Goal: Obtain resource: Download file/media

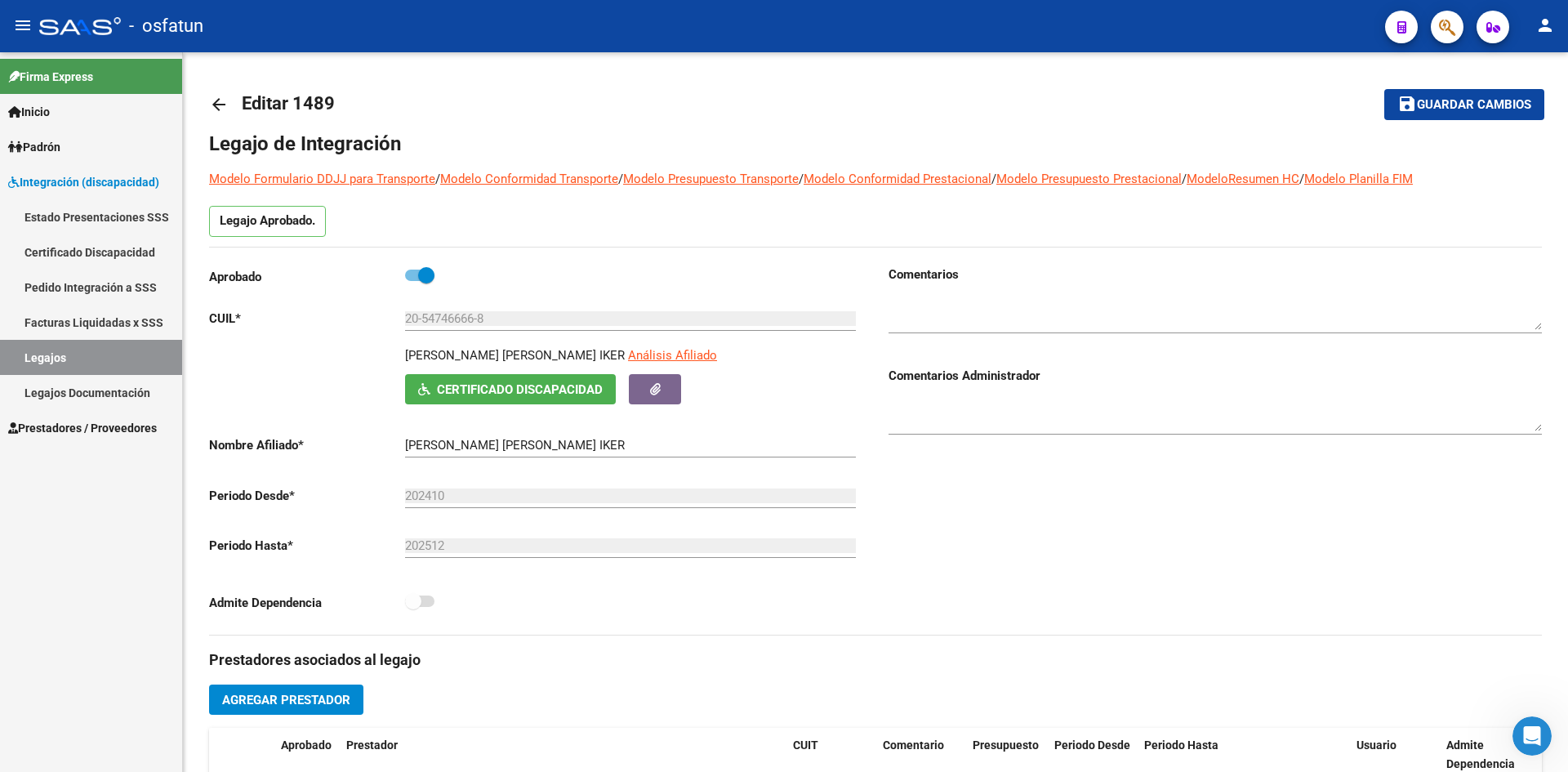
click at [56, 146] on span "Padrón" at bounding box center [34, 147] width 53 height 18
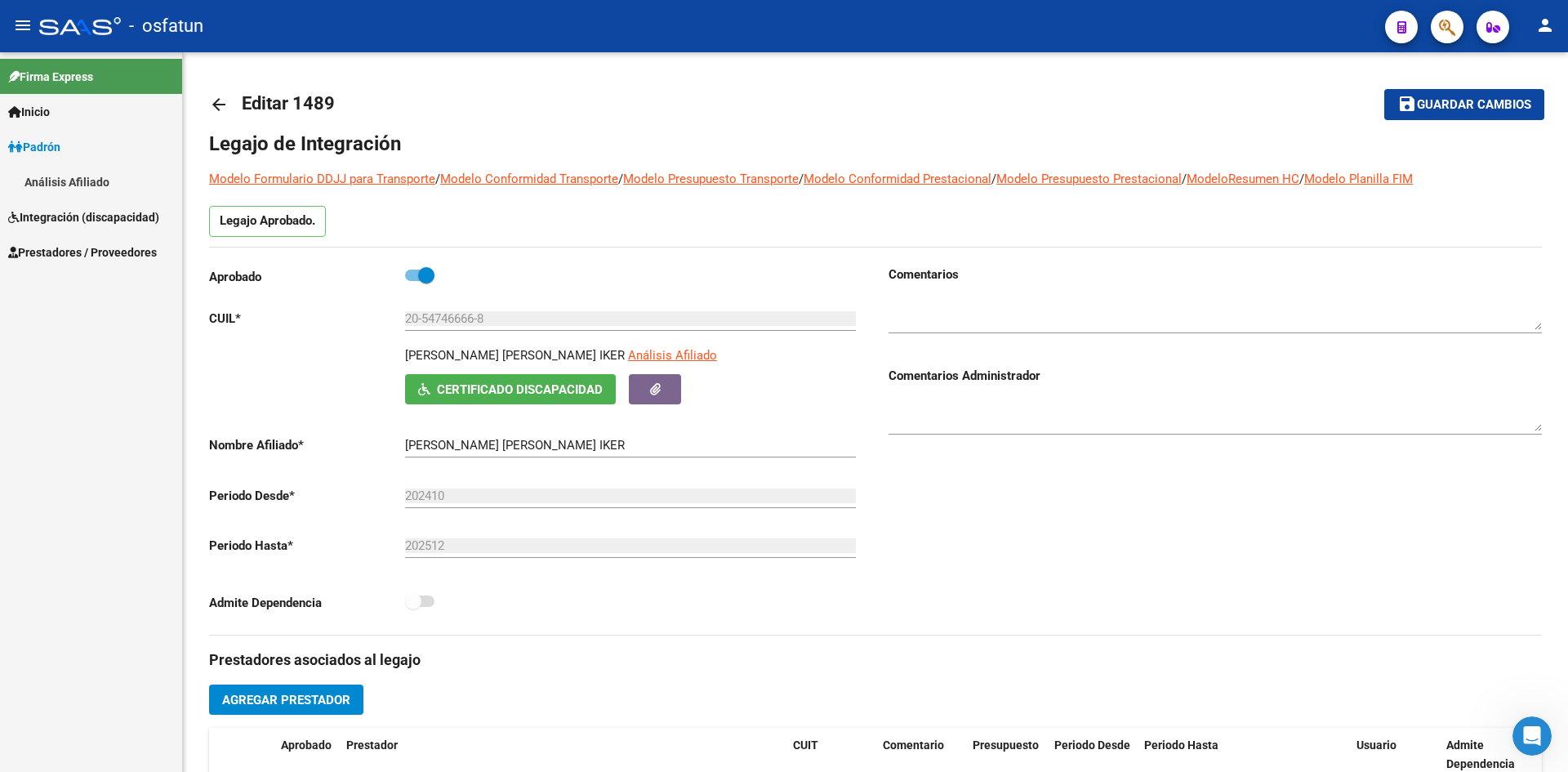
click at [98, 217] on span "Integración (discapacidad)" at bounding box center [84, 217] width 151 height 18
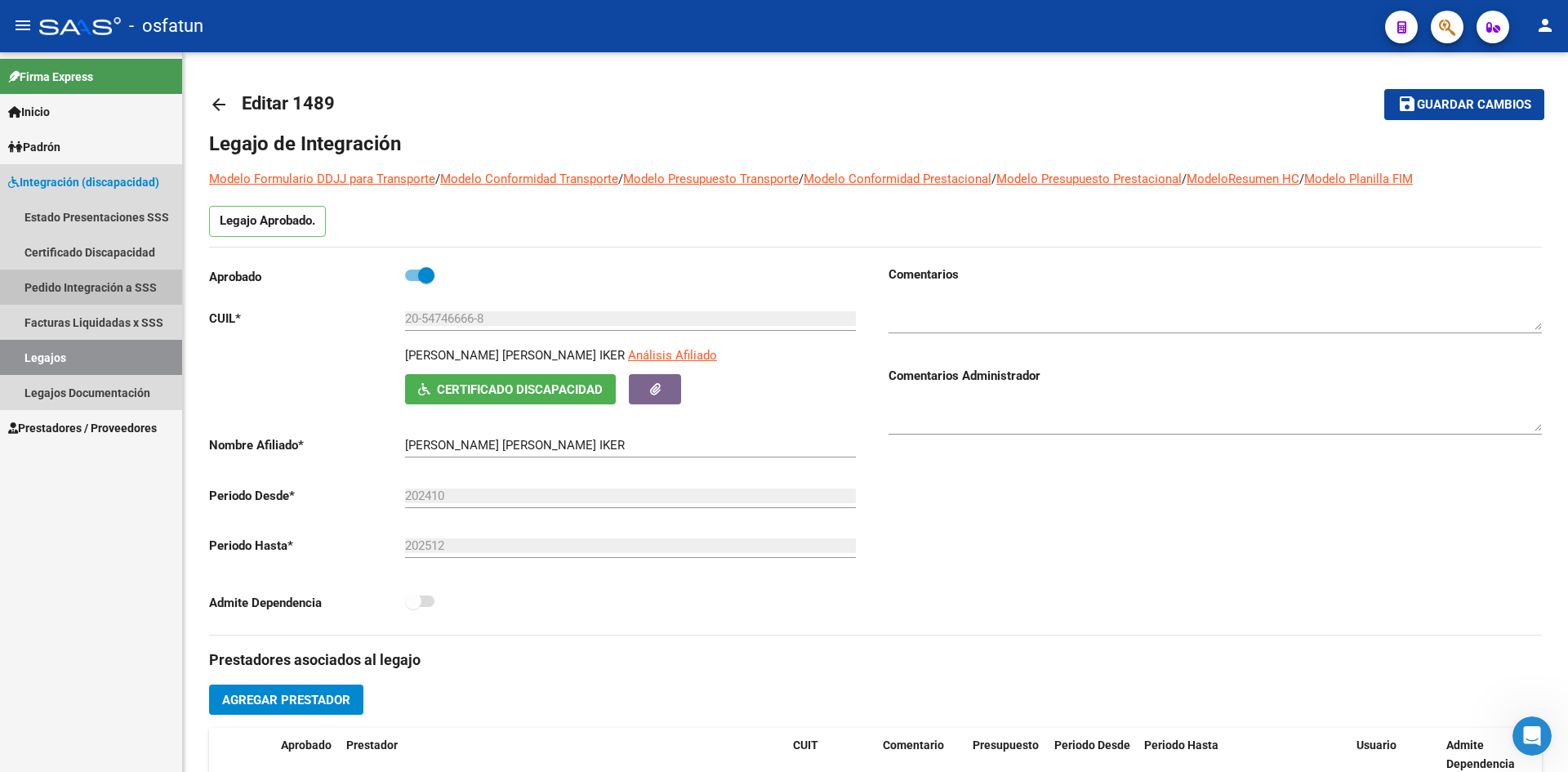
click at [101, 277] on link "Pedido Integración a SSS" at bounding box center [90, 287] width 182 height 35
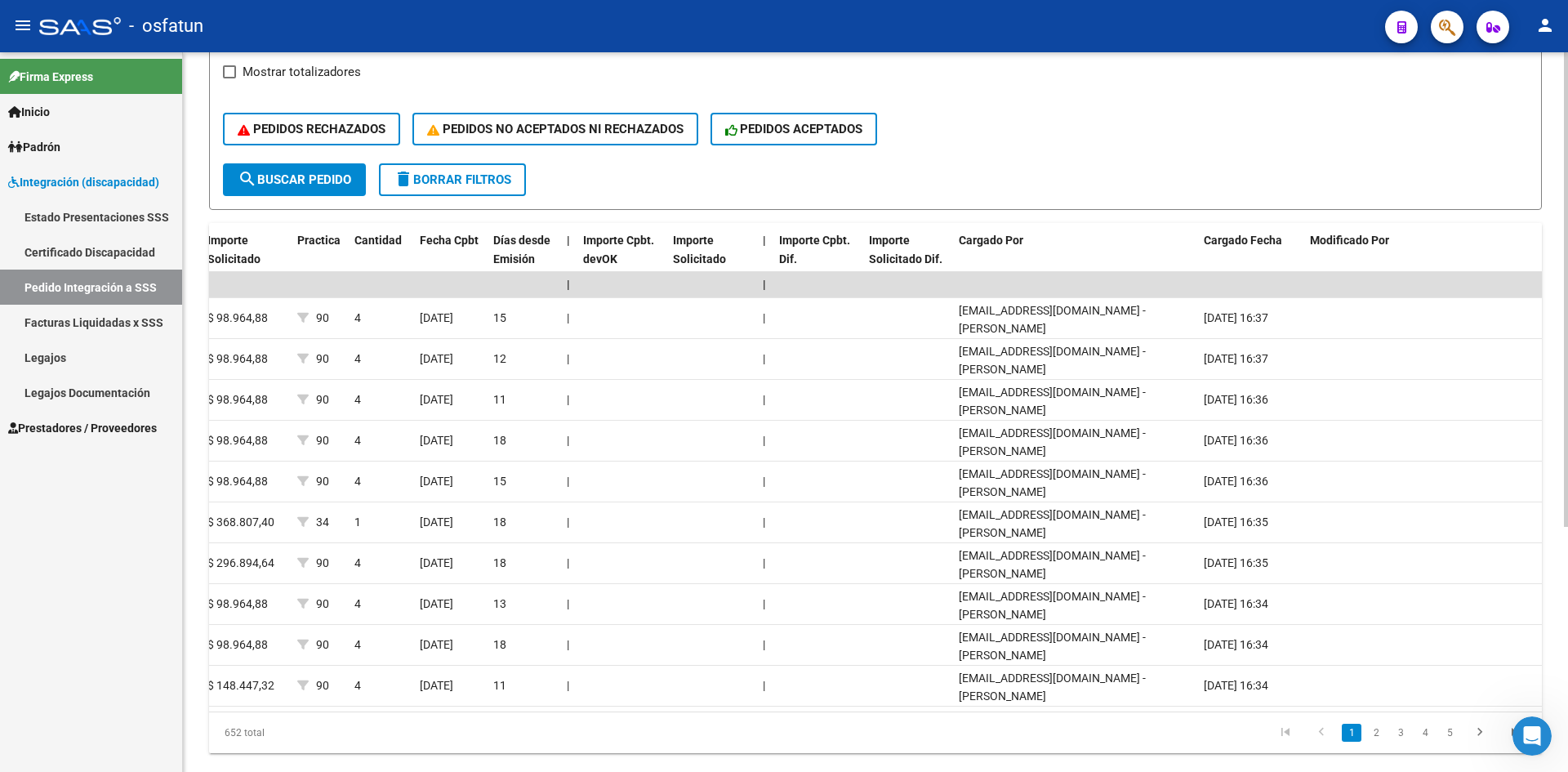
scroll to position [0, 1136]
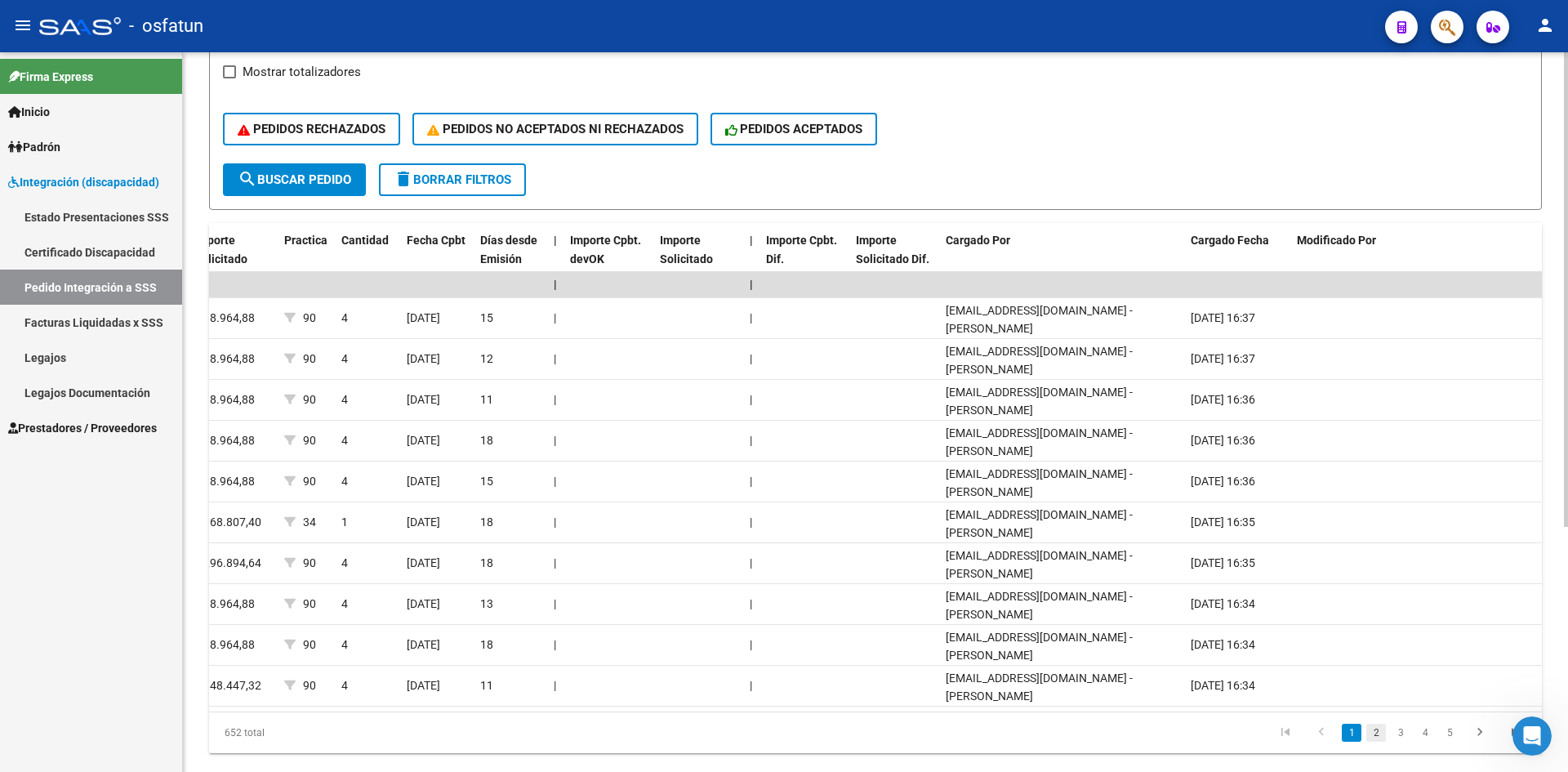
click at [1373, 742] on link "2" at bounding box center [1375, 732] width 19 height 18
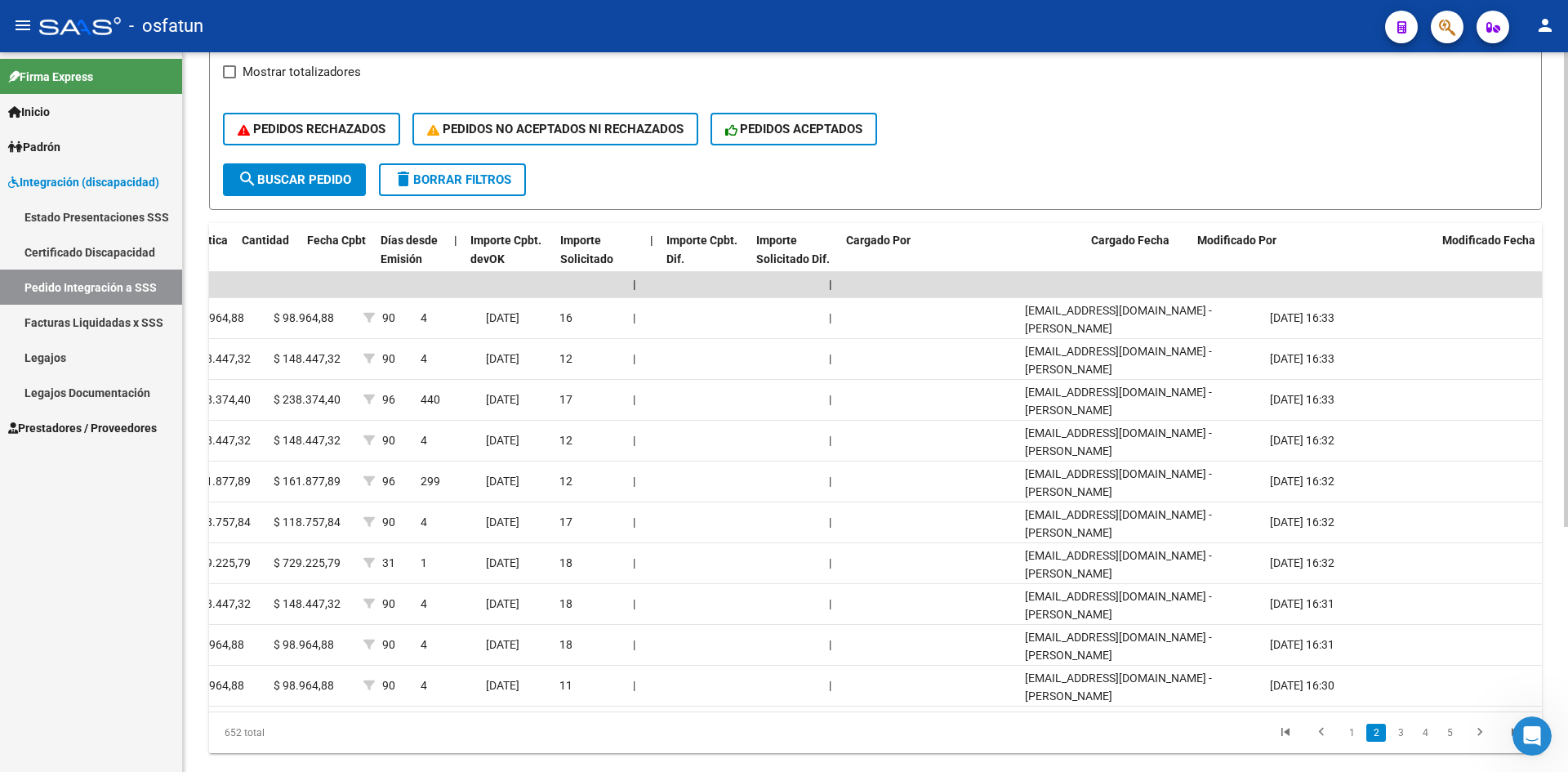
scroll to position [0, 1236]
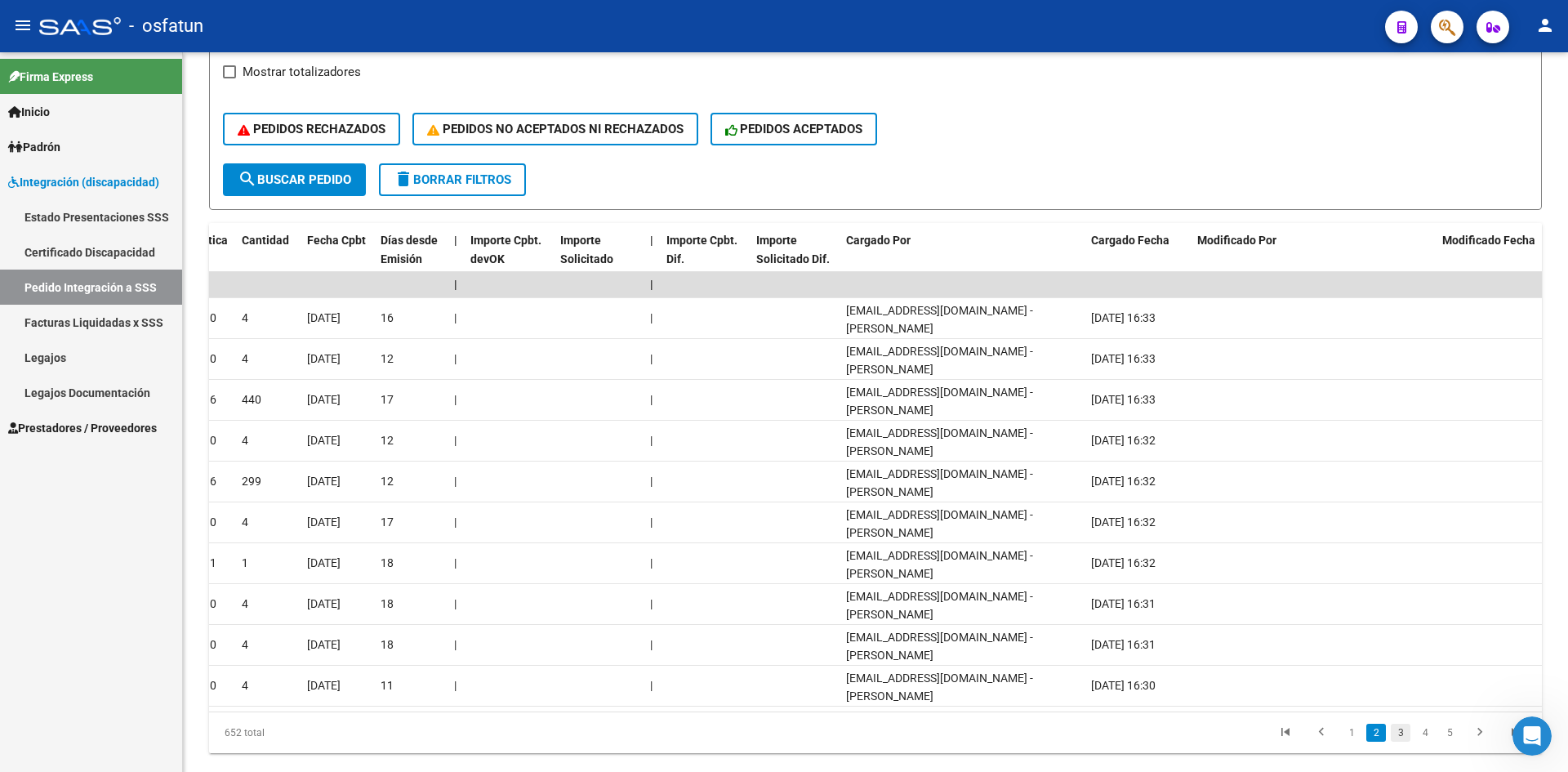
click at [1403, 742] on link "3" at bounding box center [1400, 732] width 19 height 18
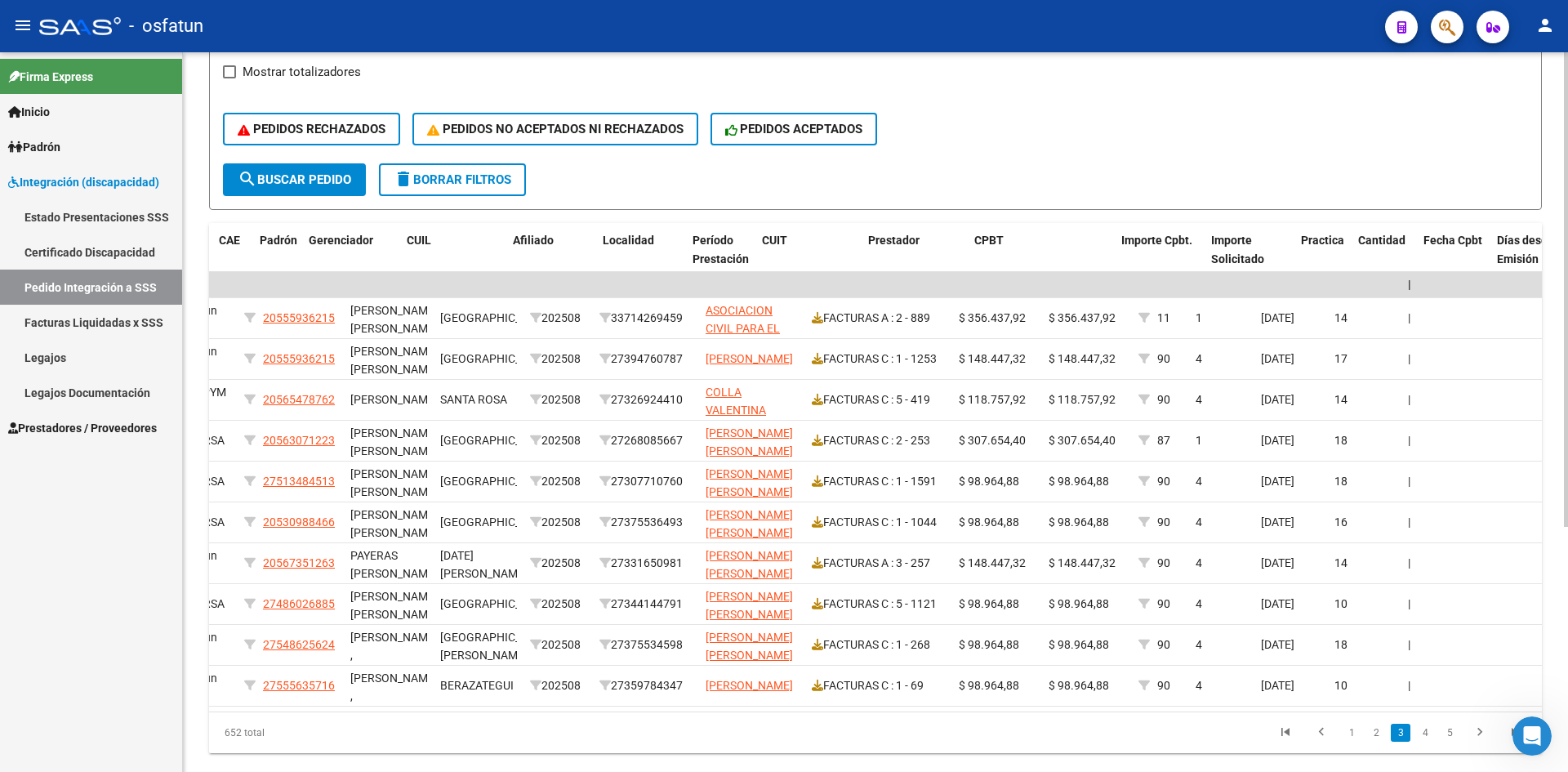
scroll to position [0, 0]
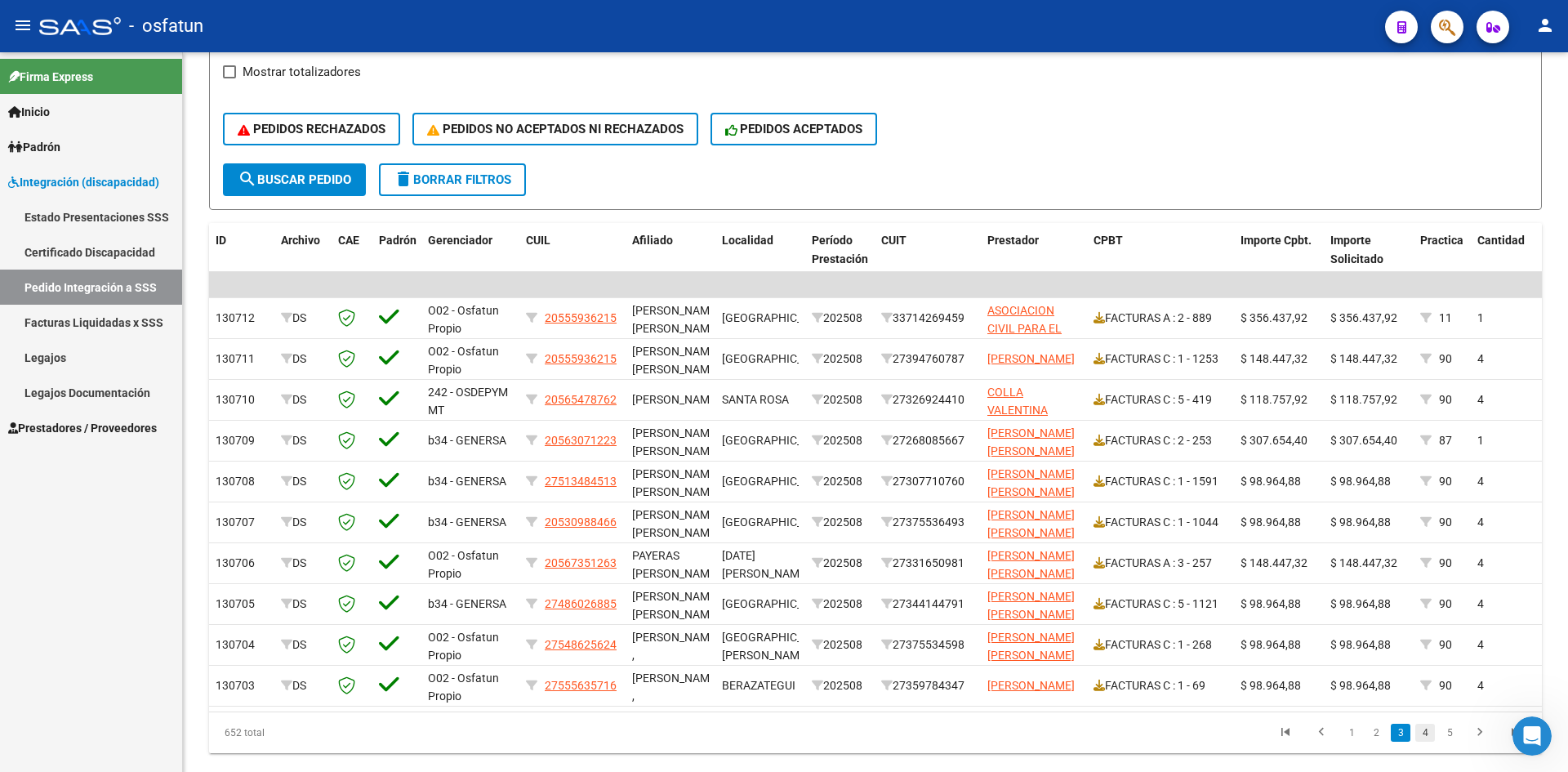
click at [1428, 742] on link "4" at bounding box center [1424, 732] width 19 height 18
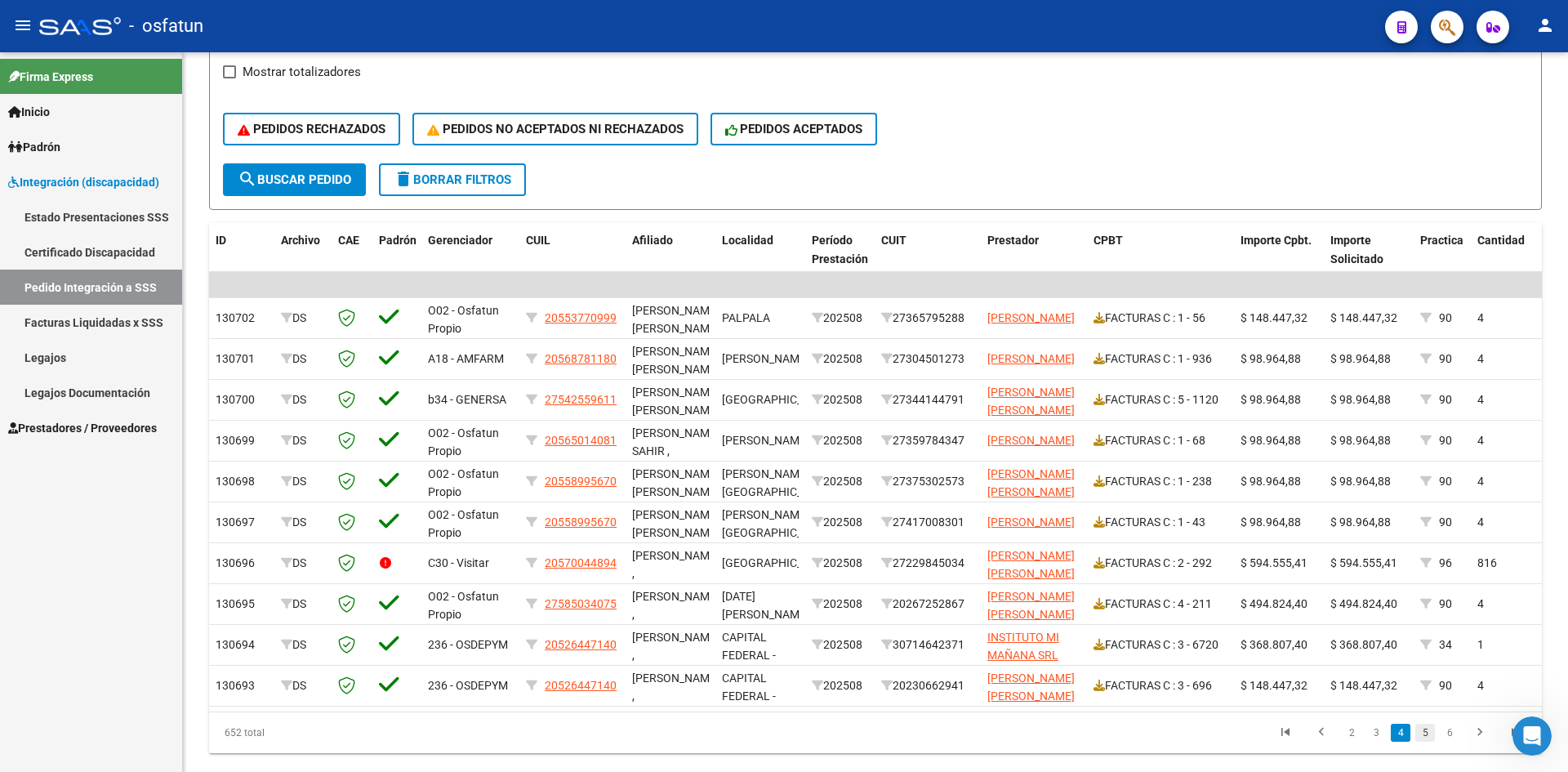
click at [1432, 742] on link "5" at bounding box center [1424, 732] width 19 height 18
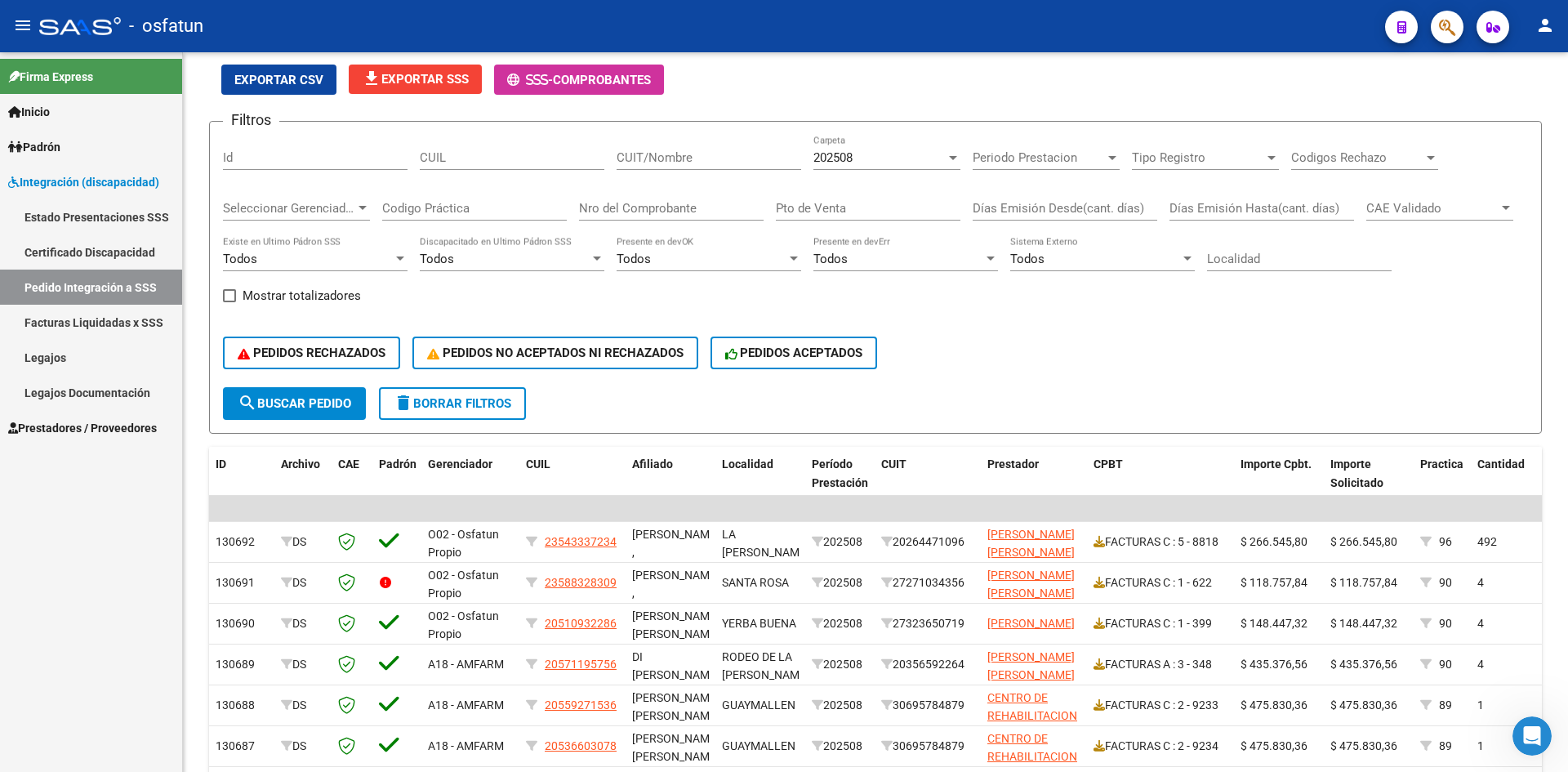
scroll to position [81, 0]
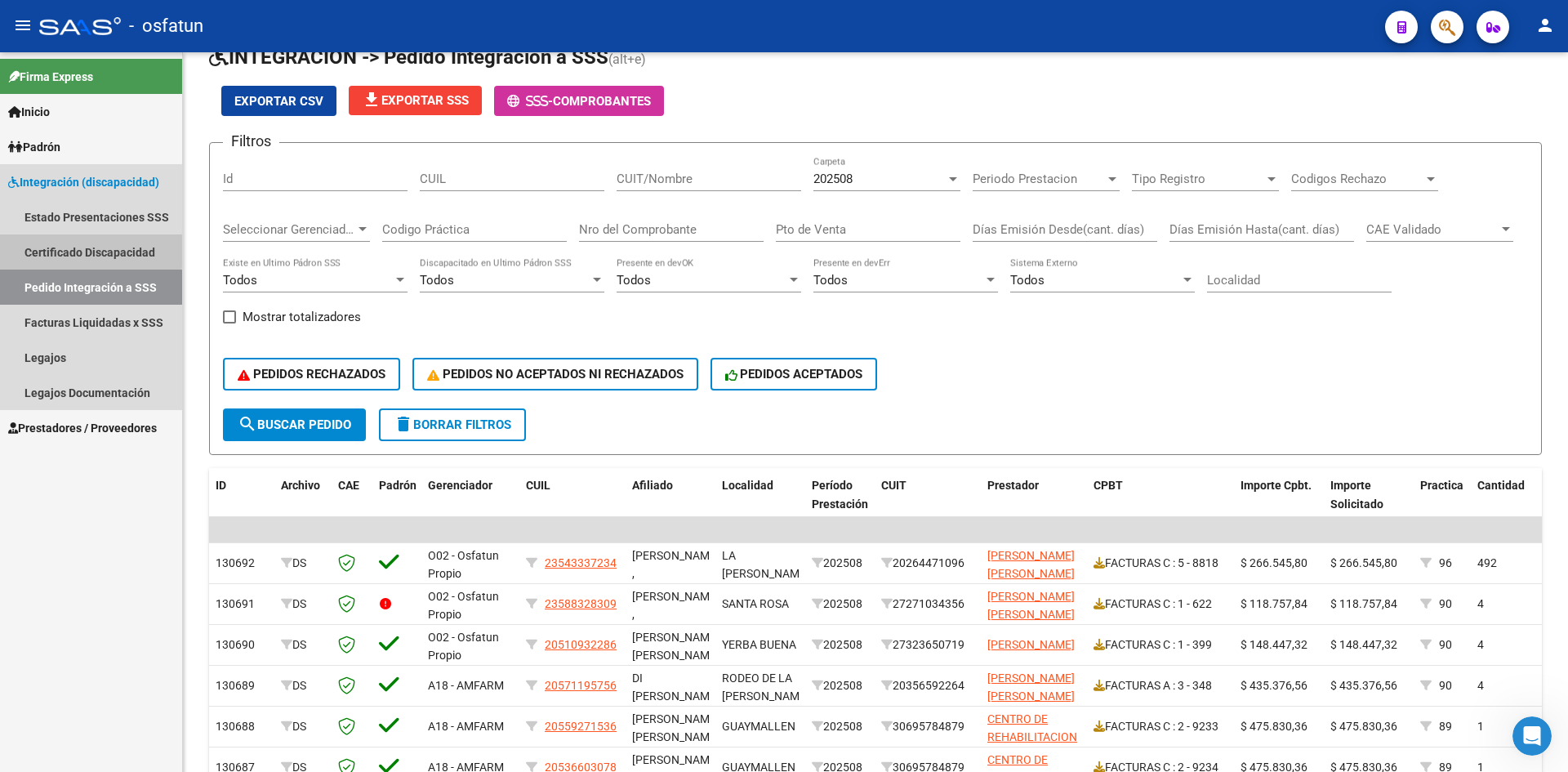
click at [70, 248] on link "Certificado Discapacidad" at bounding box center [90, 252] width 182 height 35
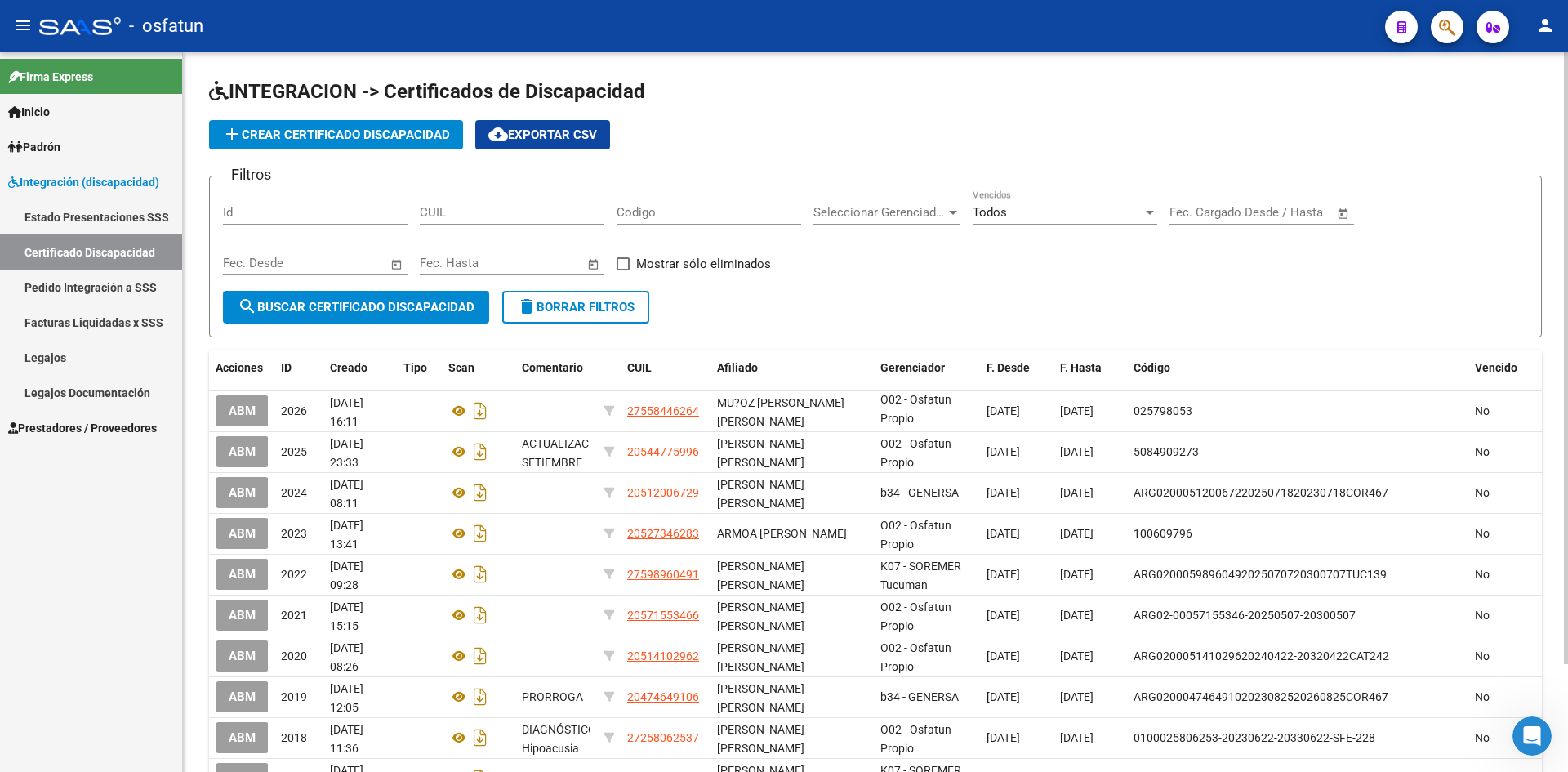
click at [533, 202] on div "CUIL" at bounding box center [512, 207] width 185 height 35
click at [478, 218] on input "CUIL" at bounding box center [512, 212] width 185 height 15
paste input "27-27417869-3"
type input "27-27417869-3"
click at [351, 302] on span "search Buscar Certificado Discapacidad" at bounding box center [355, 308] width 237 height 15
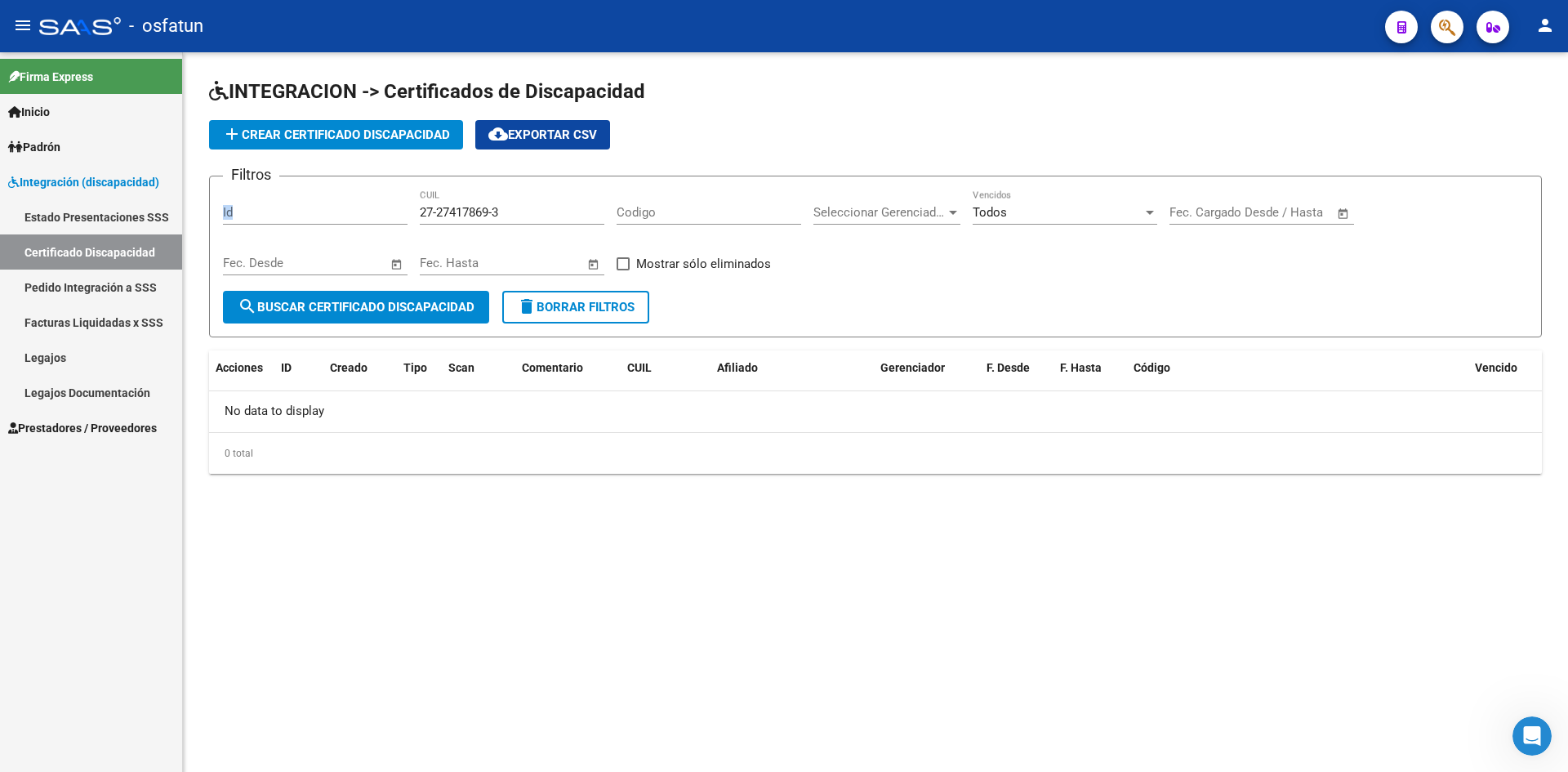
drag, startPoint x: 535, startPoint y: 204, endPoint x: 389, endPoint y: 192, distance: 146.5
click at [316, 195] on div "Filtros Id 27-27417869-3 CUIL Codigo Seleccionar Gerenciador Seleccionar Gerenc…" at bounding box center [876, 240] width 1305 height 102
drag, startPoint x: 524, startPoint y: 214, endPoint x: 274, endPoint y: 212, distance: 250.0
click at [319, 206] on div "Filtros Id 27-27417869-3 CUIL Codigo Seleccionar Gerenciador Seleccionar Gerenc…" at bounding box center [876, 240] width 1305 height 102
click at [102, 247] on link "Certificado Discapacidad" at bounding box center [90, 252] width 182 height 35
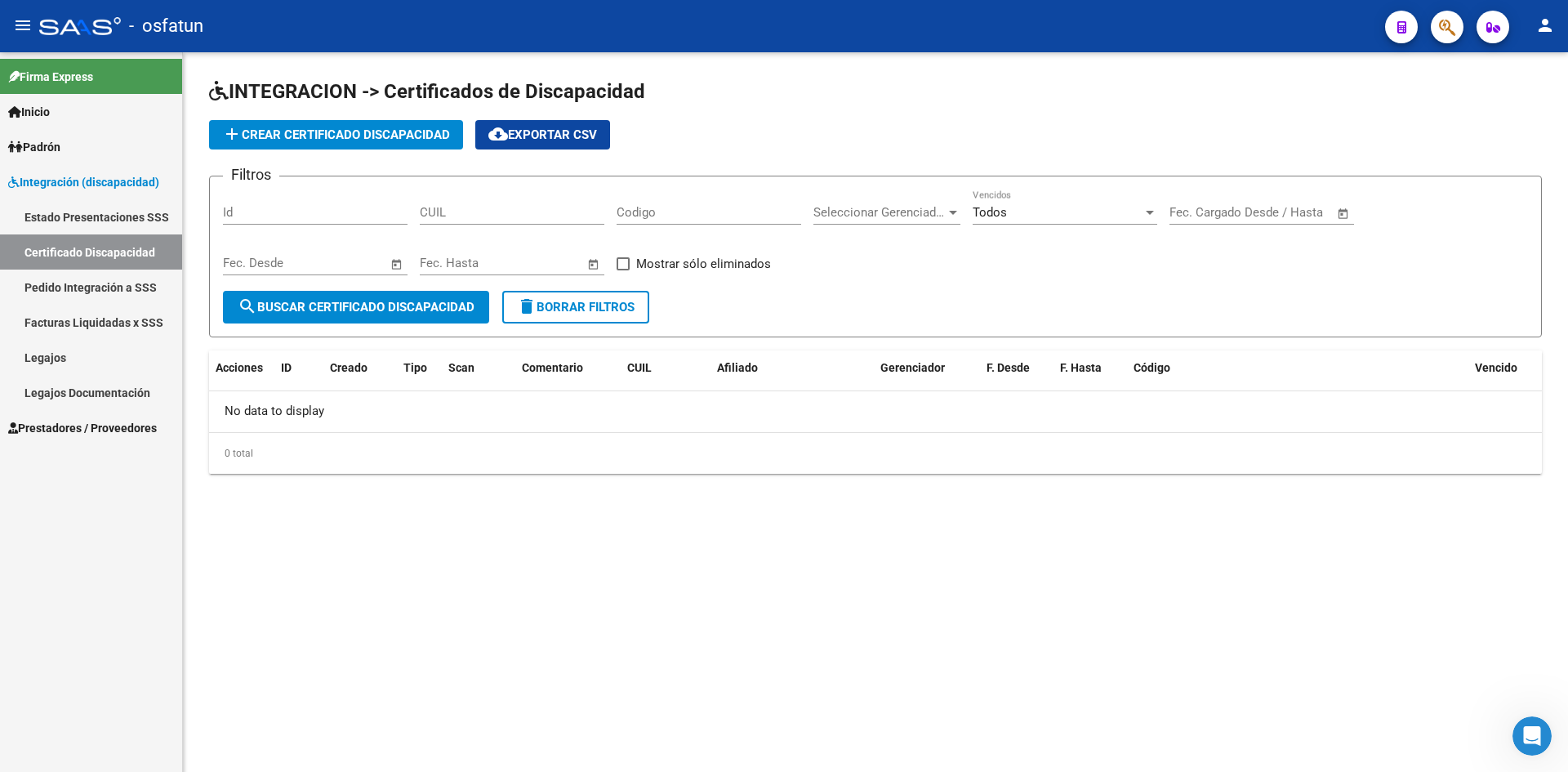
click at [90, 287] on link "Pedido Integración a SSS" at bounding box center [90, 287] width 182 height 35
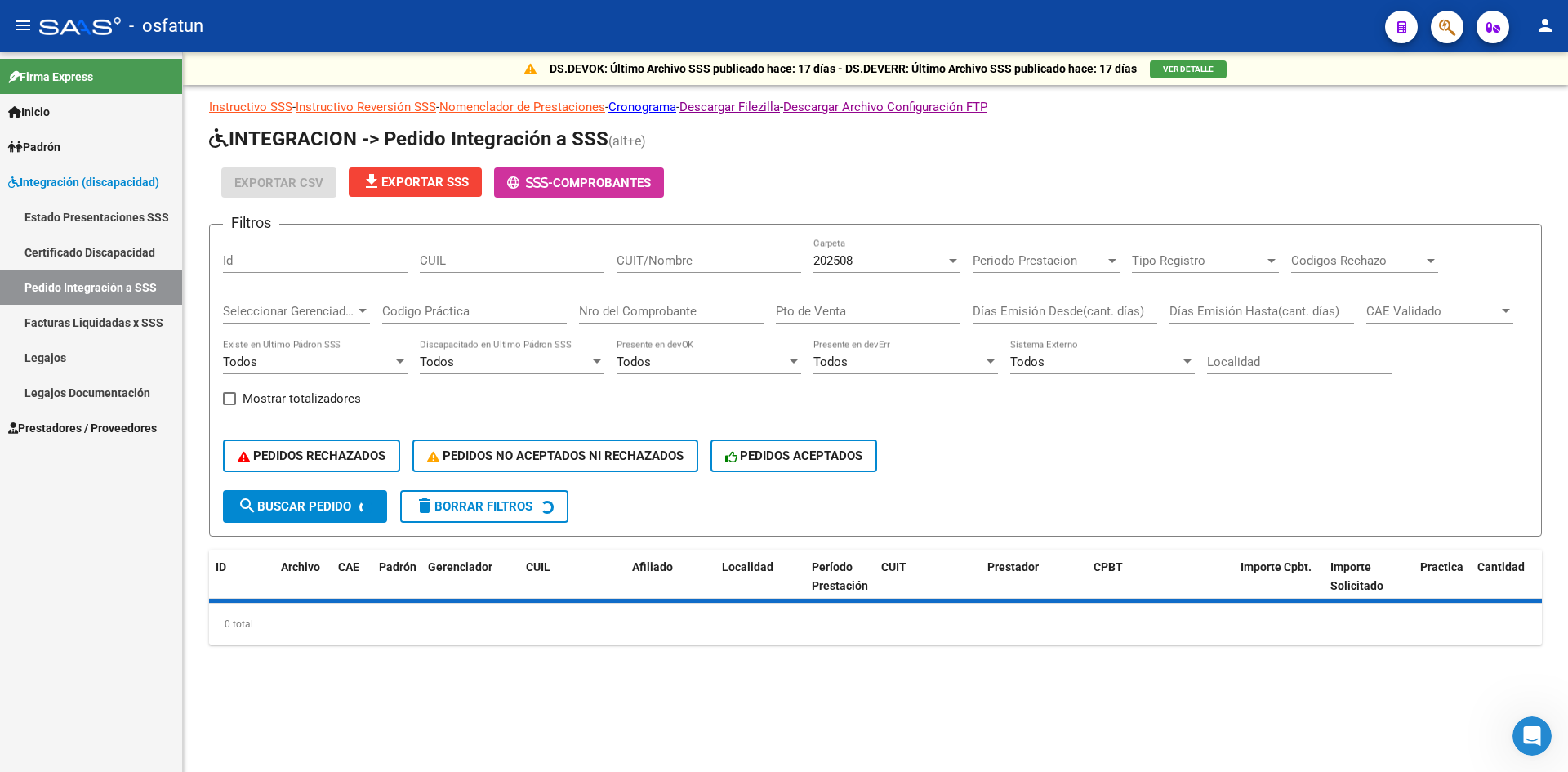
click at [82, 256] on link "Certificado Discapacidad" at bounding box center [90, 252] width 182 height 35
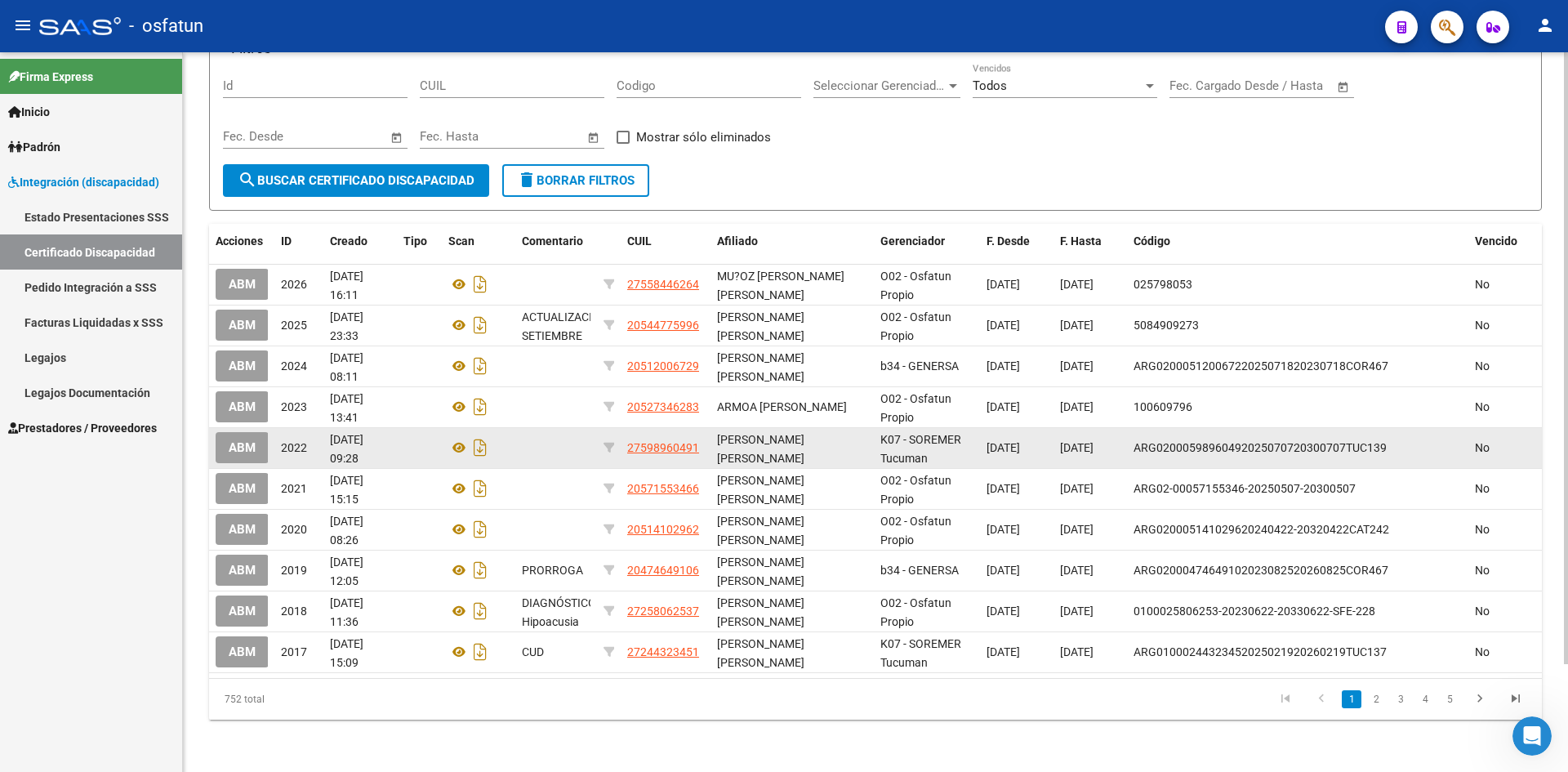
scroll to position [45, 0]
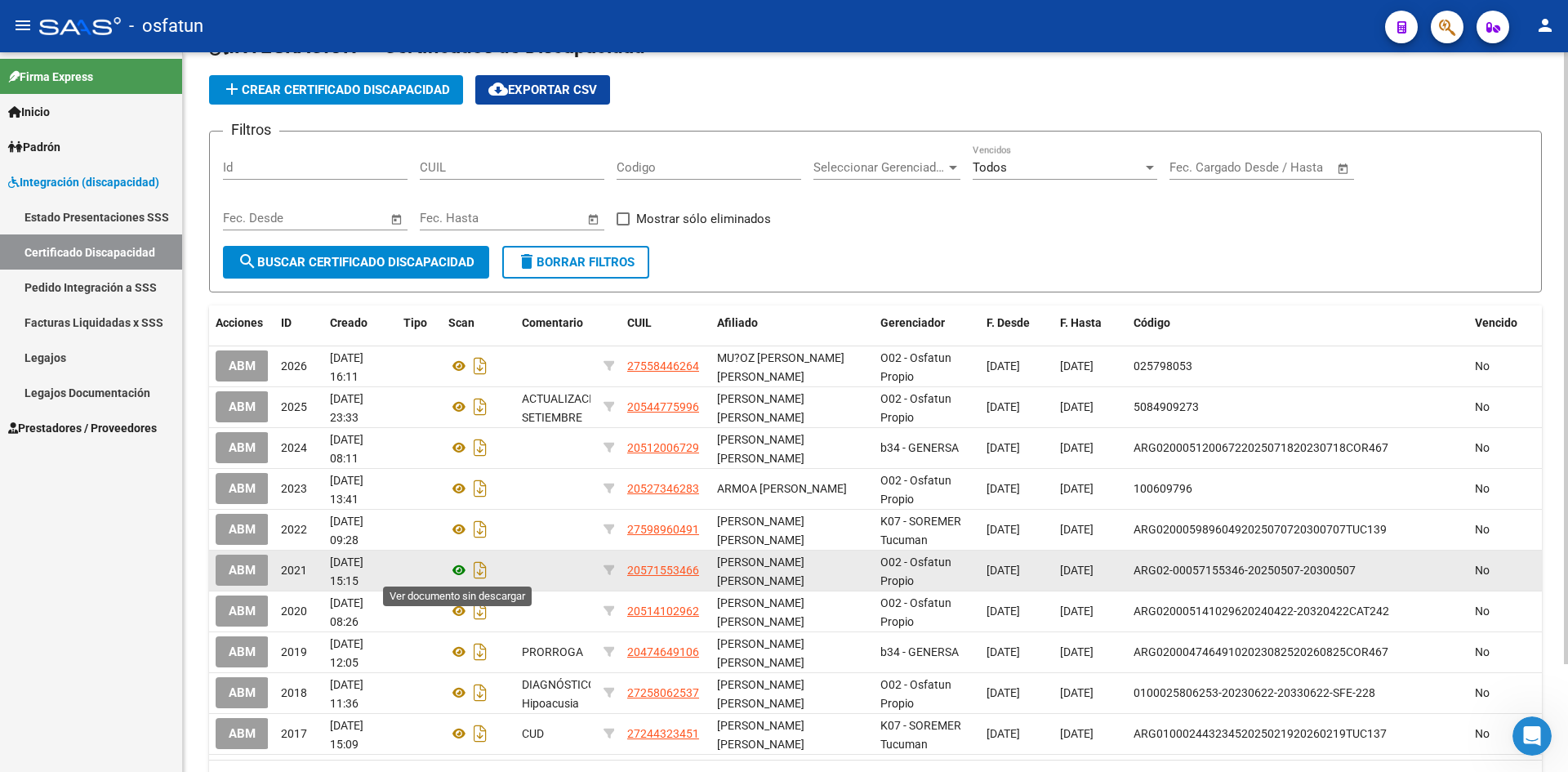
click at [458, 569] on icon at bounding box center [459, 570] width 21 height 19
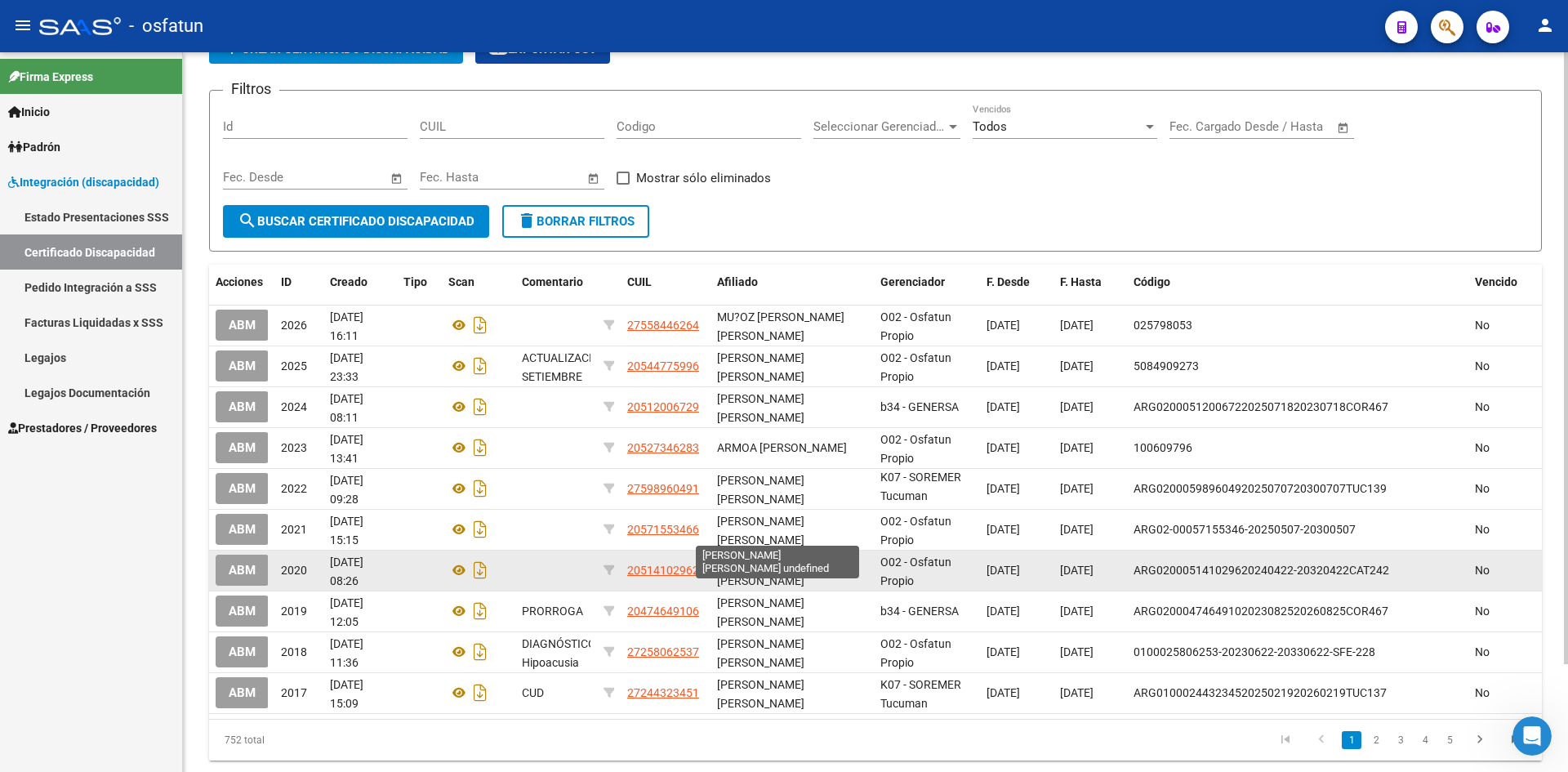
scroll to position [127, 0]
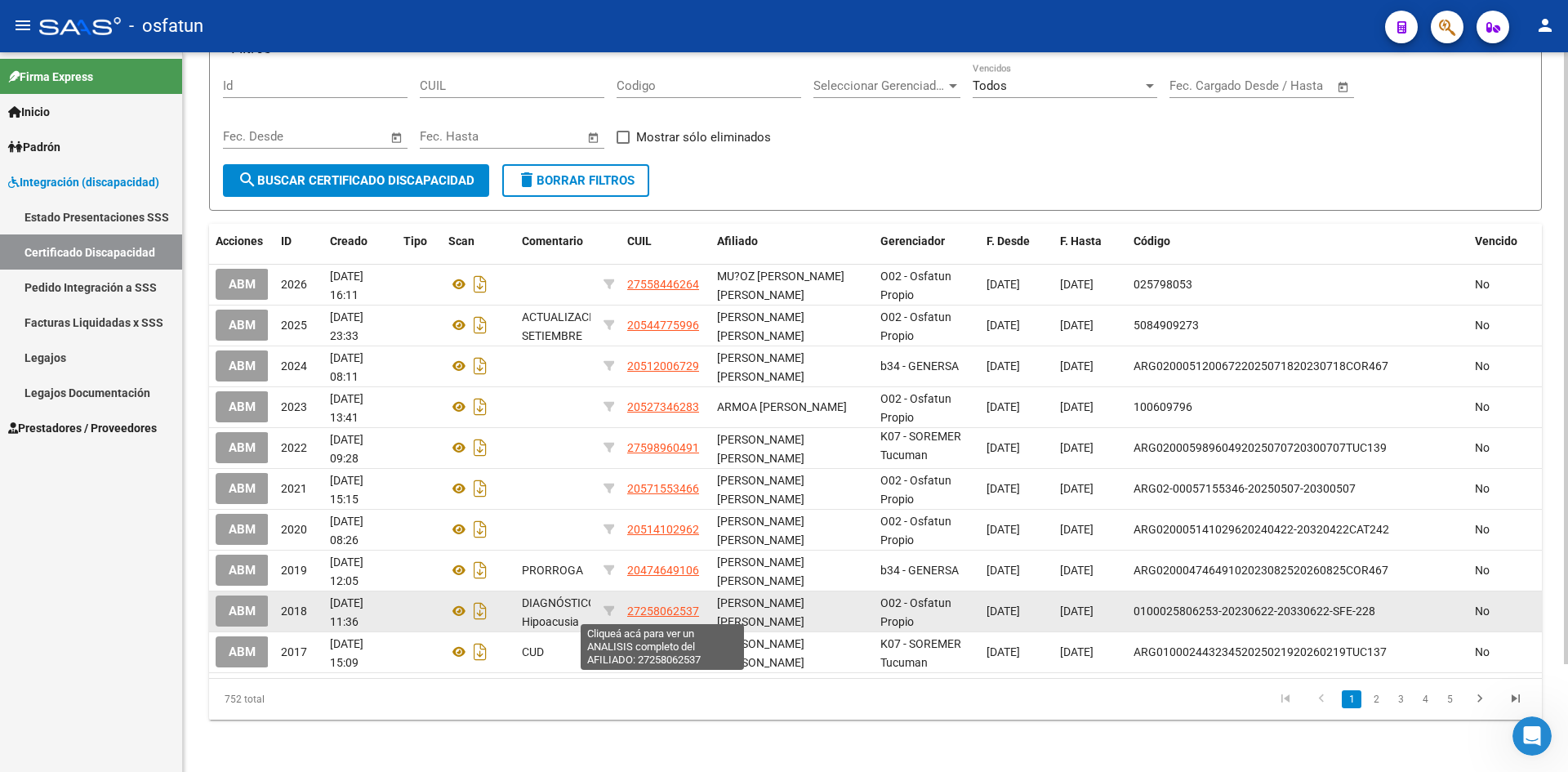
click at [645, 611] on span "27258062537" at bounding box center [664, 611] width 72 height 13
type textarea "27258062537"
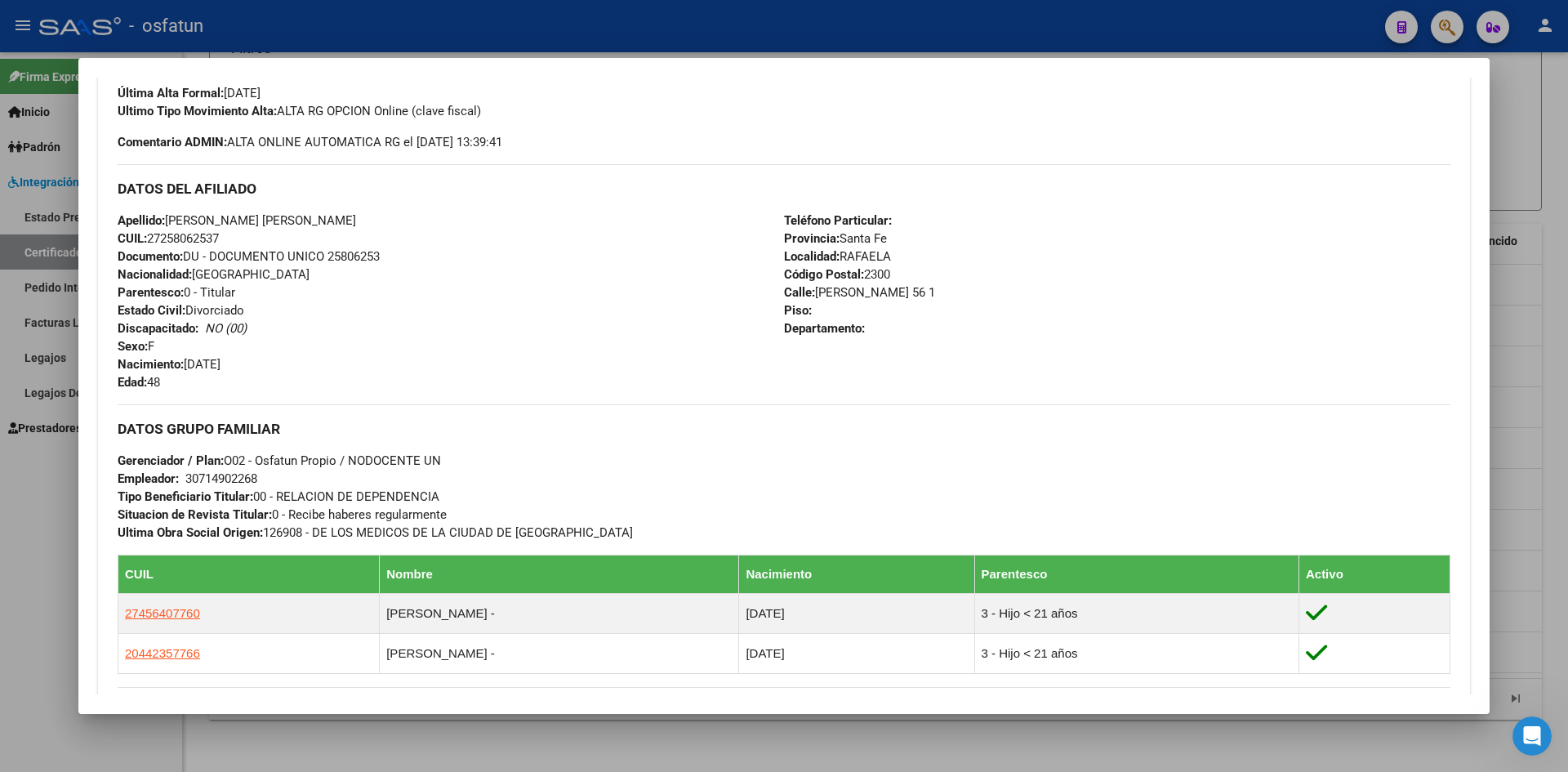
scroll to position [466, 0]
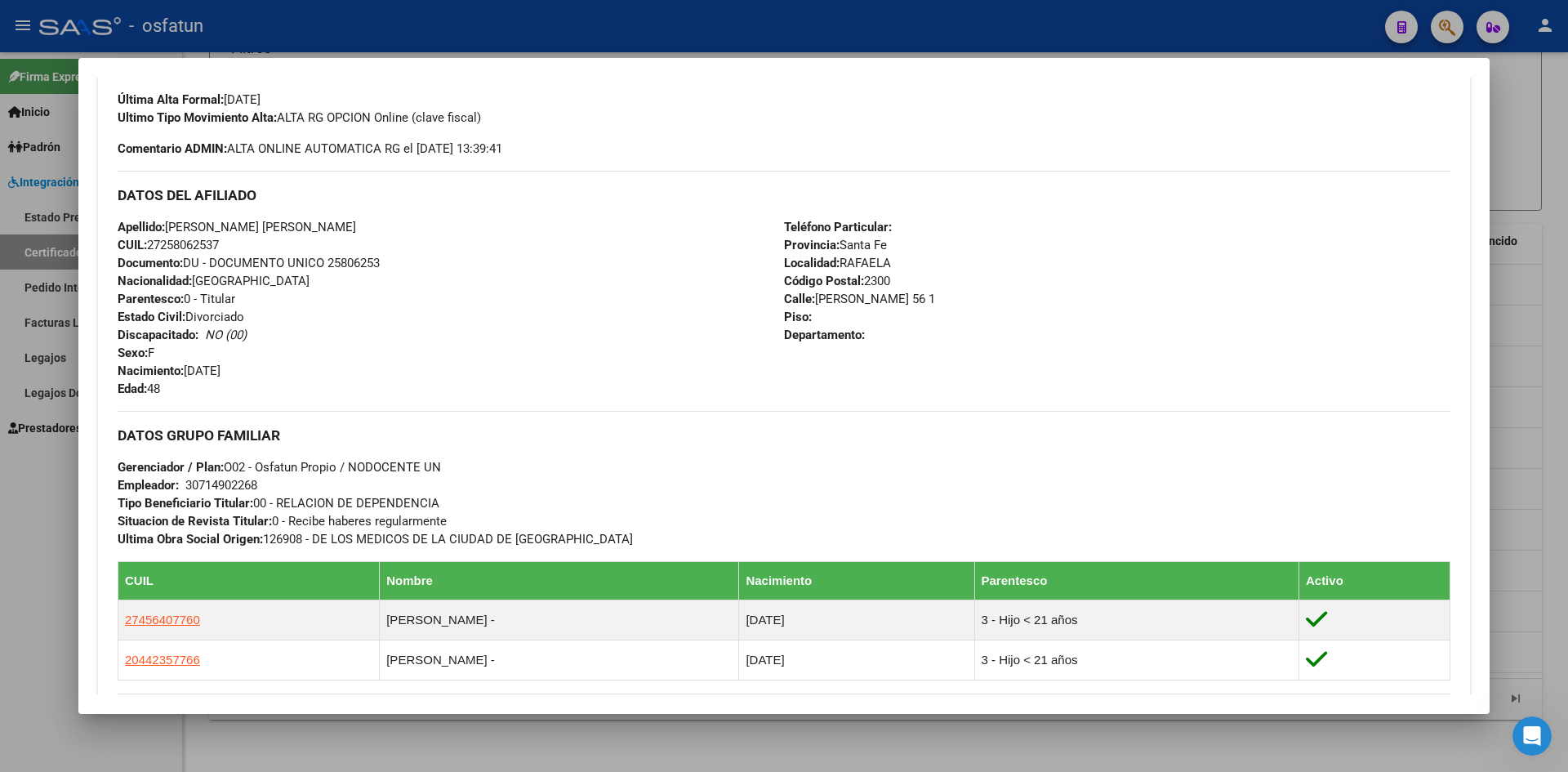
click at [12, 565] on div at bounding box center [784, 386] width 1568 height 772
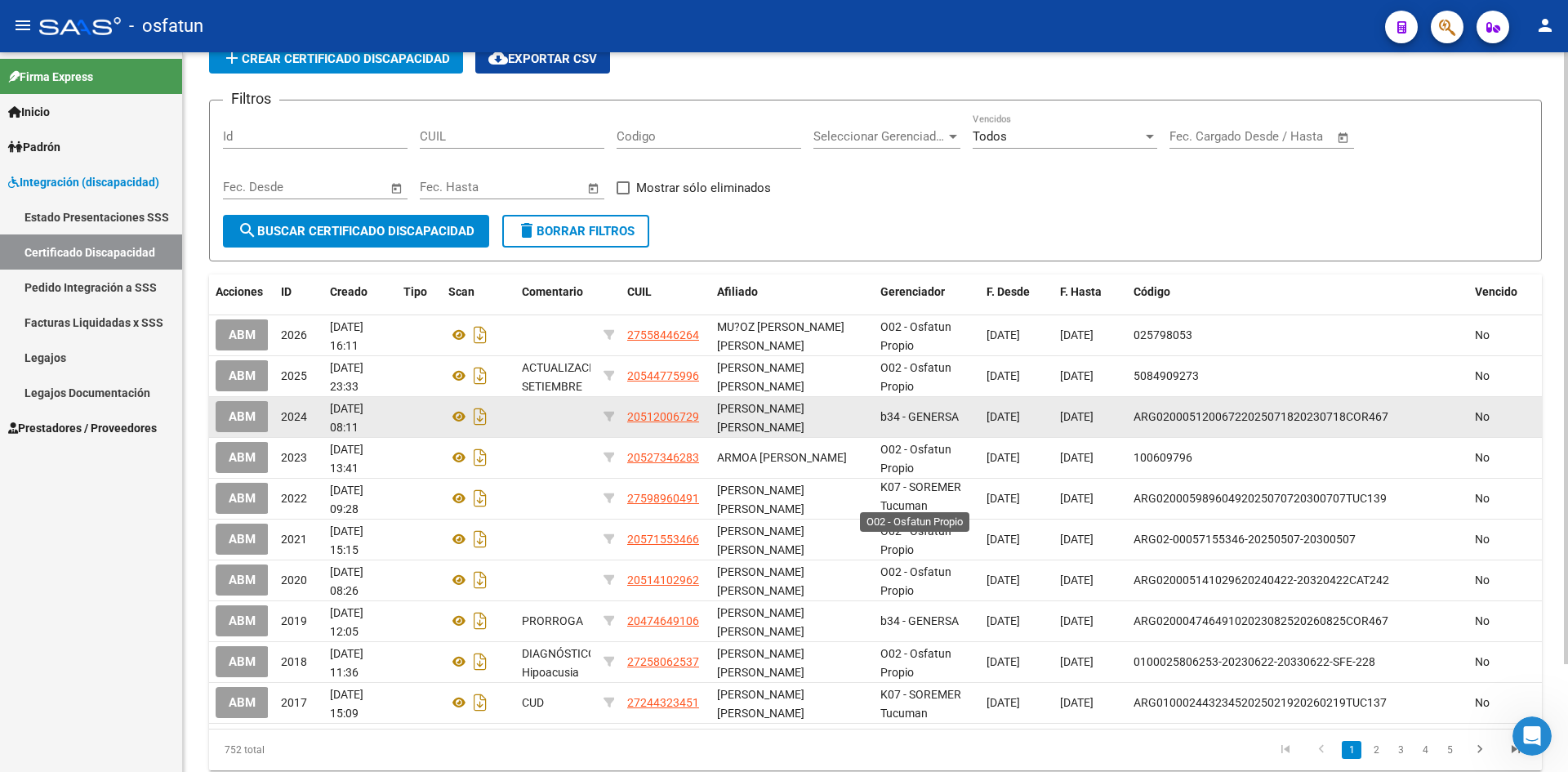
scroll to position [45, 0]
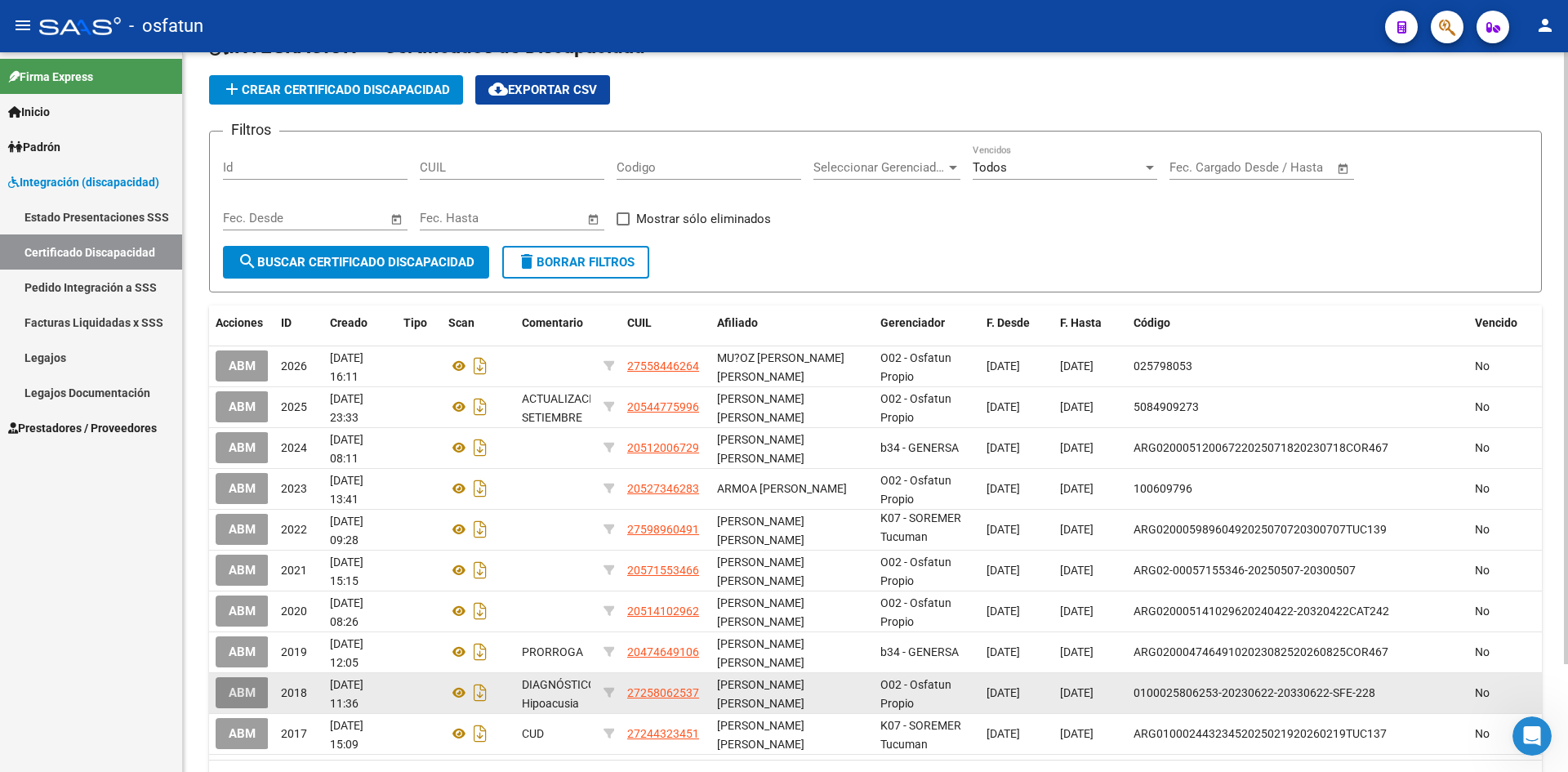
click at [238, 691] on span "ABM" at bounding box center [242, 694] width 27 height 15
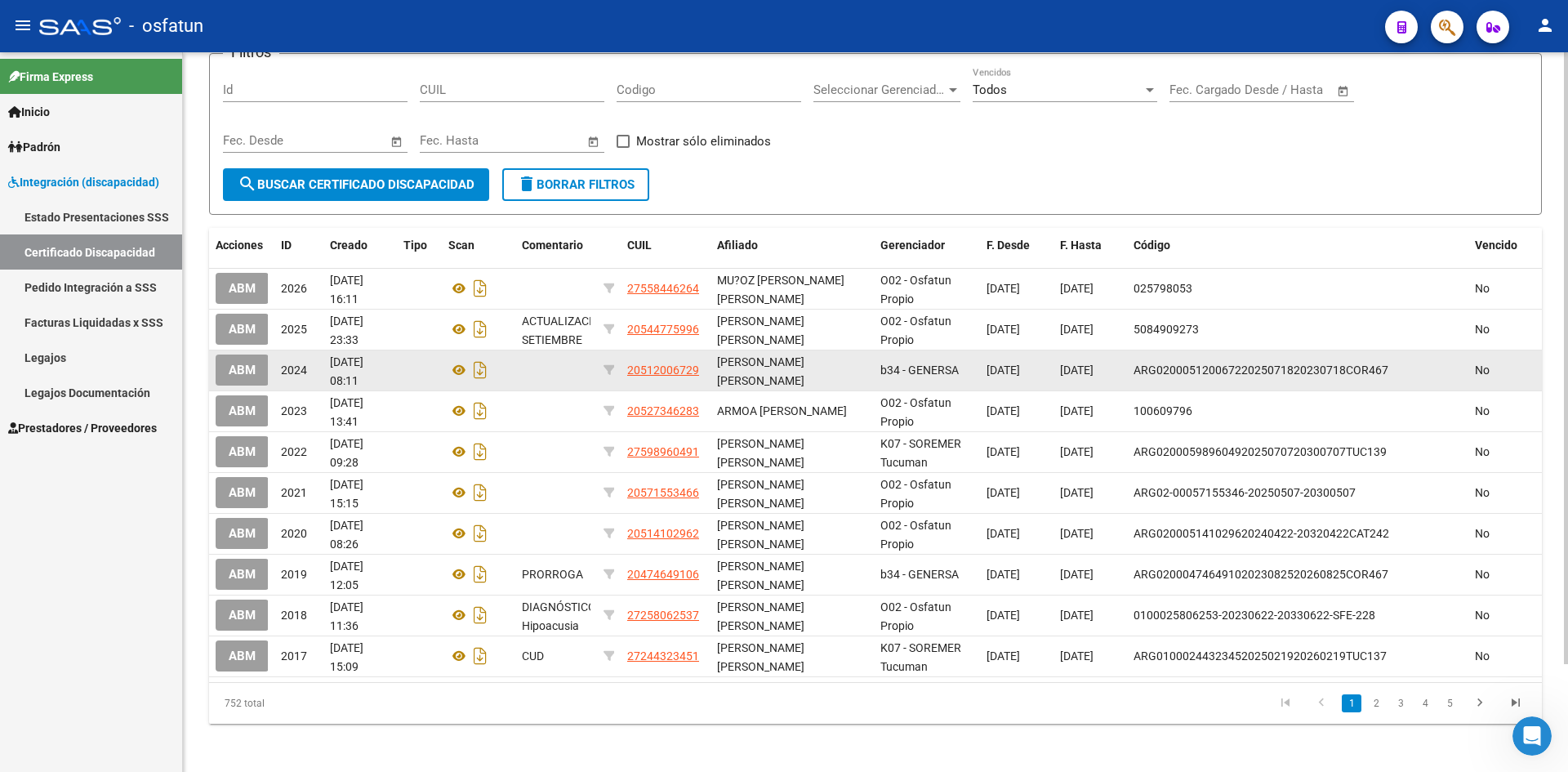
scroll to position [127, 0]
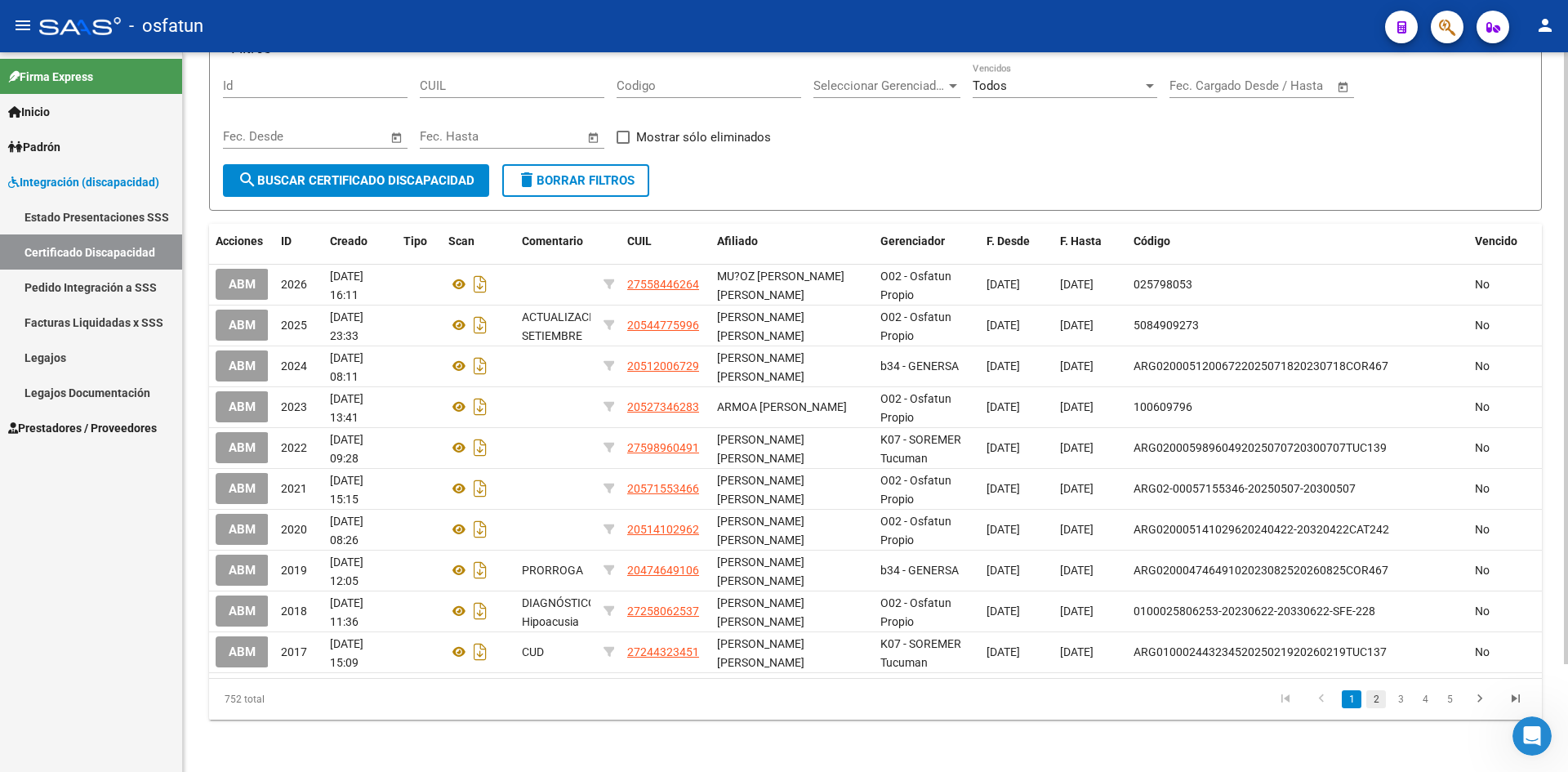
click at [1380, 700] on link "2" at bounding box center [1375, 699] width 19 height 18
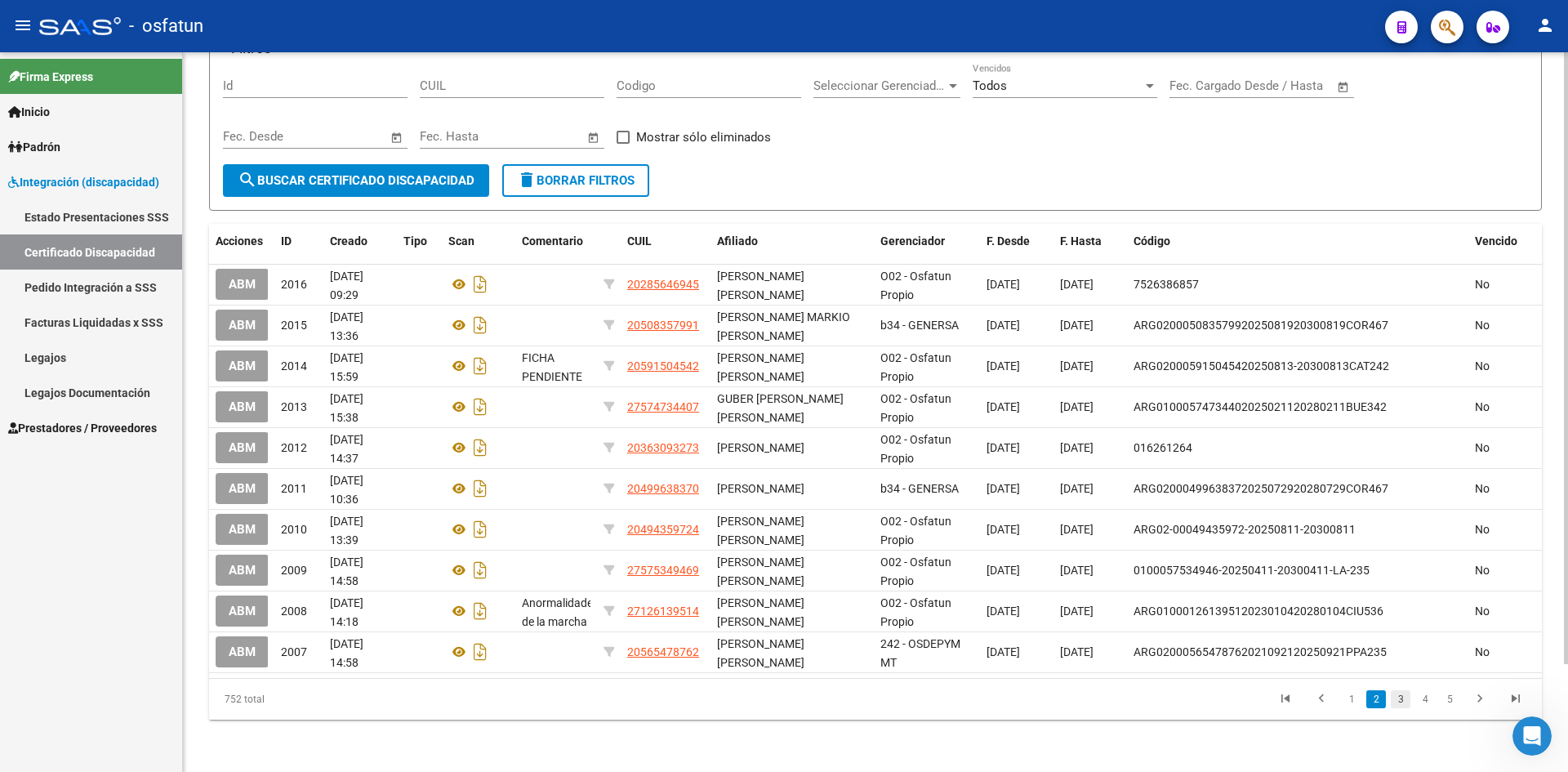
click at [1401, 699] on link "3" at bounding box center [1400, 699] width 19 height 18
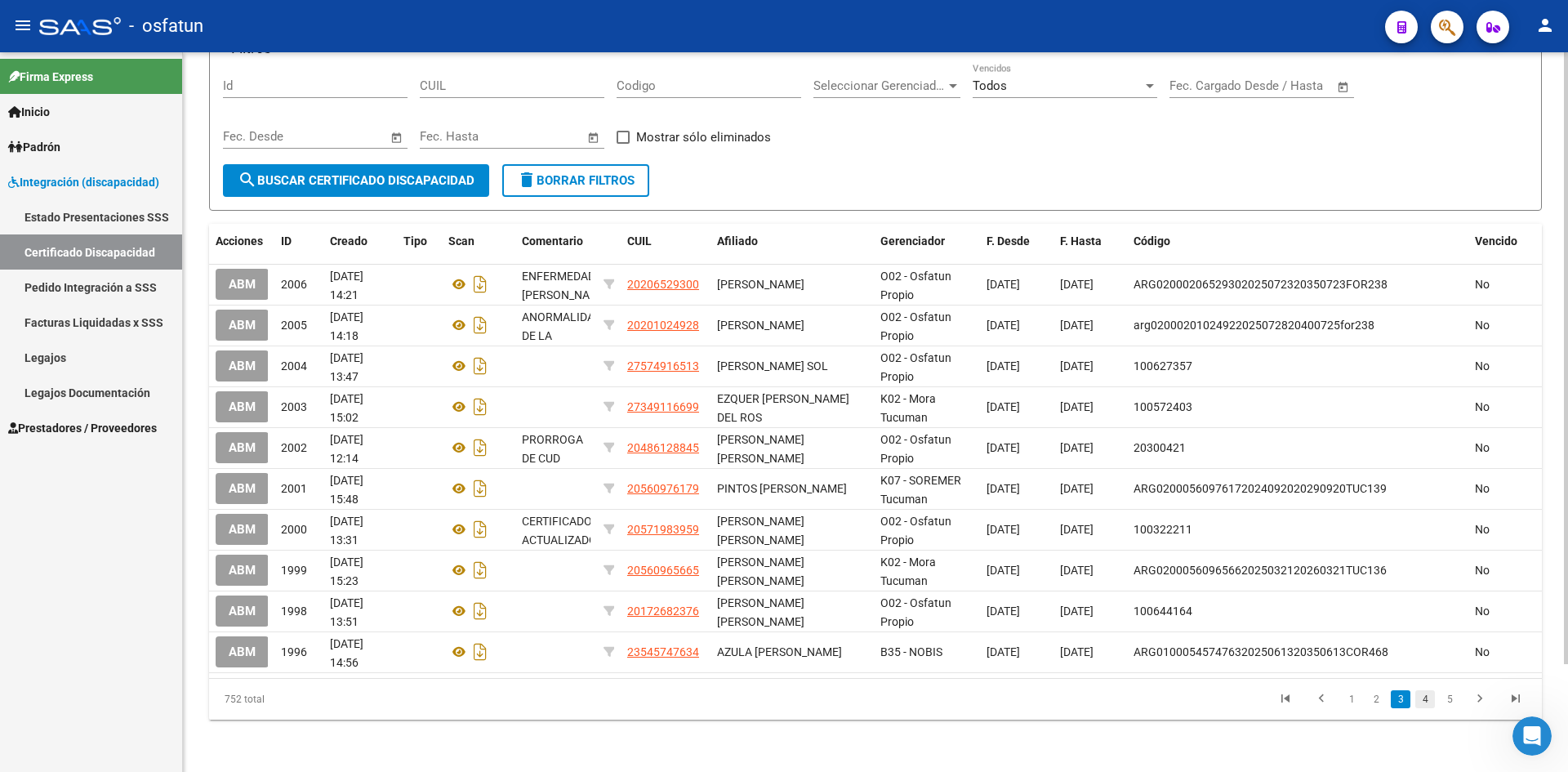
click at [1417, 699] on link "4" at bounding box center [1424, 699] width 19 height 18
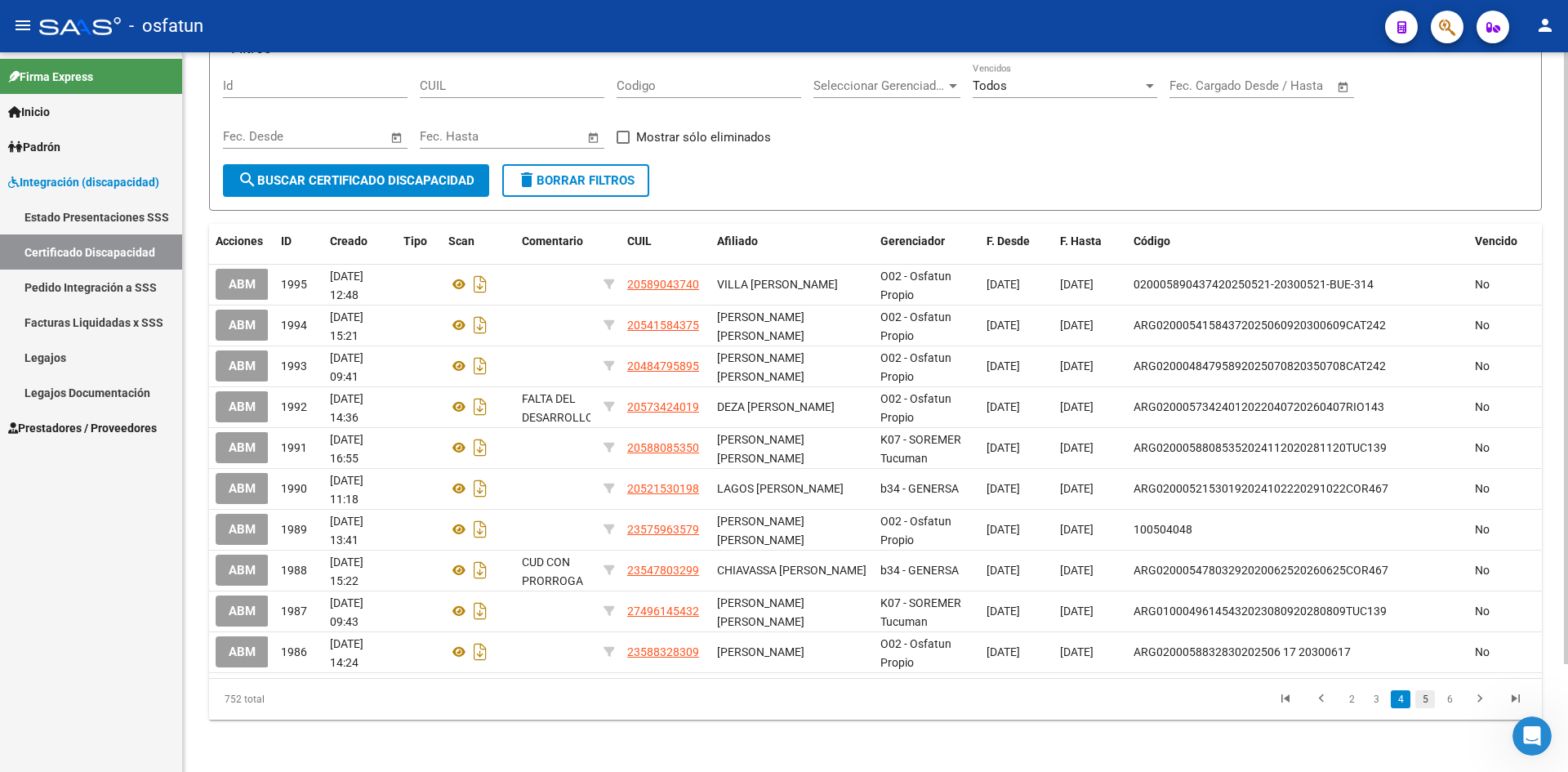
click at [1426, 699] on link "5" at bounding box center [1424, 699] width 19 height 18
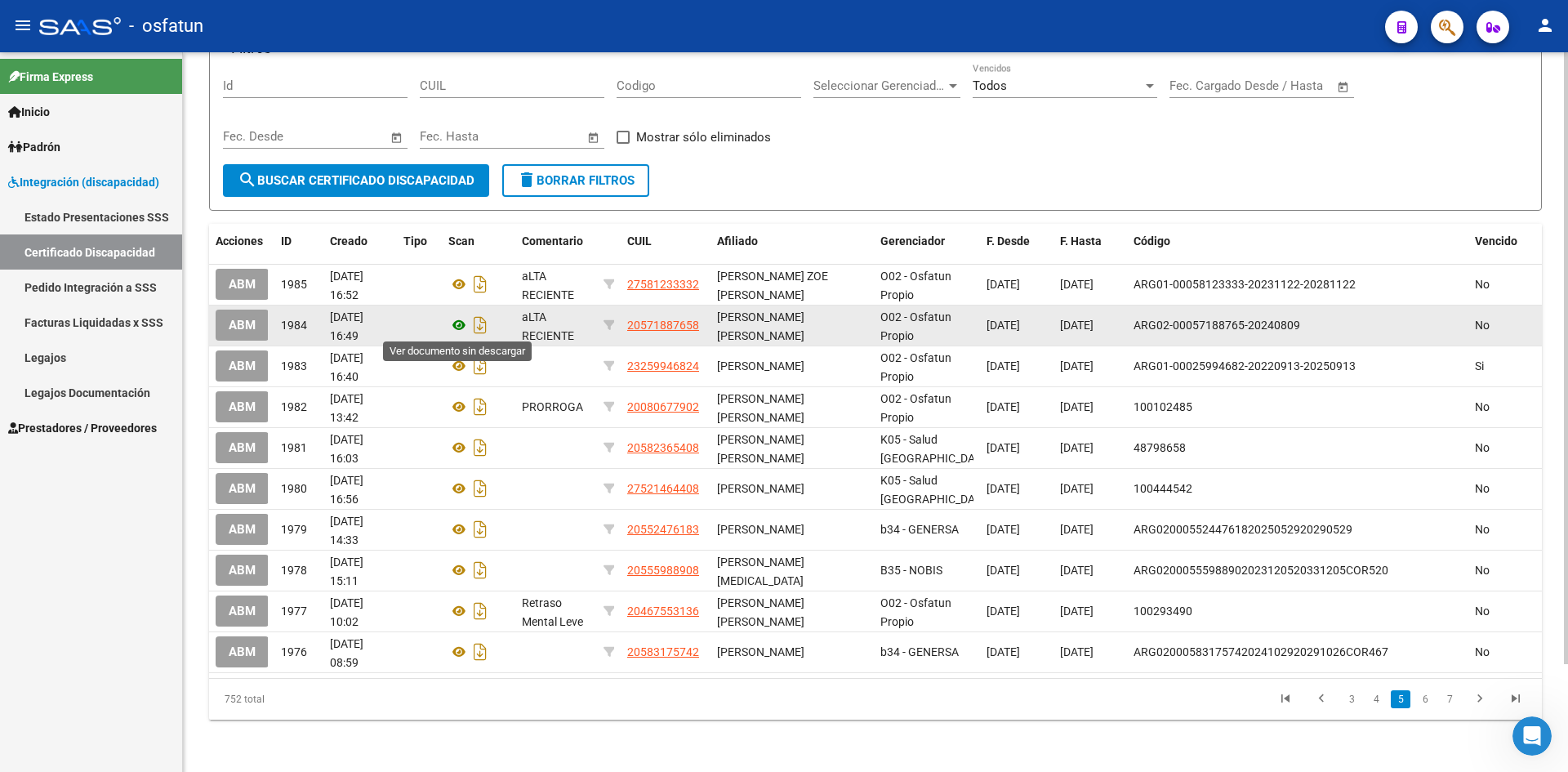
click at [455, 323] on icon at bounding box center [459, 325] width 21 height 19
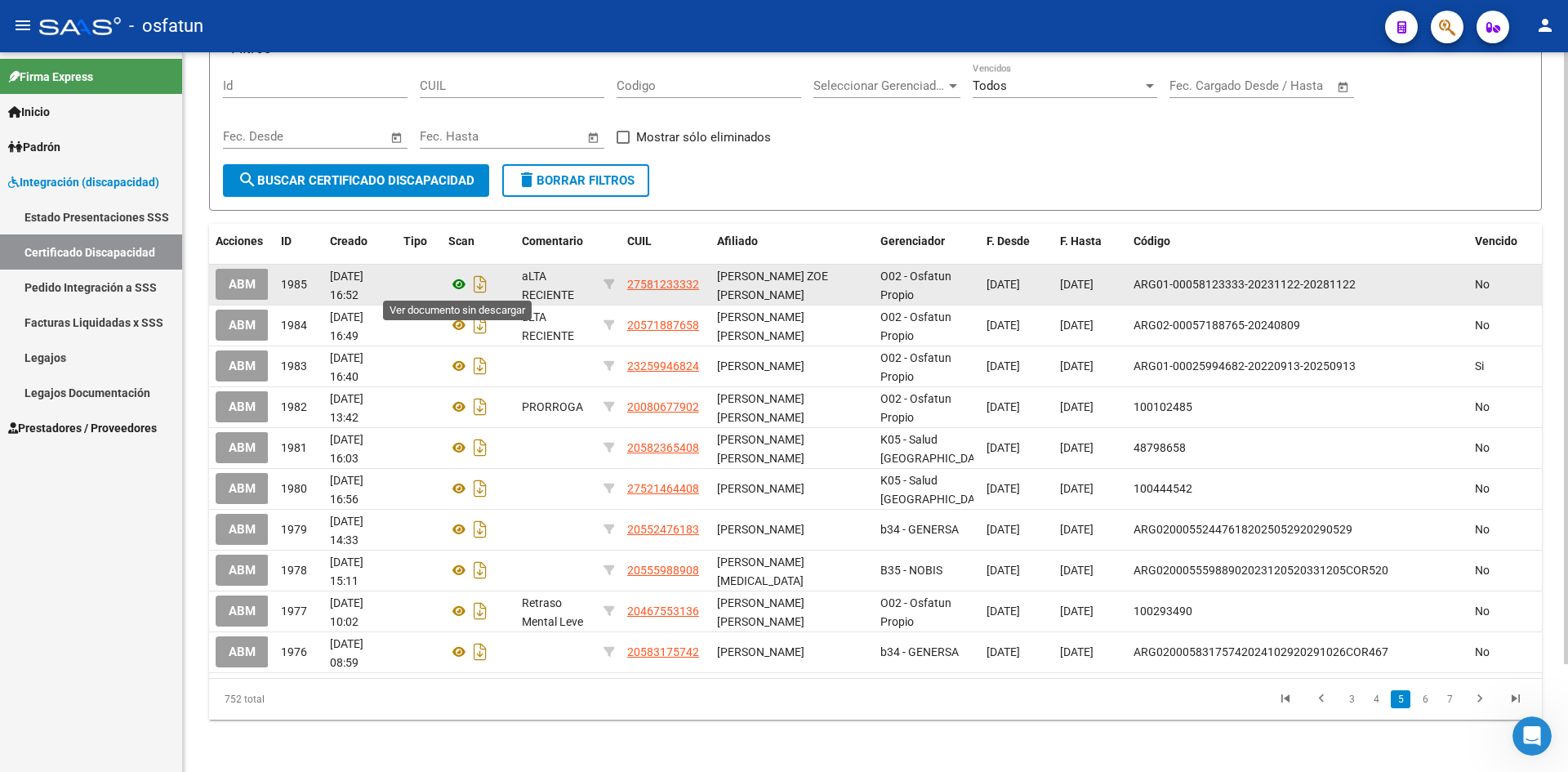
click at [460, 283] on icon at bounding box center [459, 283] width 21 height 19
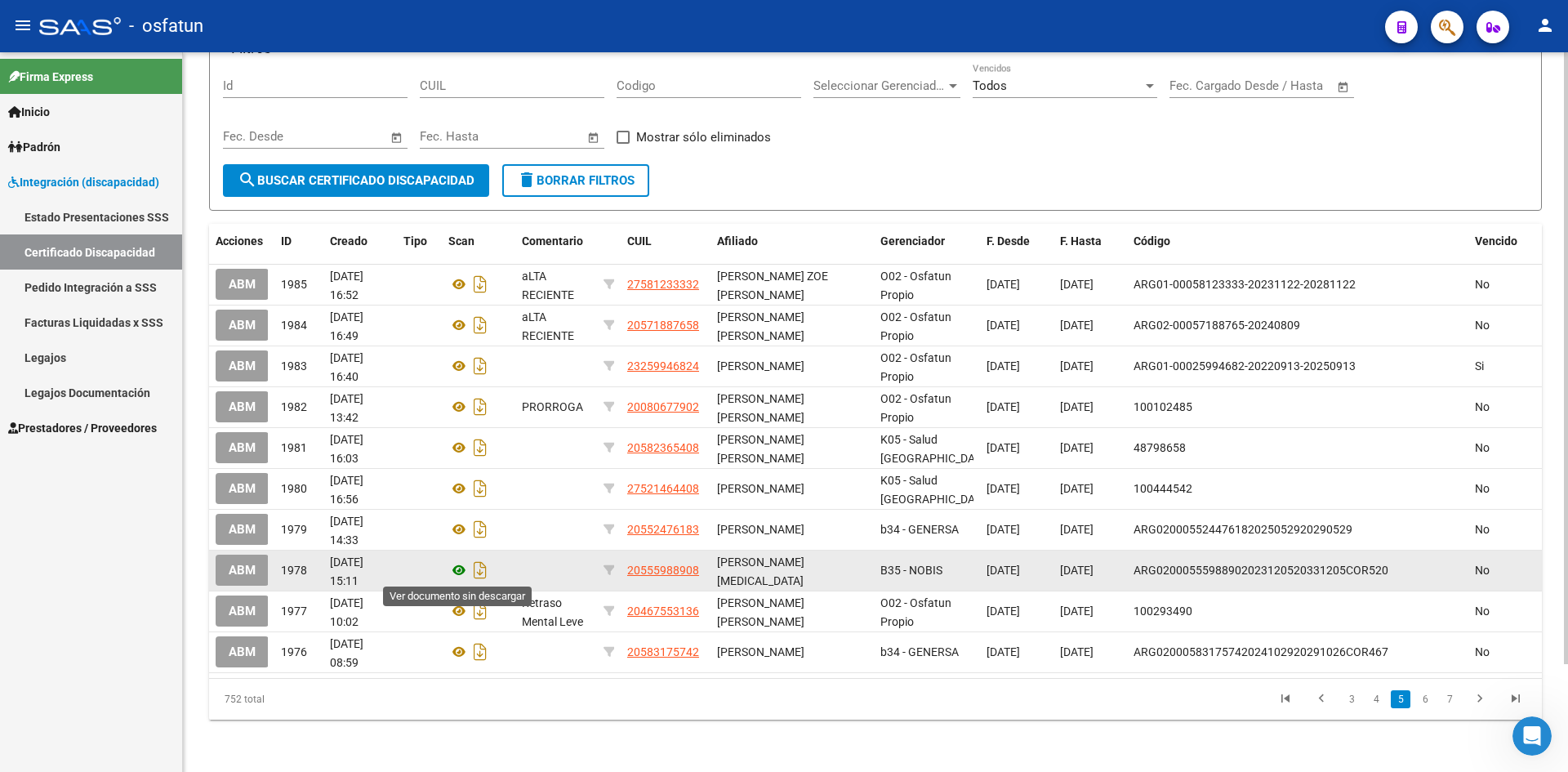
click at [455, 574] on icon at bounding box center [459, 570] width 21 height 19
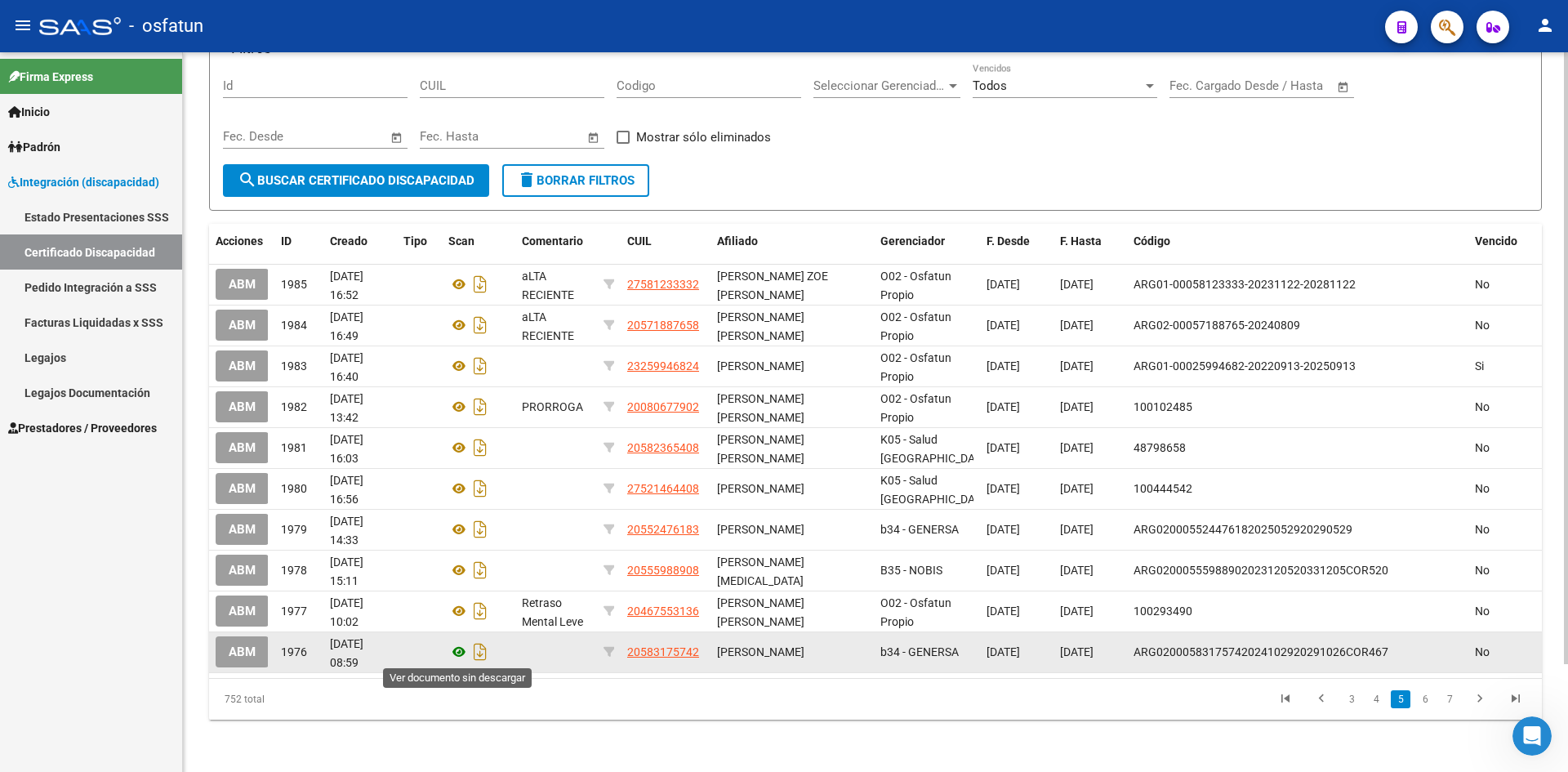
click at [453, 650] on icon at bounding box center [459, 652] width 21 height 19
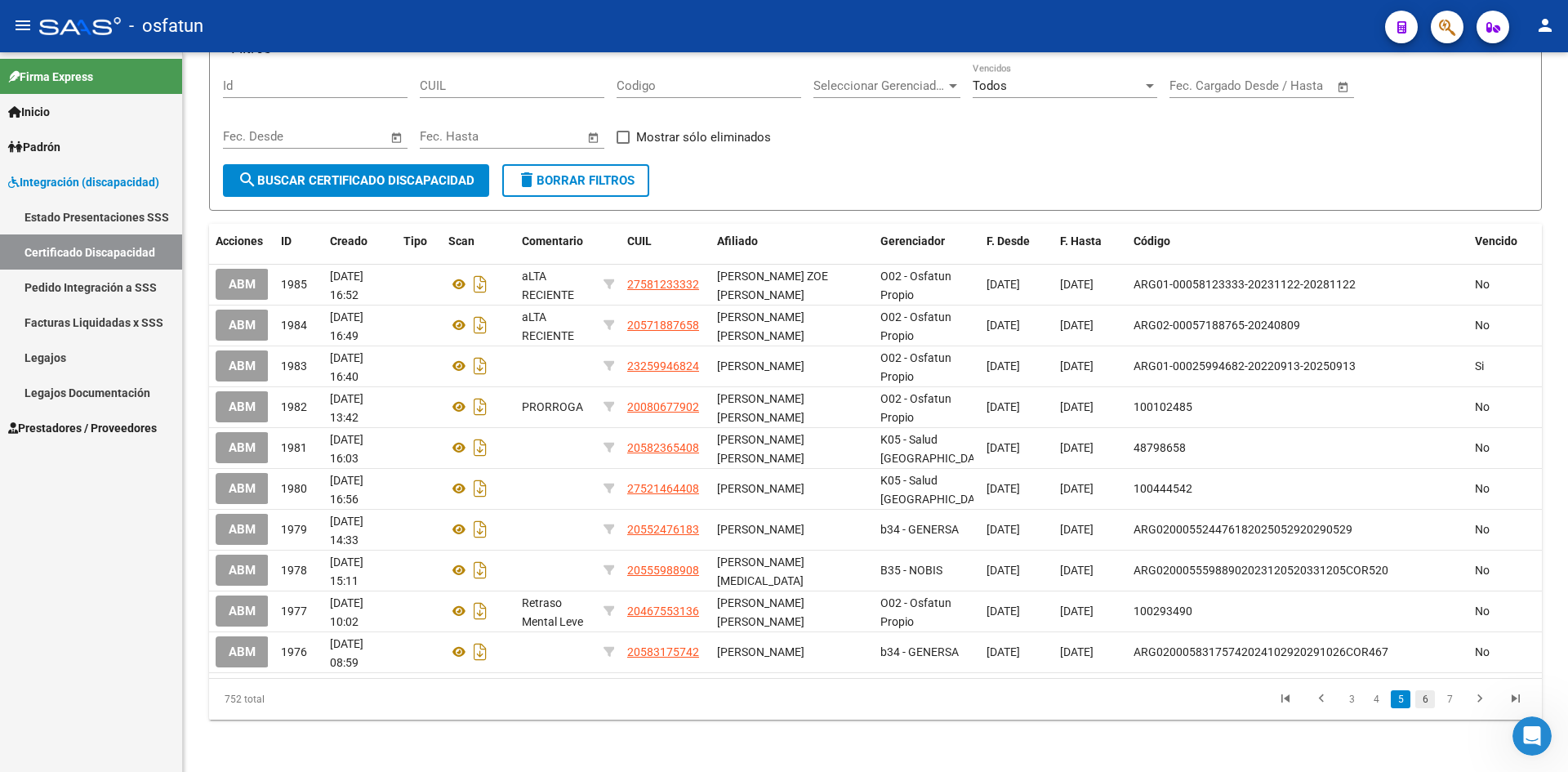
click at [1419, 701] on link "6" at bounding box center [1424, 699] width 19 height 18
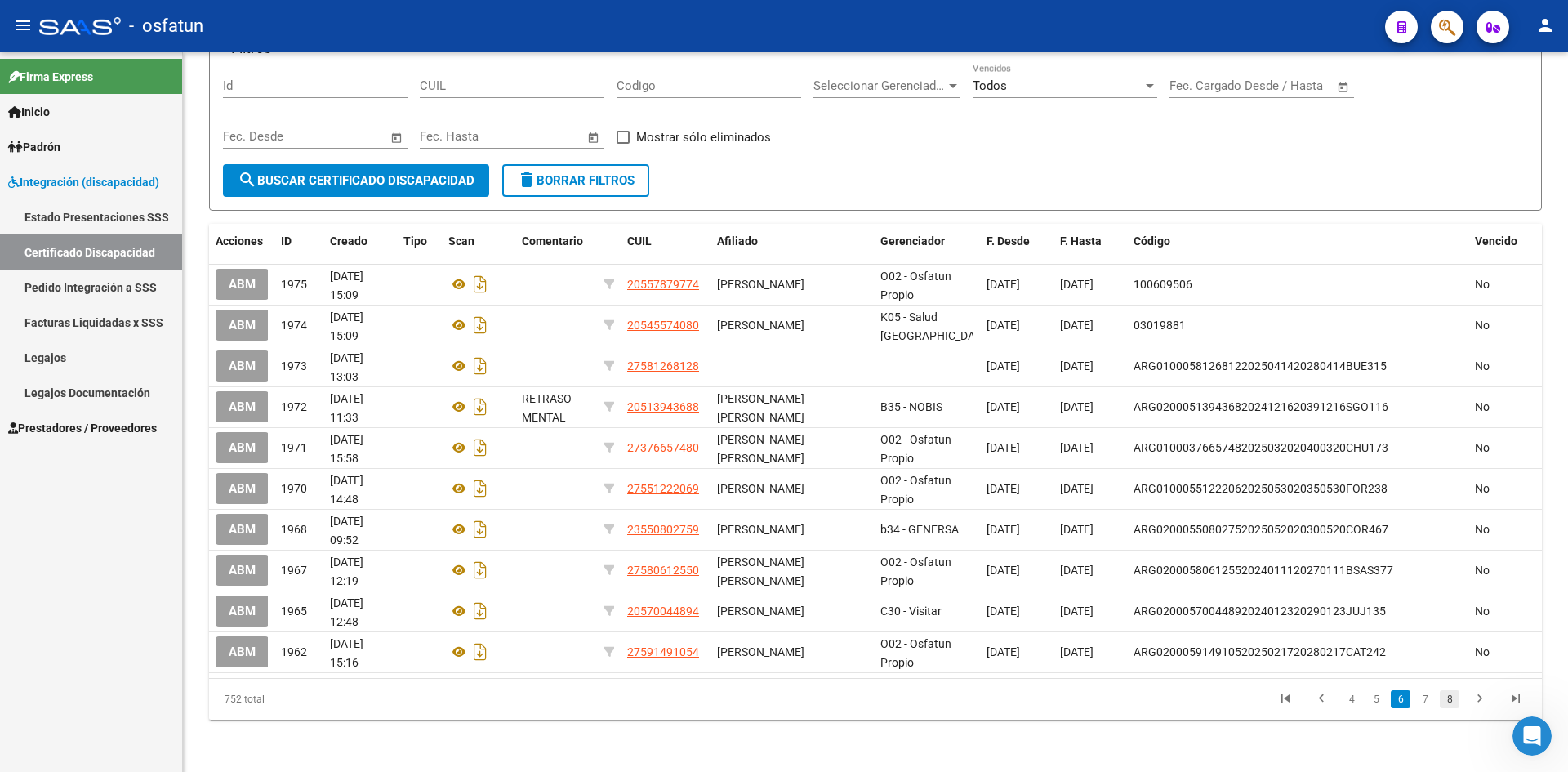
click at [1451, 699] on link "8" at bounding box center [1449, 699] width 19 height 18
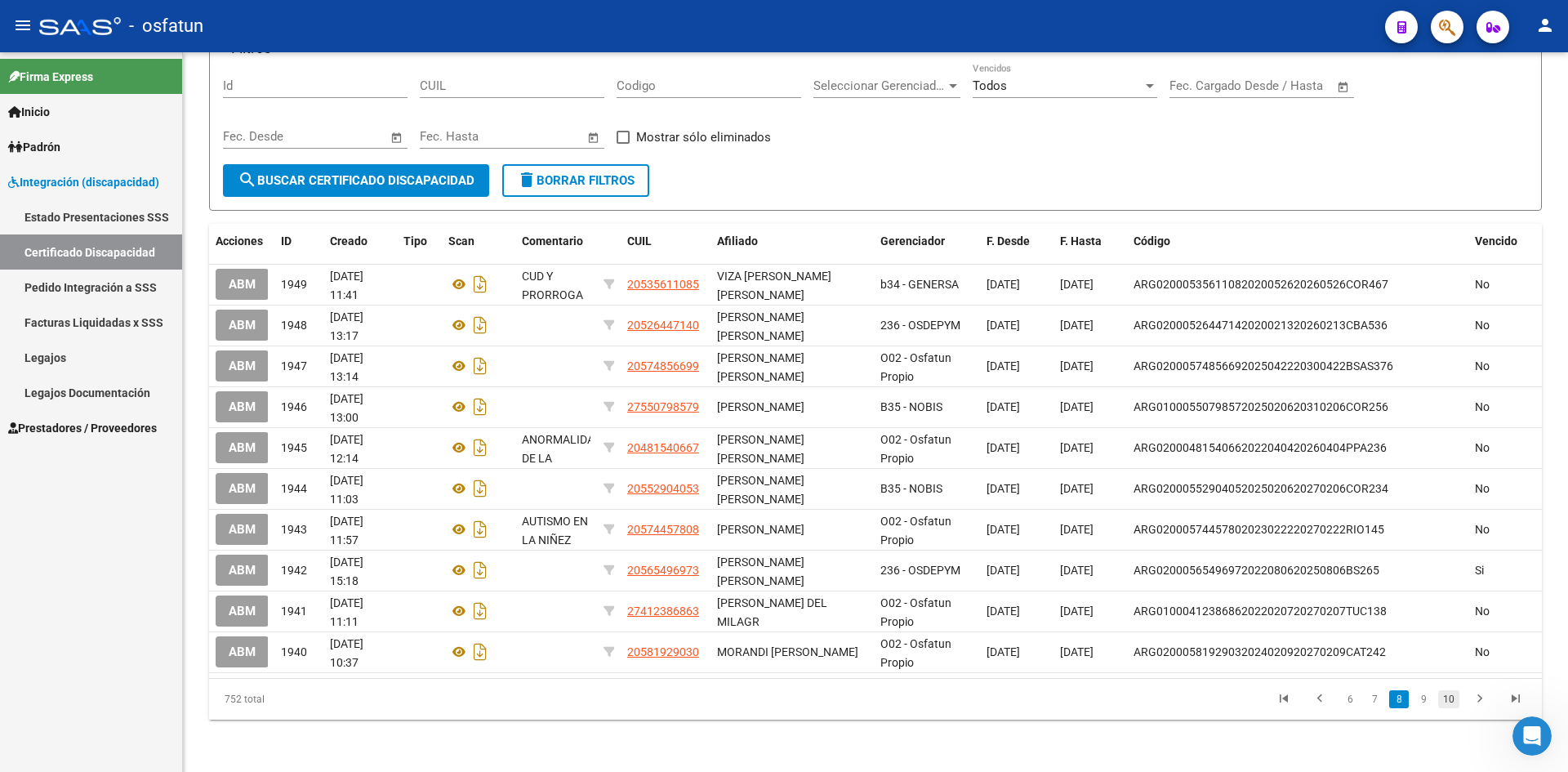
click at [1449, 703] on link "10" at bounding box center [1448, 699] width 21 height 18
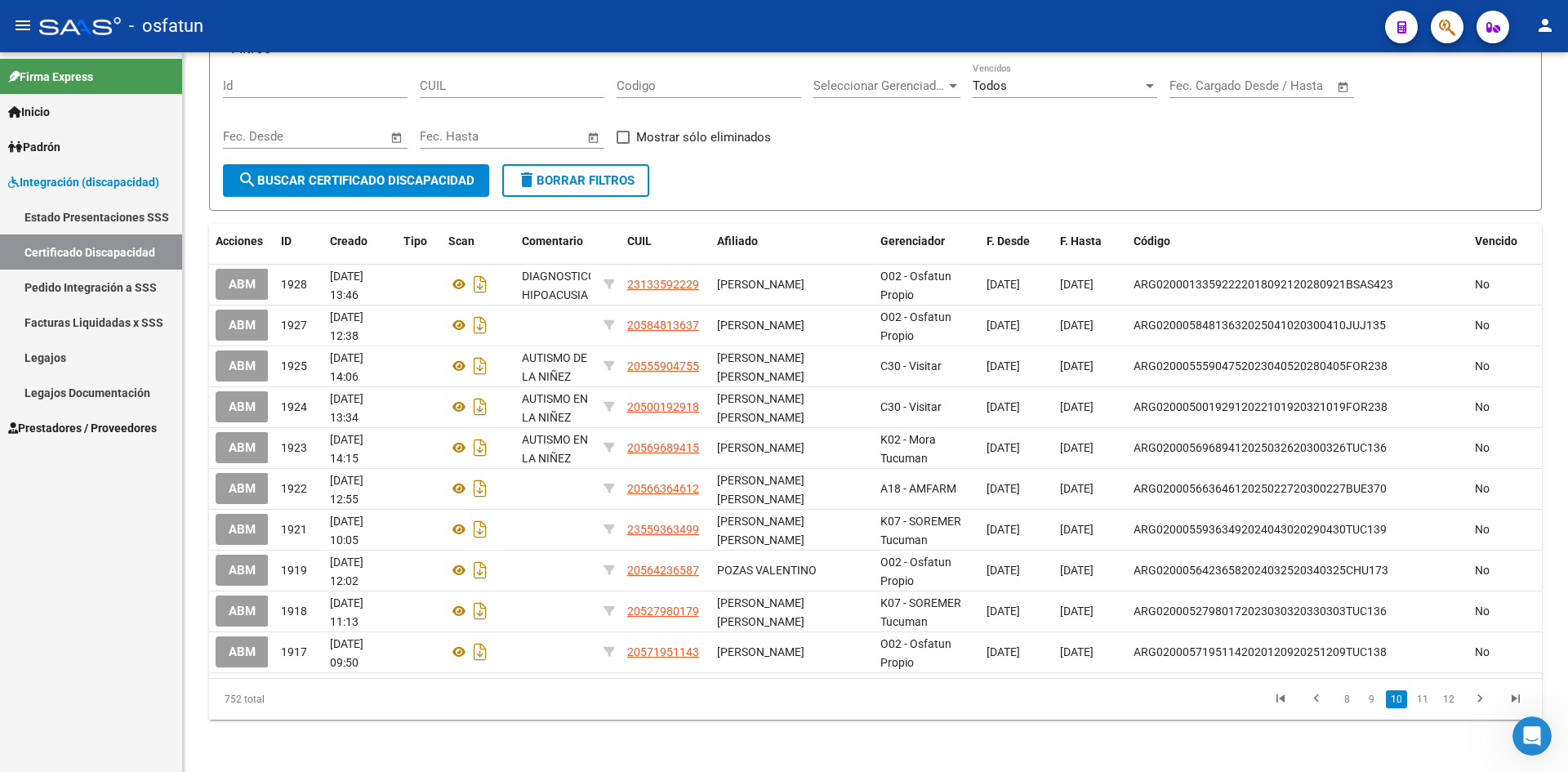
click at [1449, 703] on link "12" at bounding box center [1448, 699] width 21 height 18
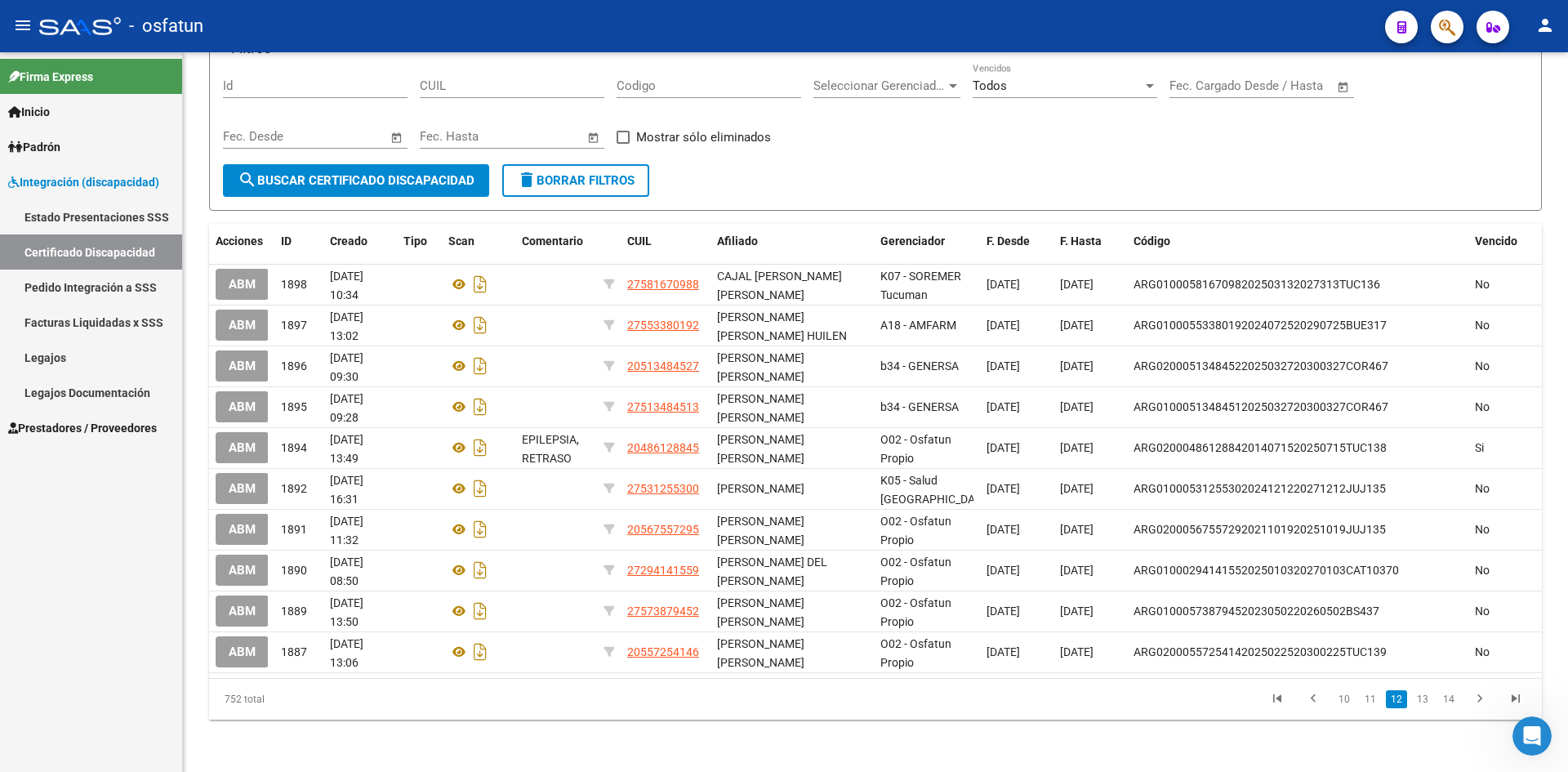
click at [1449, 703] on link "14" at bounding box center [1448, 699] width 21 height 18
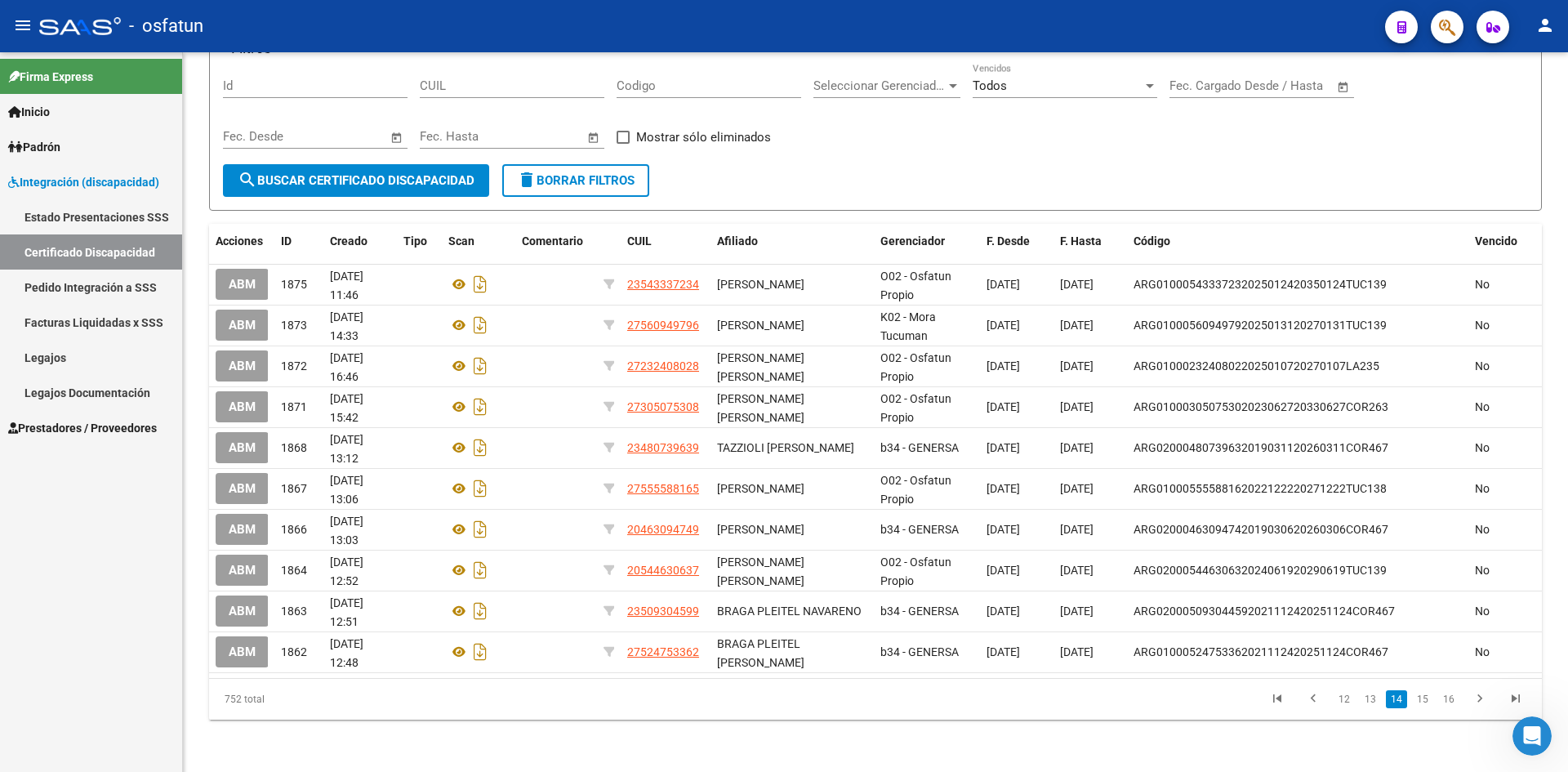
click at [1449, 703] on link "16" at bounding box center [1448, 699] width 21 height 18
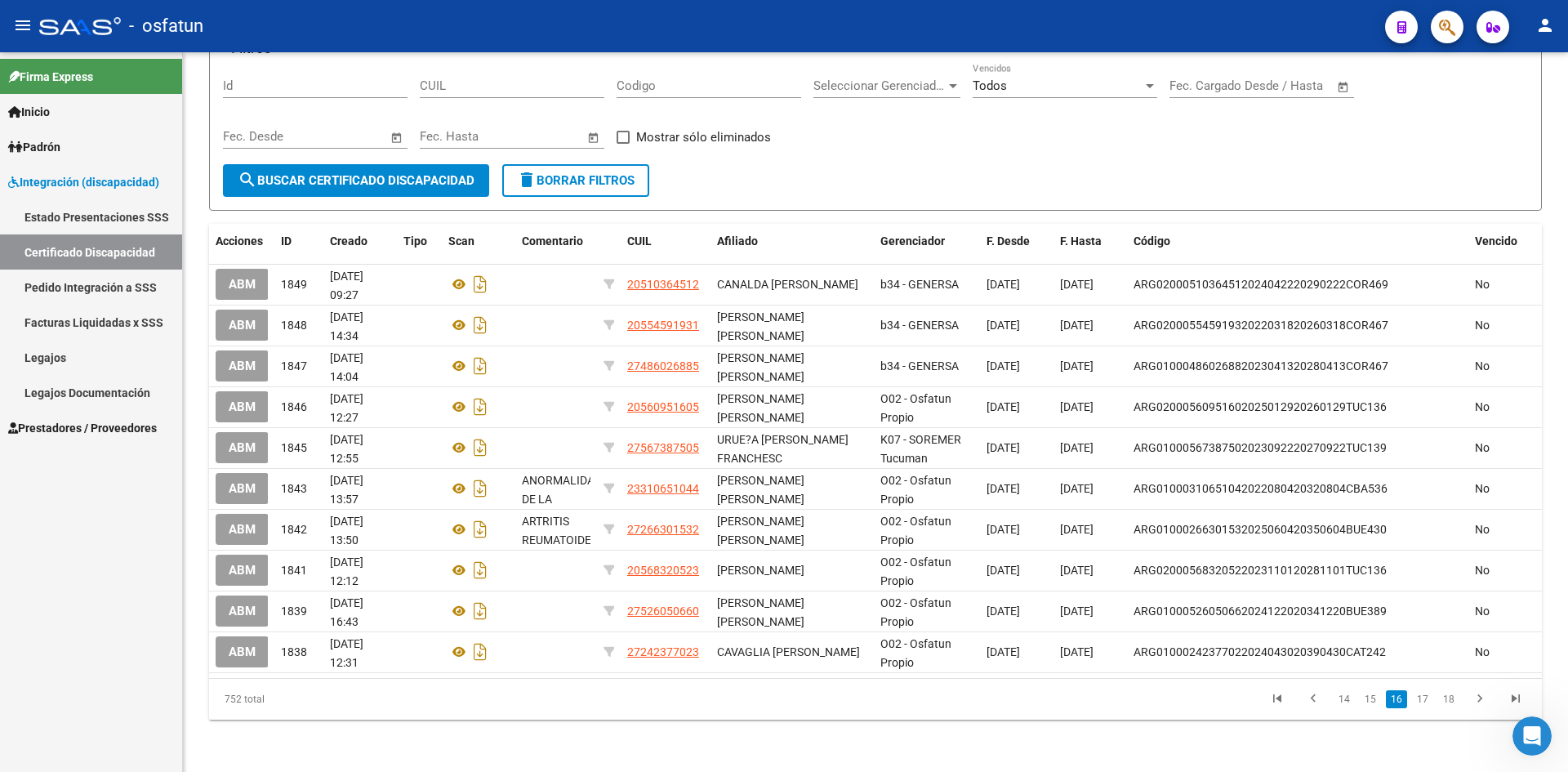
click at [1449, 703] on link "18" at bounding box center [1448, 699] width 21 height 18
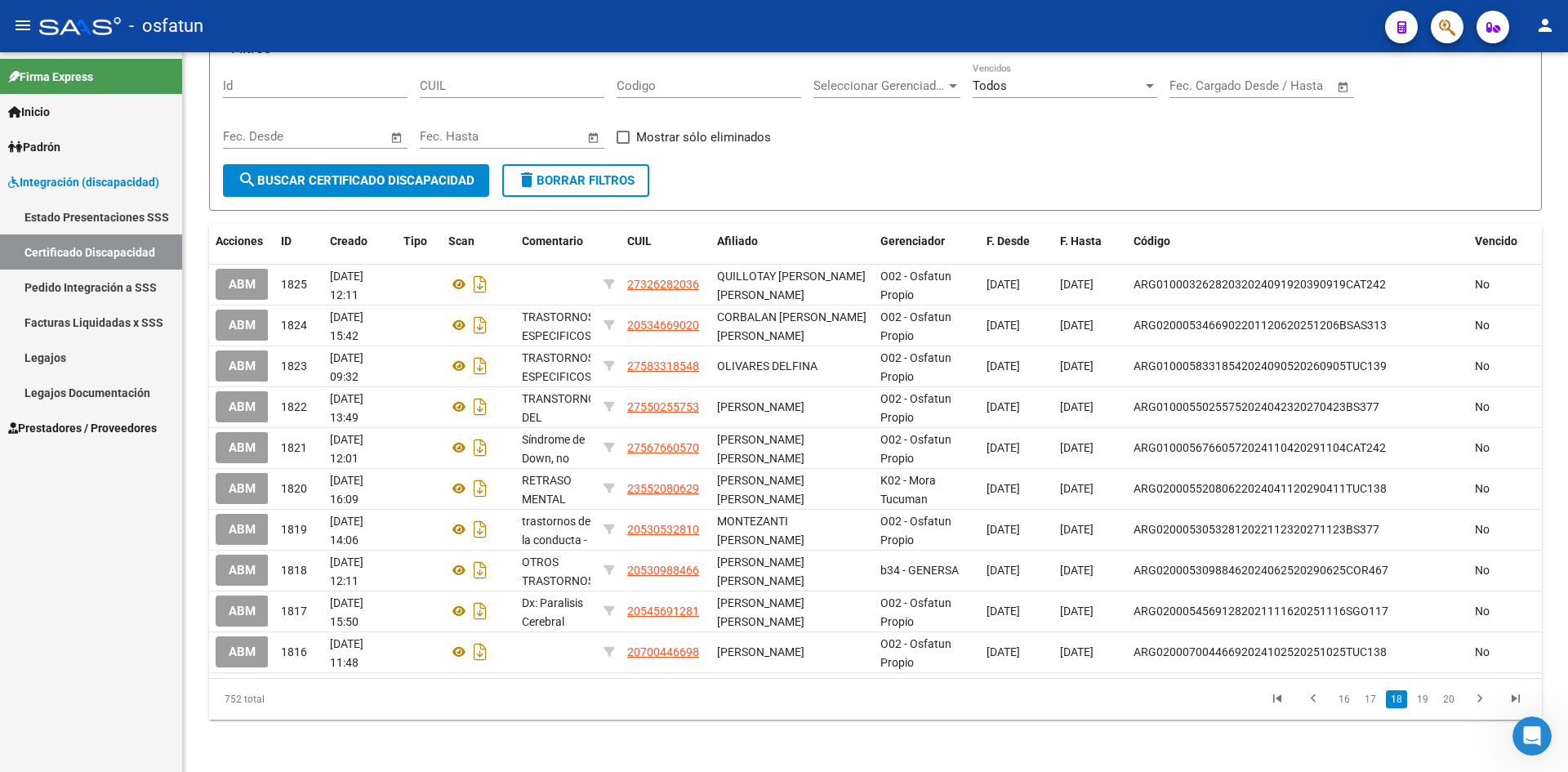
click at [1449, 703] on link "20" at bounding box center [1448, 699] width 21 height 18
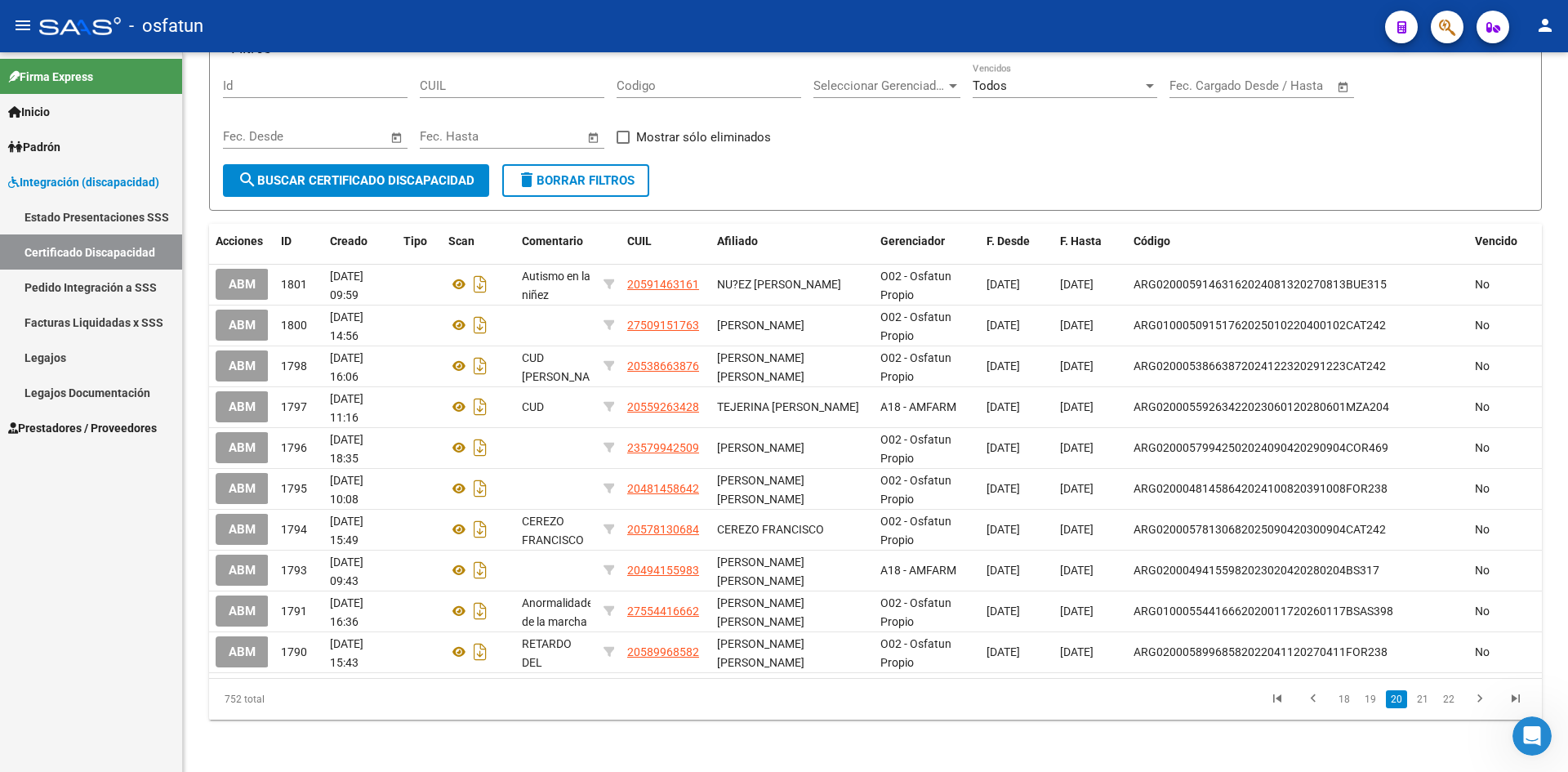
click at [1449, 703] on link "22" at bounding box center [1448, 699] width 21 height 18
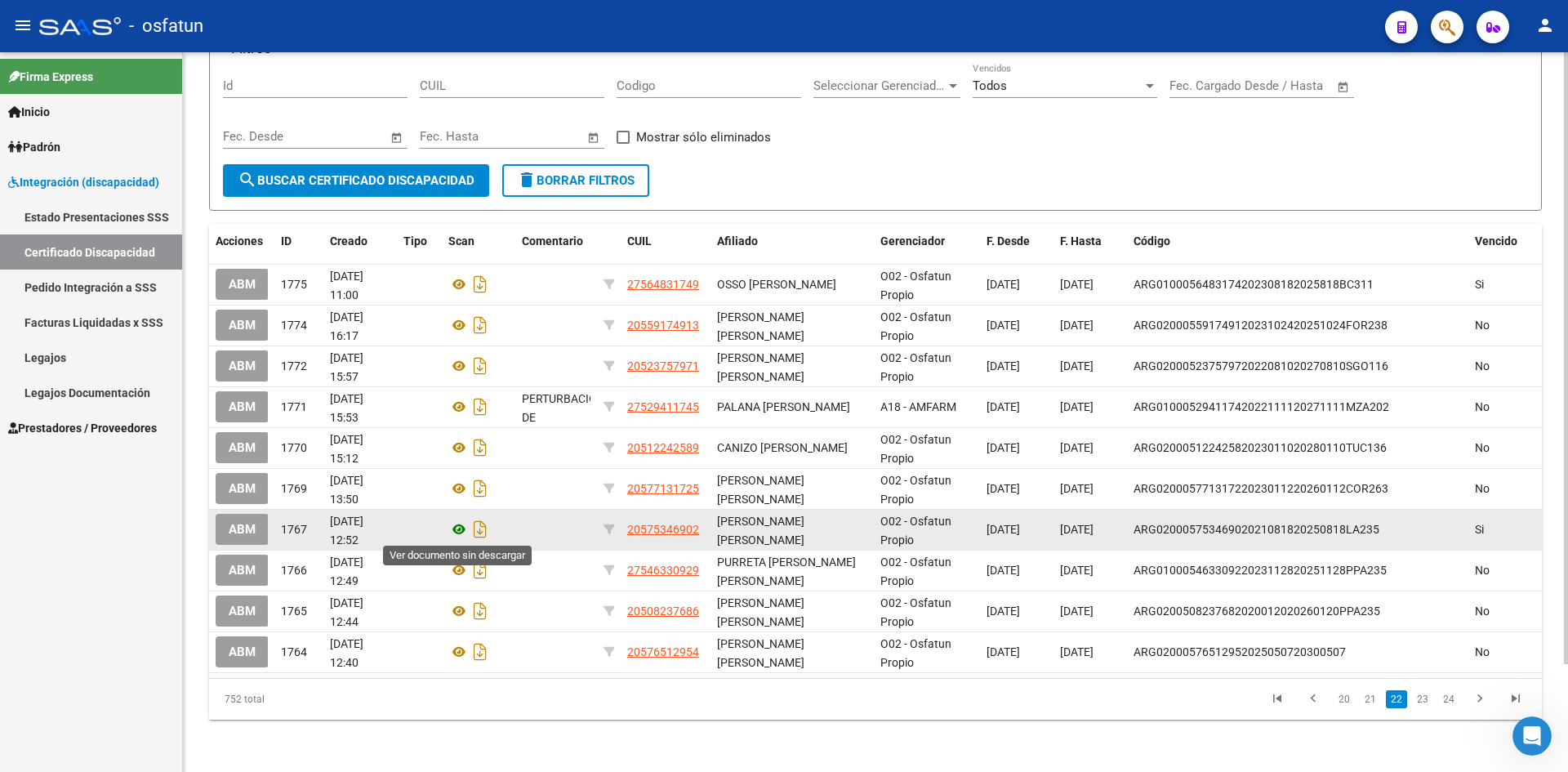
click at [458, 529] on icon at bounding box center [459, 529] width 21 height 19
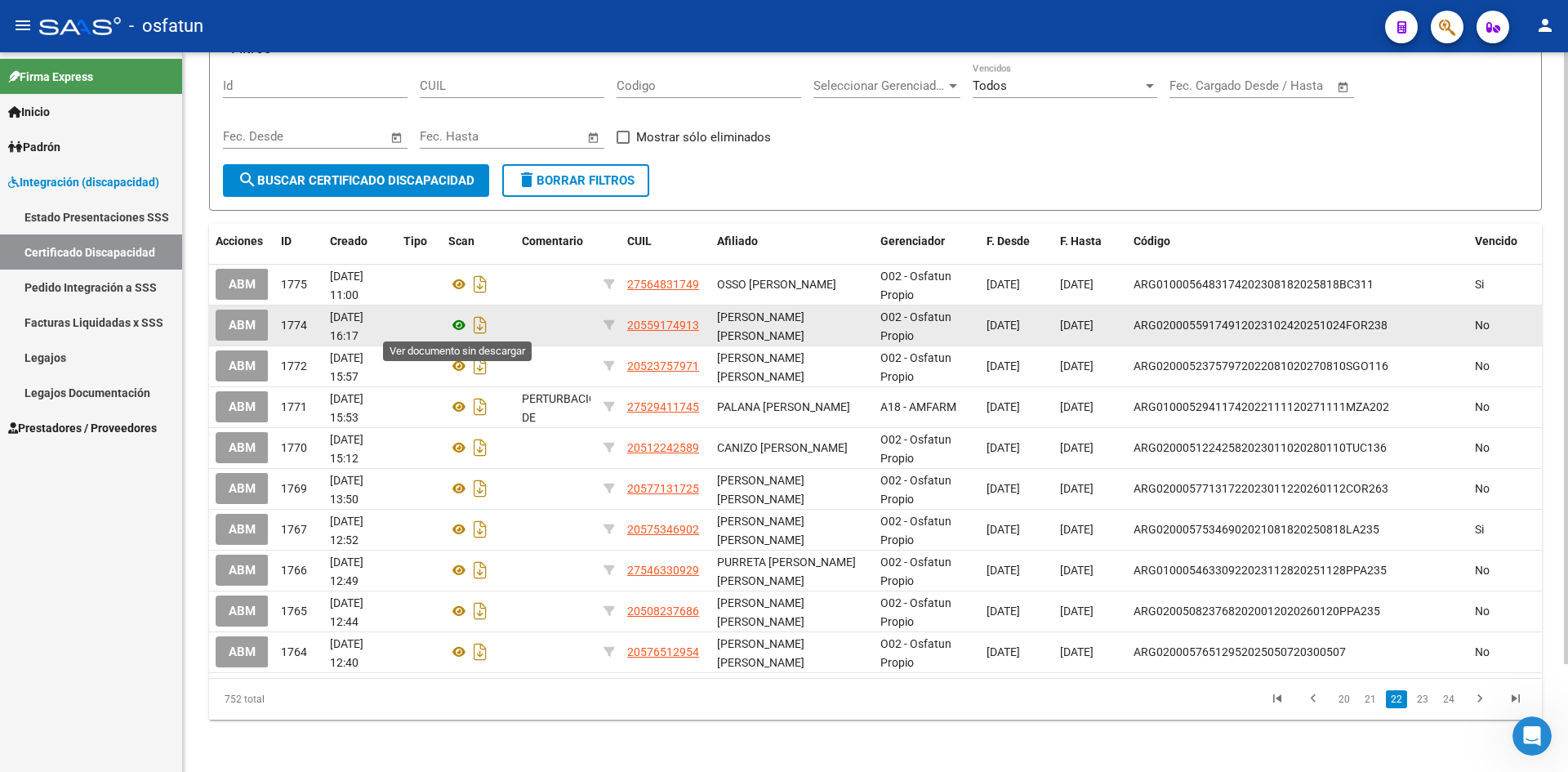
click at [453, 327] on icon at bounding box center [459, 325] width 21 height 19
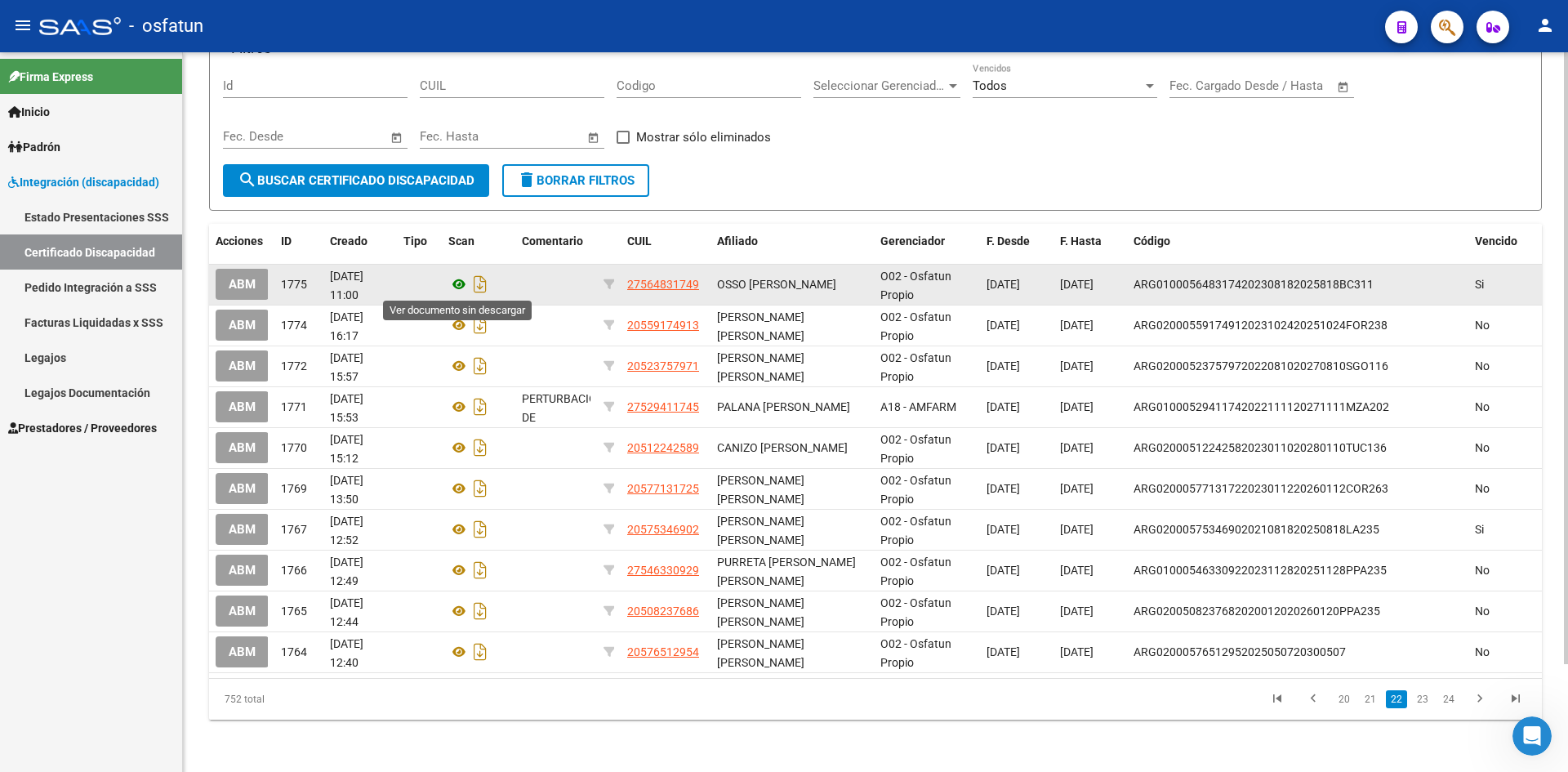
click at [458, 281] on icon at bounding box center [459, 283] width 21 height 19
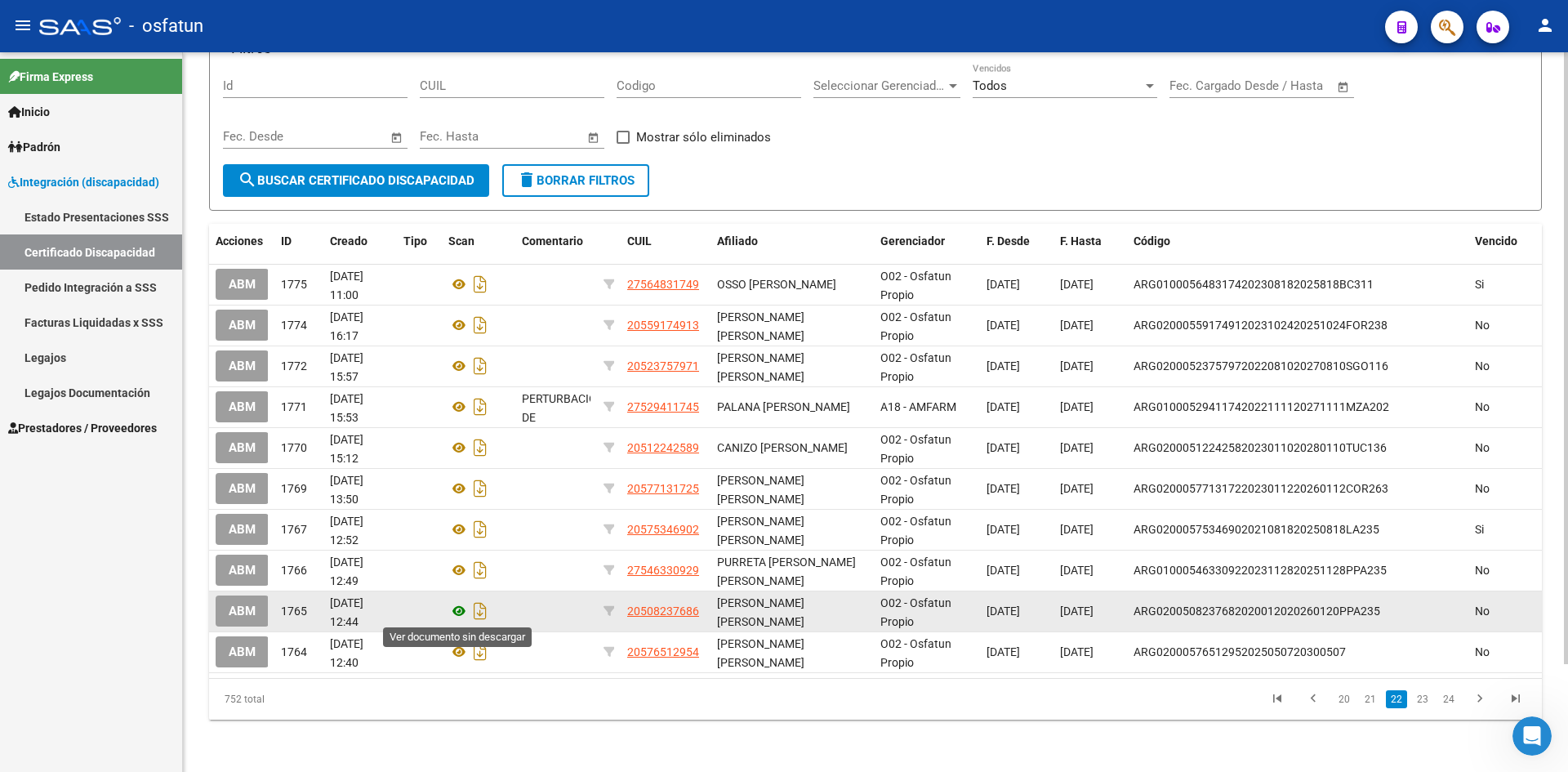
click at [454, 614] on icon at bounding box center [459, 610] width 21 height 19
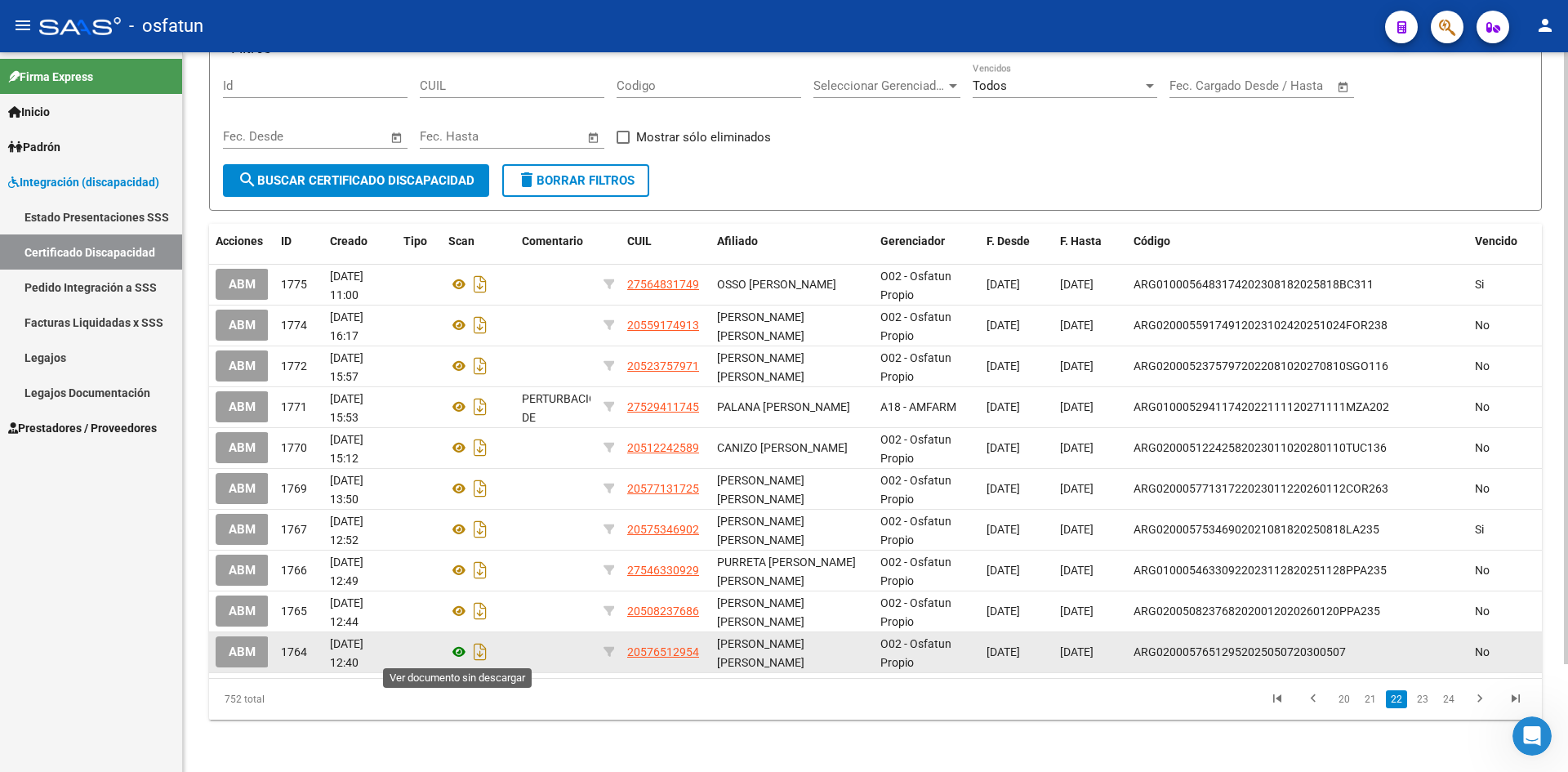
click at [459, 649] on icon at bounding box center [459, 652] width 21 height 19
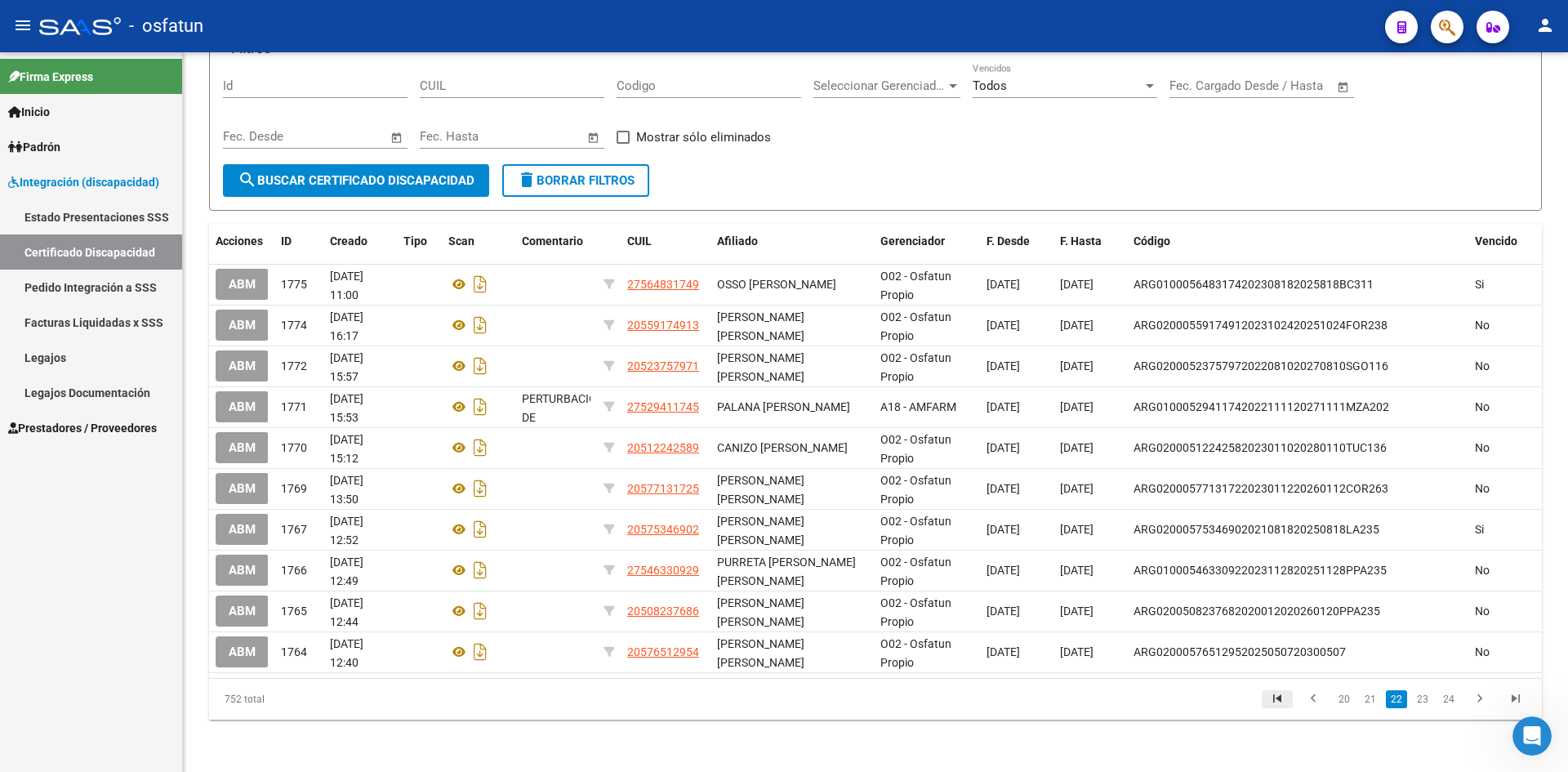
click at [1283, 699] on icon "go to first page" at bounding box center [1276, 701] width 21 height 19
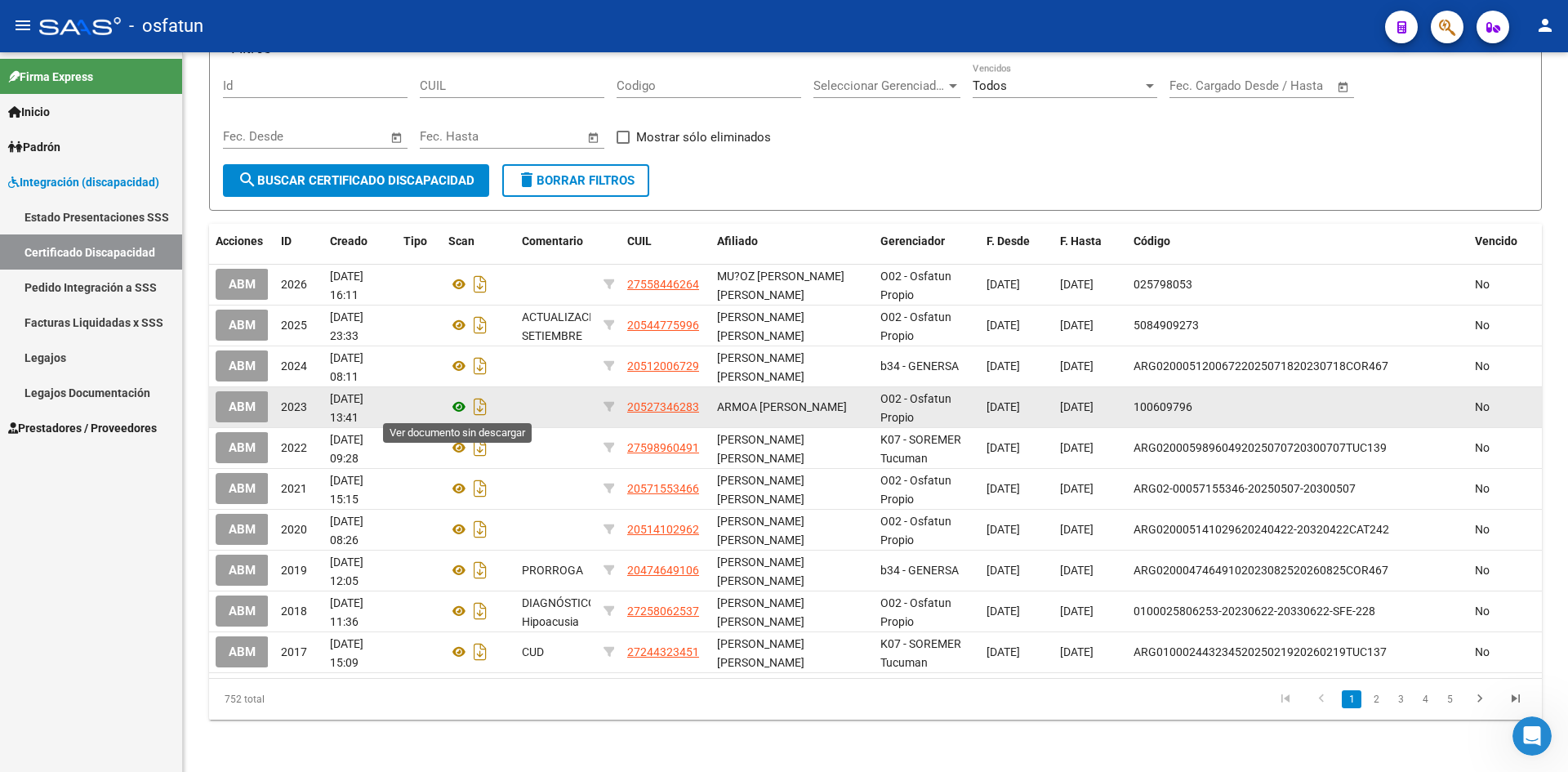
click at [454, 408] on icon at bounding box center [459, 406] width 21 height 19
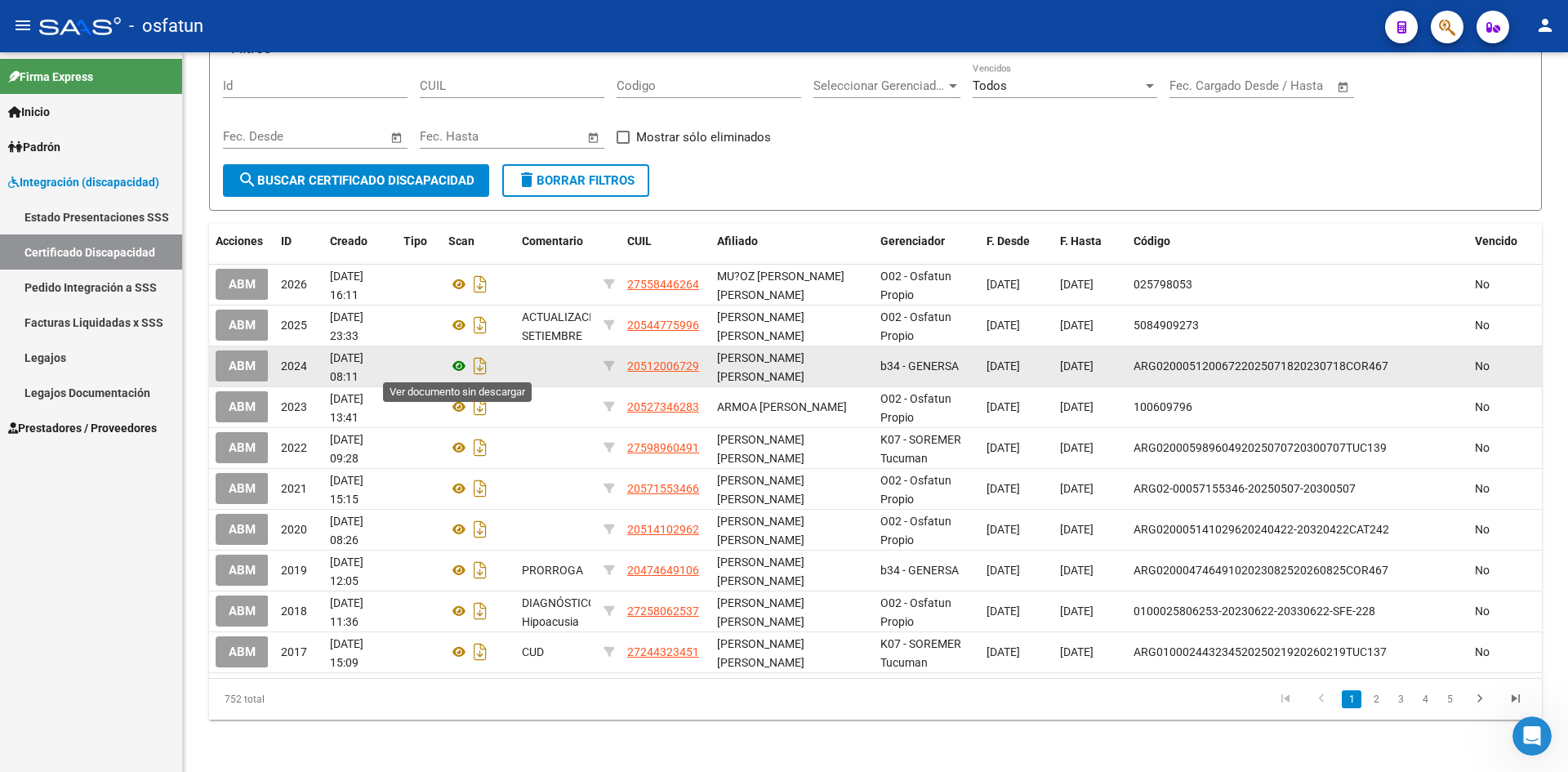
click at [452, 368] on icon at bounding box center [459, 366] width 21 height 19
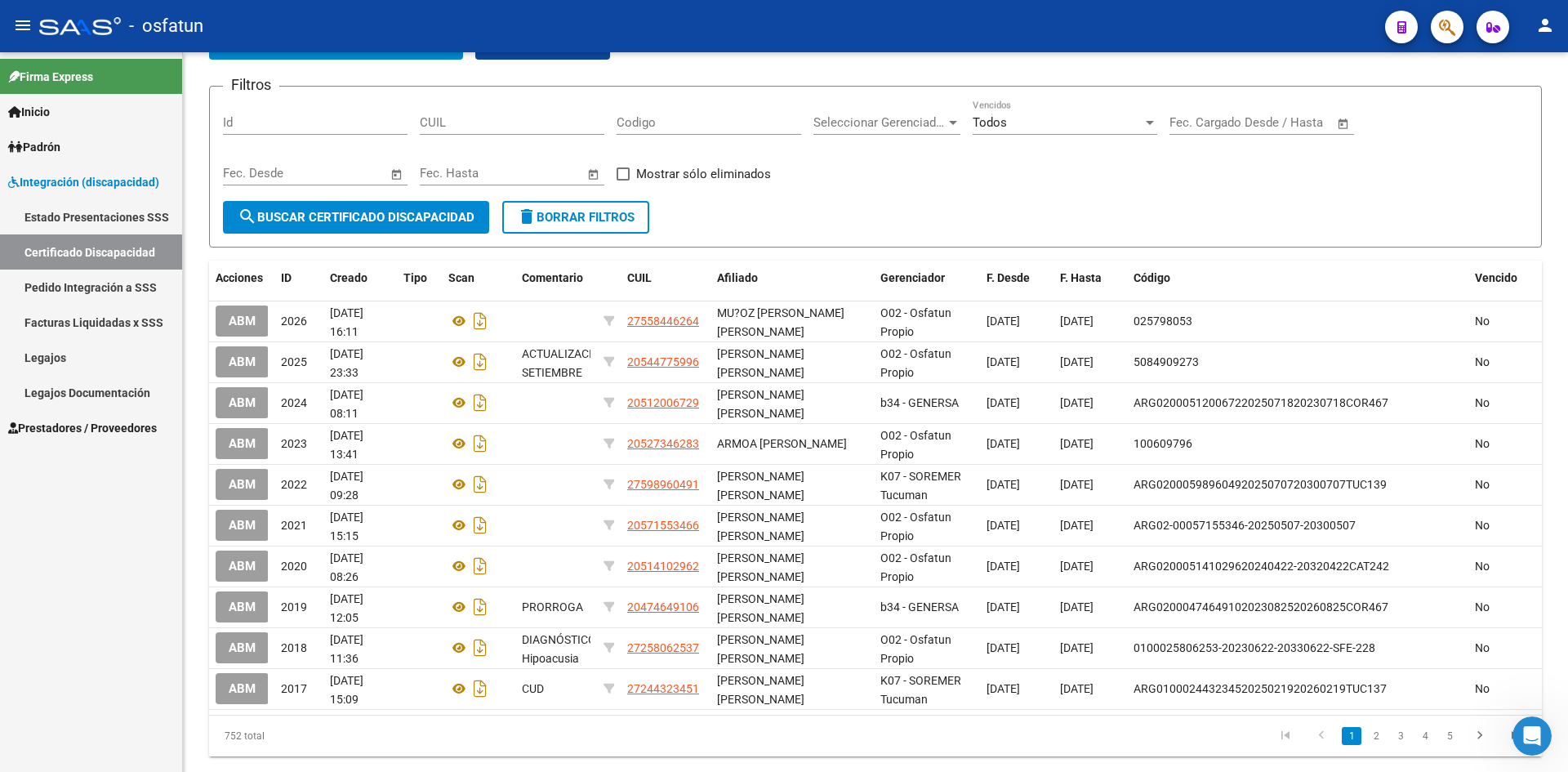
scroll to position [0, 0]
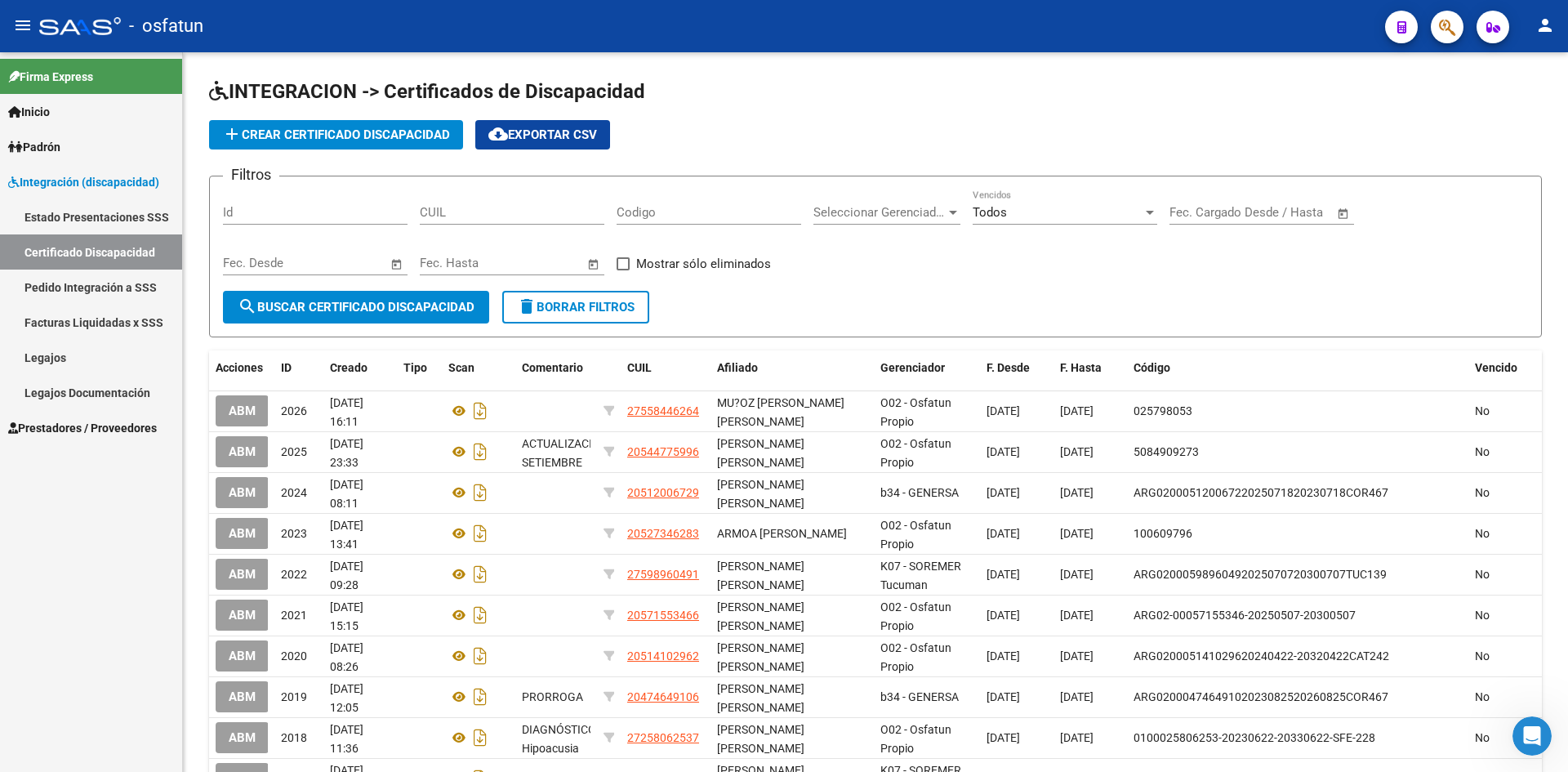
drag, startPoint x: 67, startPoint y: 297, endPoint x: 57, endPoint y: 281, distance: 18.9
click at [67, 297] on link "Pedido Integración a SSS" at bounding box center [90, 287] width 182 height 35
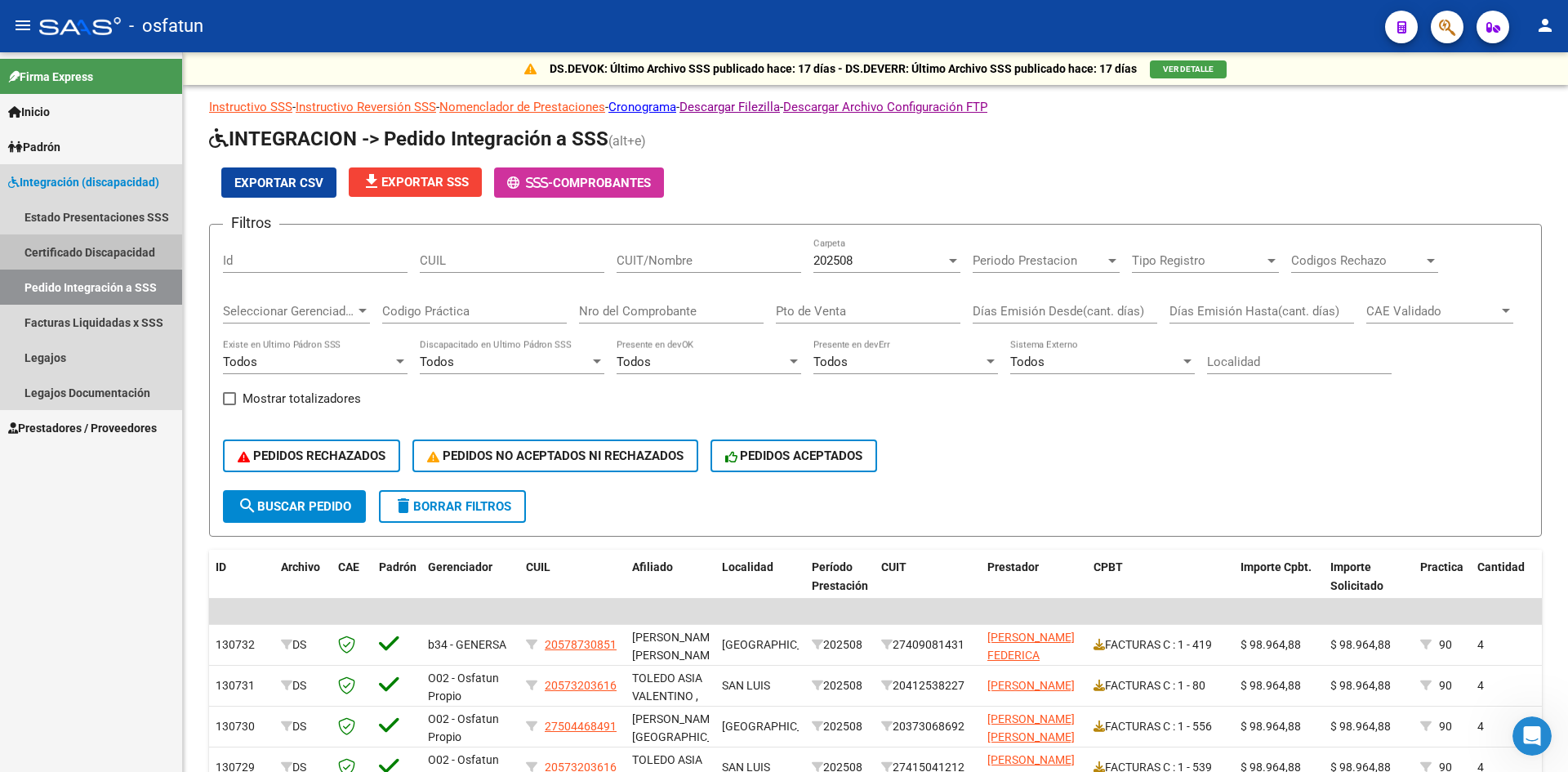
click at [57, 247] on link "Certificado Discapacidad" at bounding box center [90, 252] width 182 height 35
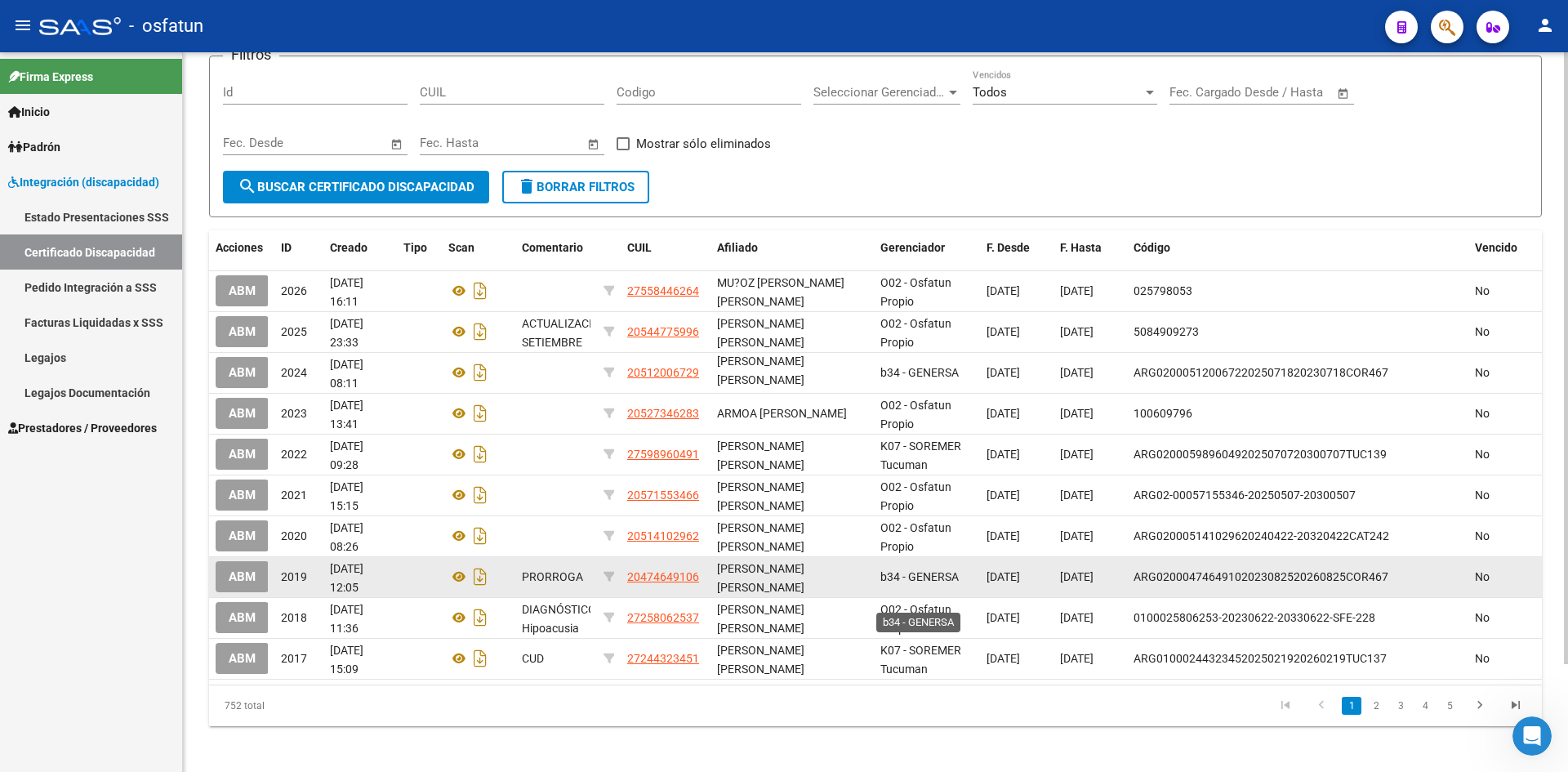
scroll to position [127, 0]
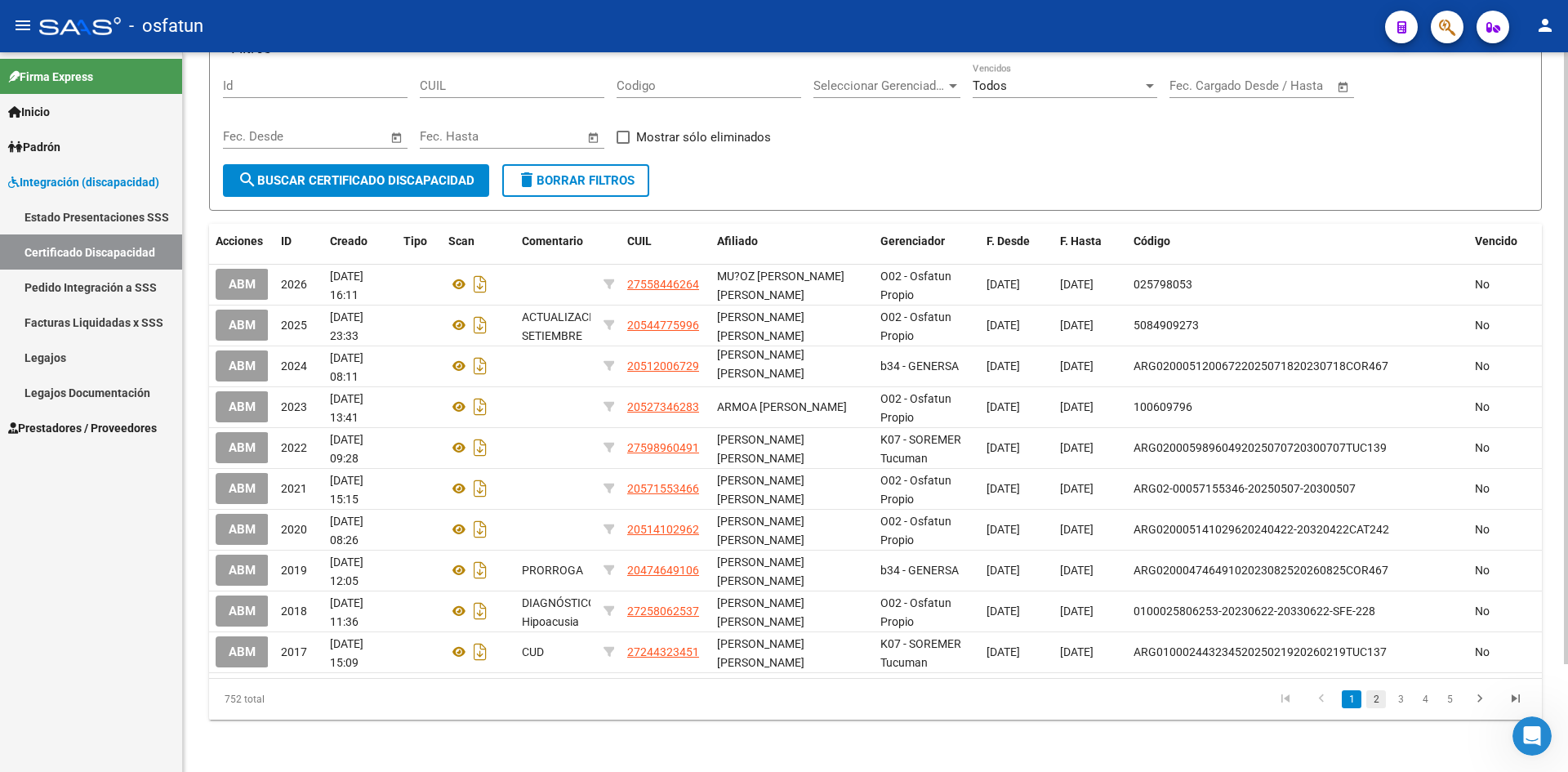
click at [1374, 699] on link "2" at bounding box center [1375, 699] width 19 height 18
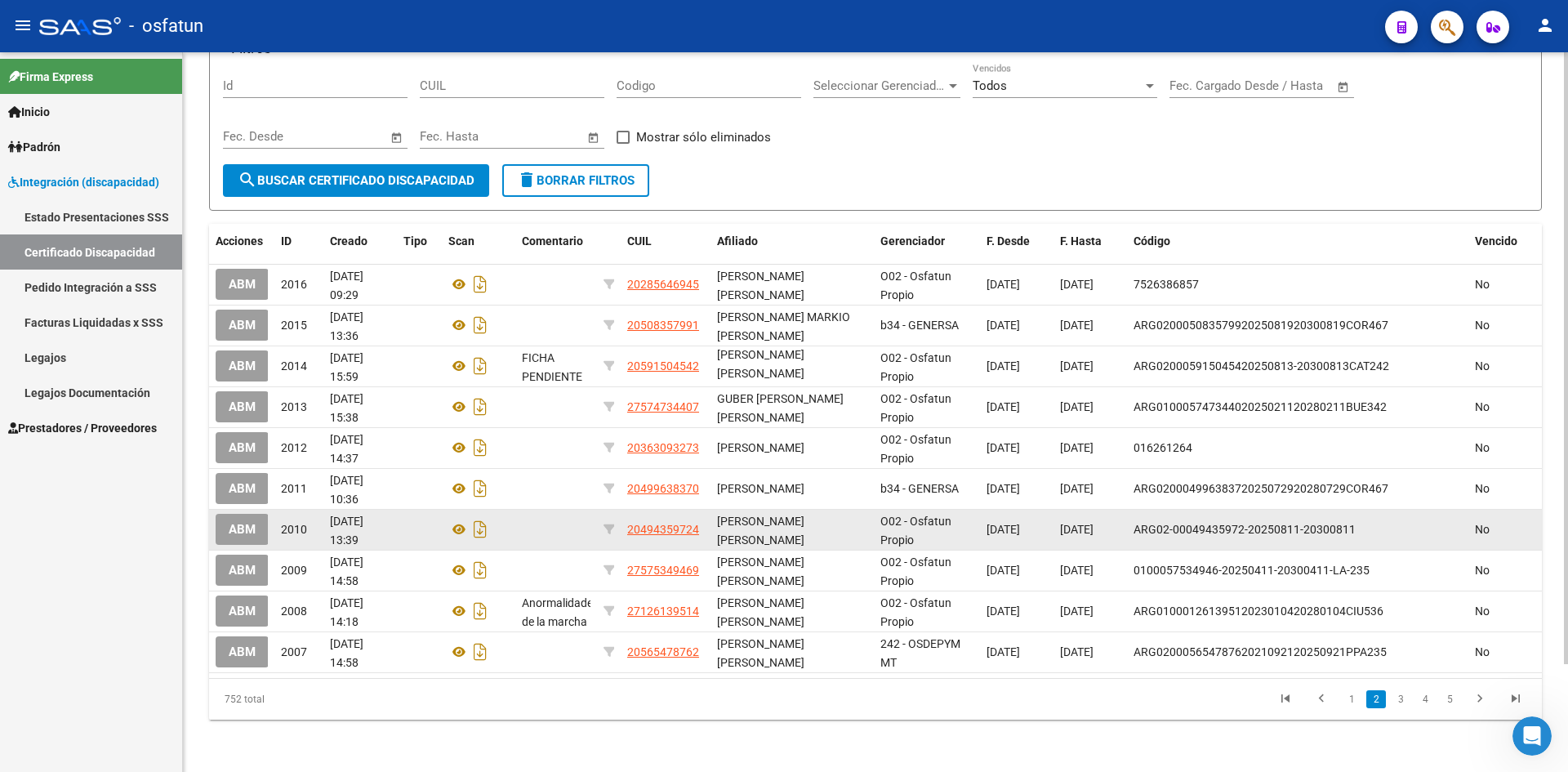
scroll to position [0, 0]
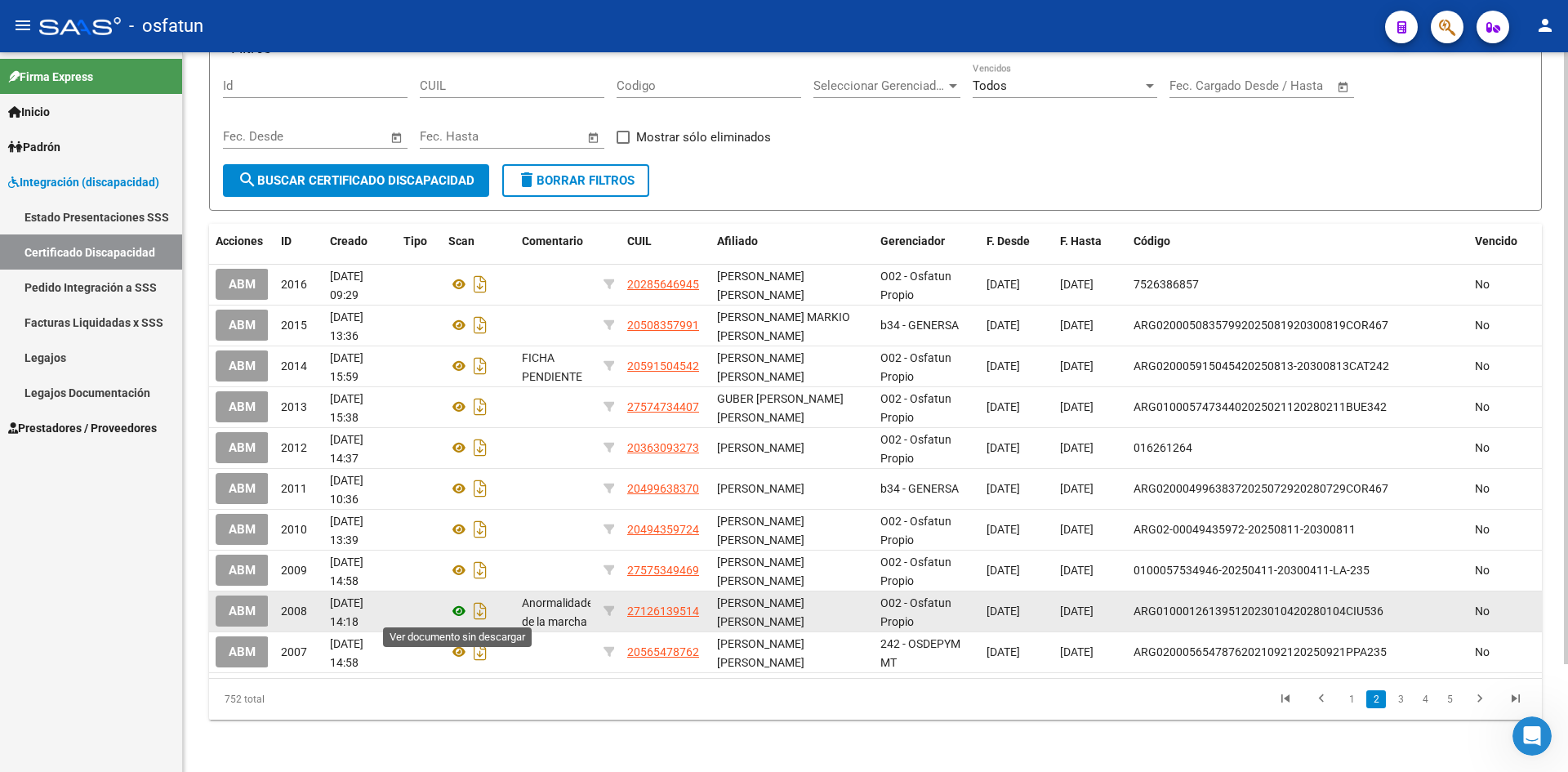
click at [455, 612] on icon at bounding box center [459, 610] width 21 height 19
click at [455, 616] on icon at bounding box center [459, 610] width 21 height 19
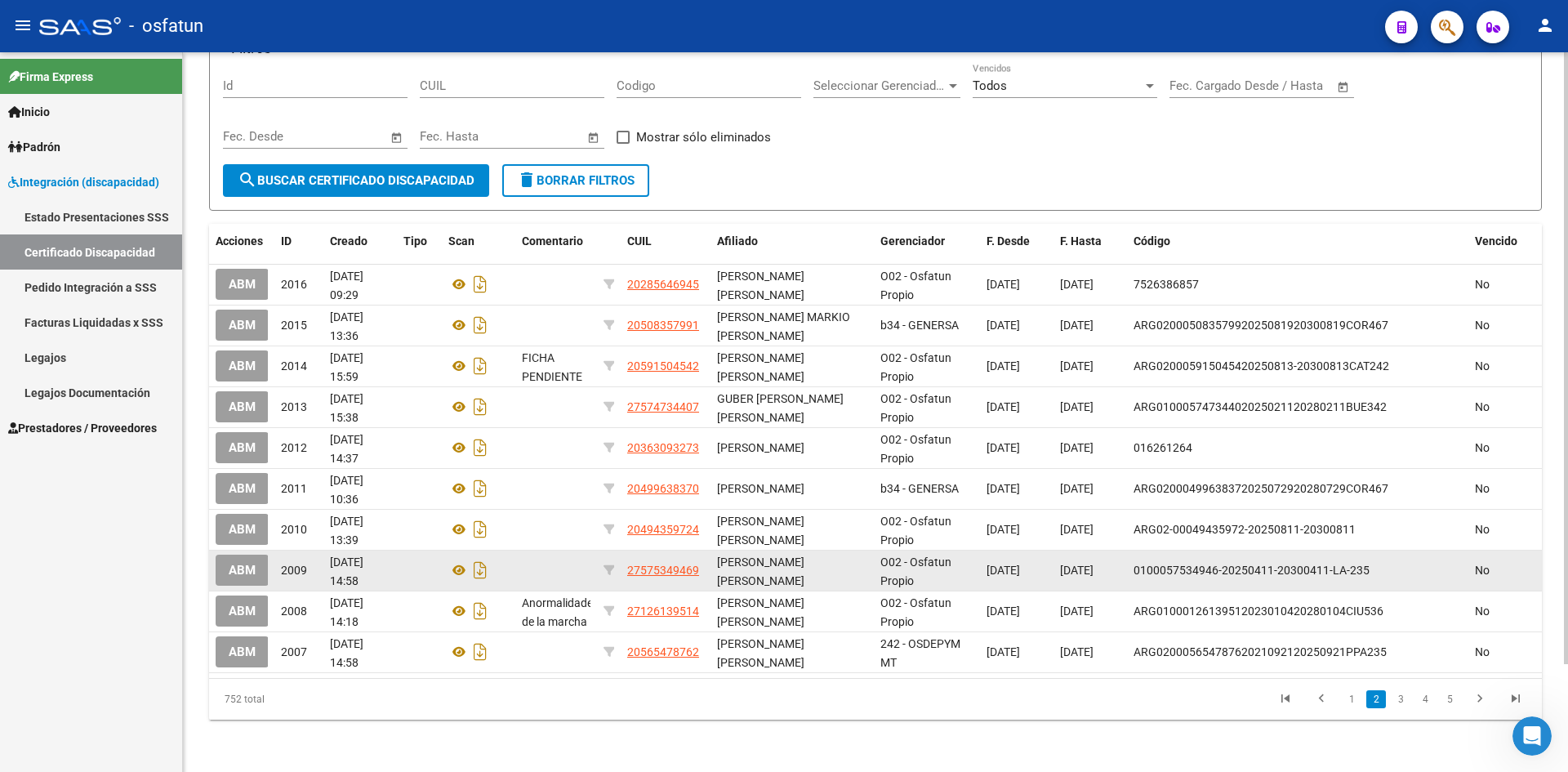
drag, startPoint x: 969, startPoint y: 571, endPoint x: 1079, endPoint y: 572, distance: 110.0
click at [1079, 572] on div "ABM 2009 [DATE] 14:58 27575349469 [PERSON_NAME] [PERSON_NAME] O02 - Osfatun Pro…" at bounding box center [876, 571] width 1333 height 41
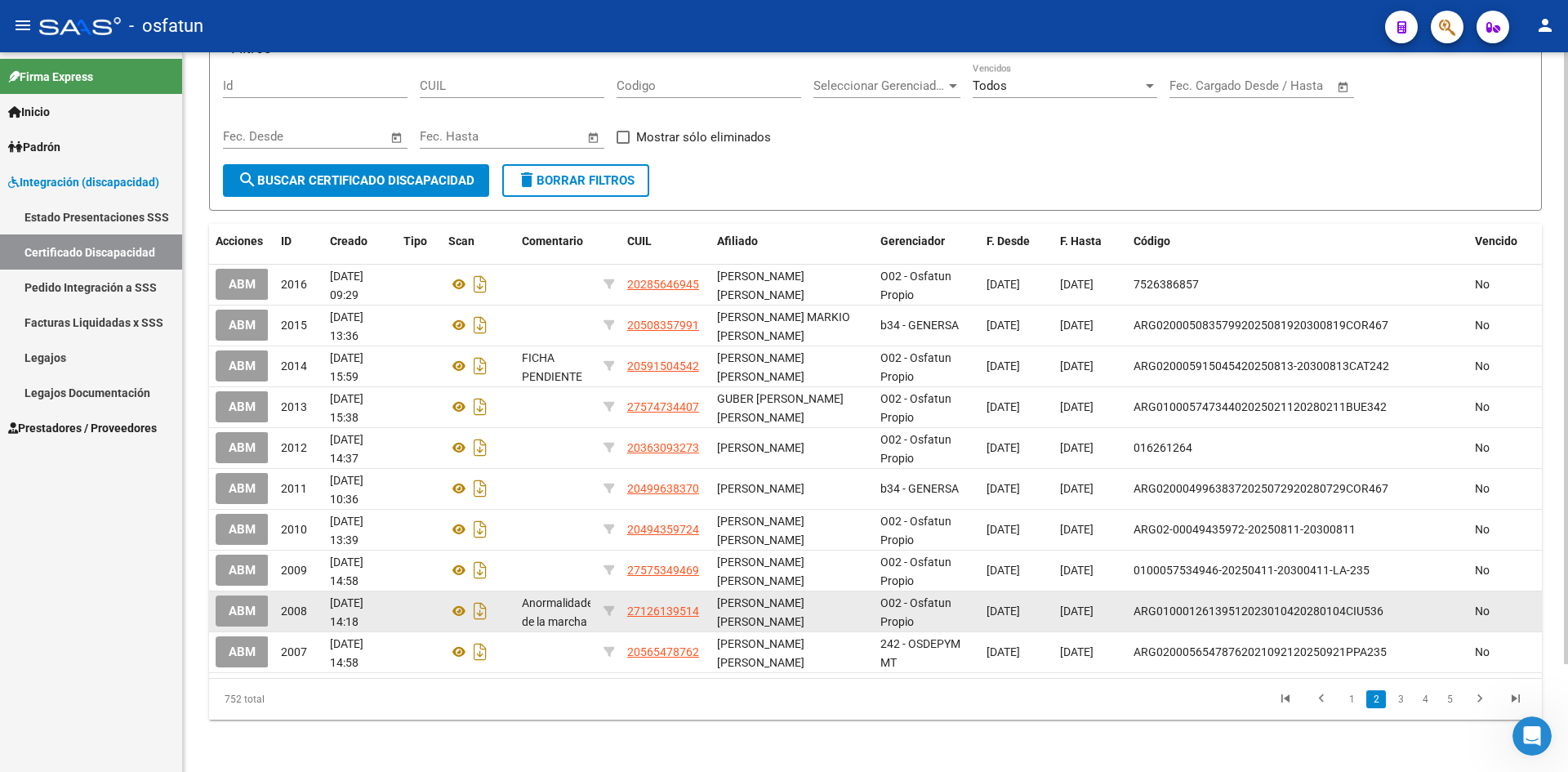
click at [1059, 593] on datatable-body-cell "[DATE]" at bounding box center [1090, 611] width 74 height 40
click at [459, 615] on icon at bounding box center [459, 610] width 21 height 19
click at [457, 613] on icon at bounding box center [459, 610] width 21 height 19
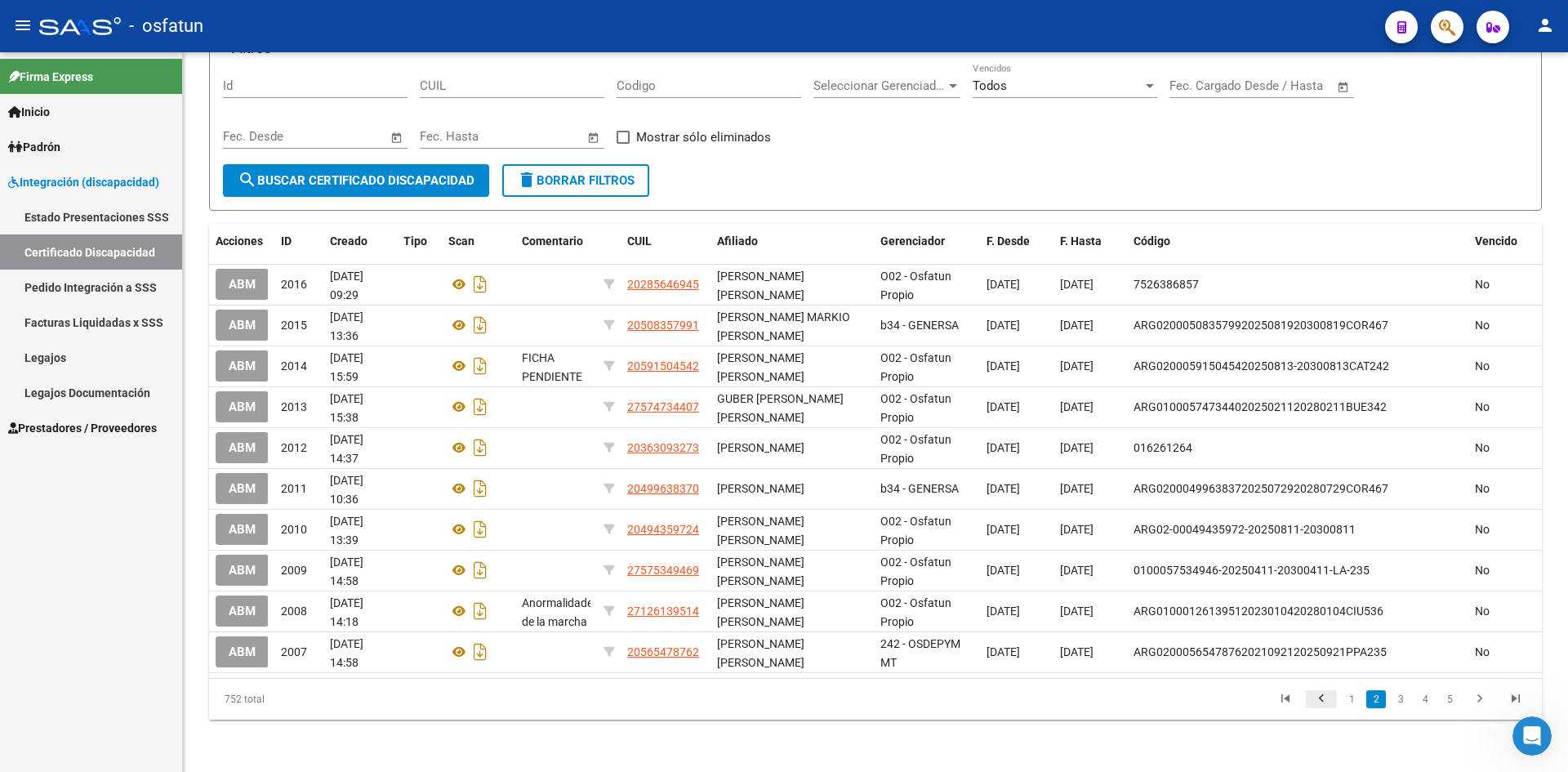
click at [1314, 704] on icon "go to previous page" at bounding box center [1321, 701] width 21 height 19
